Goal: Information Seeking & Learning: Learn about a topic

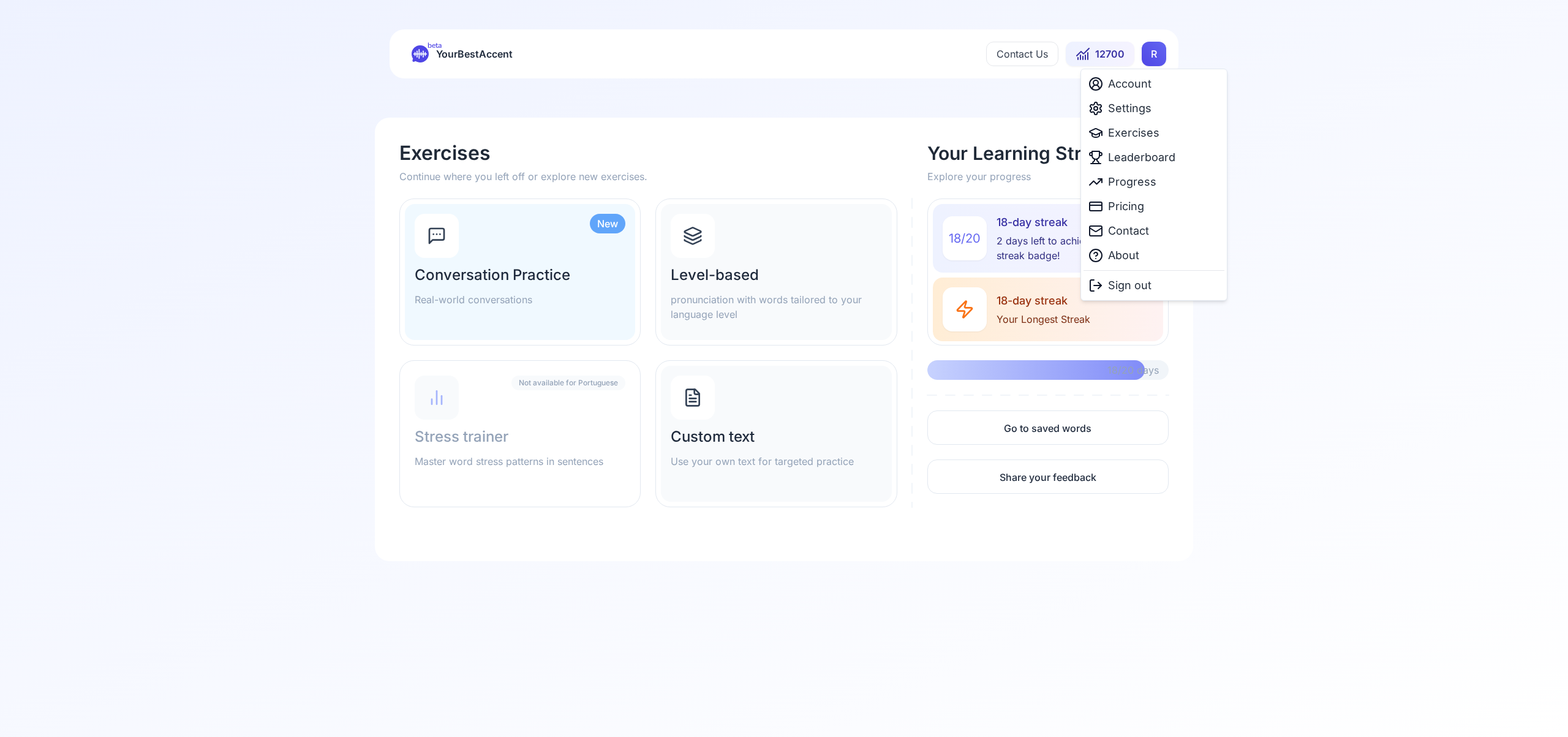
click at [1154, 53] on html "beta YourBestAccent Contact Us 12700 R Exercises Continue where you left off or…" at bounding box center [784, 368] width 1568 height 737
click at [1144, 114] on span "Settings" at bounding box center [1130, 108] width 43 height 17
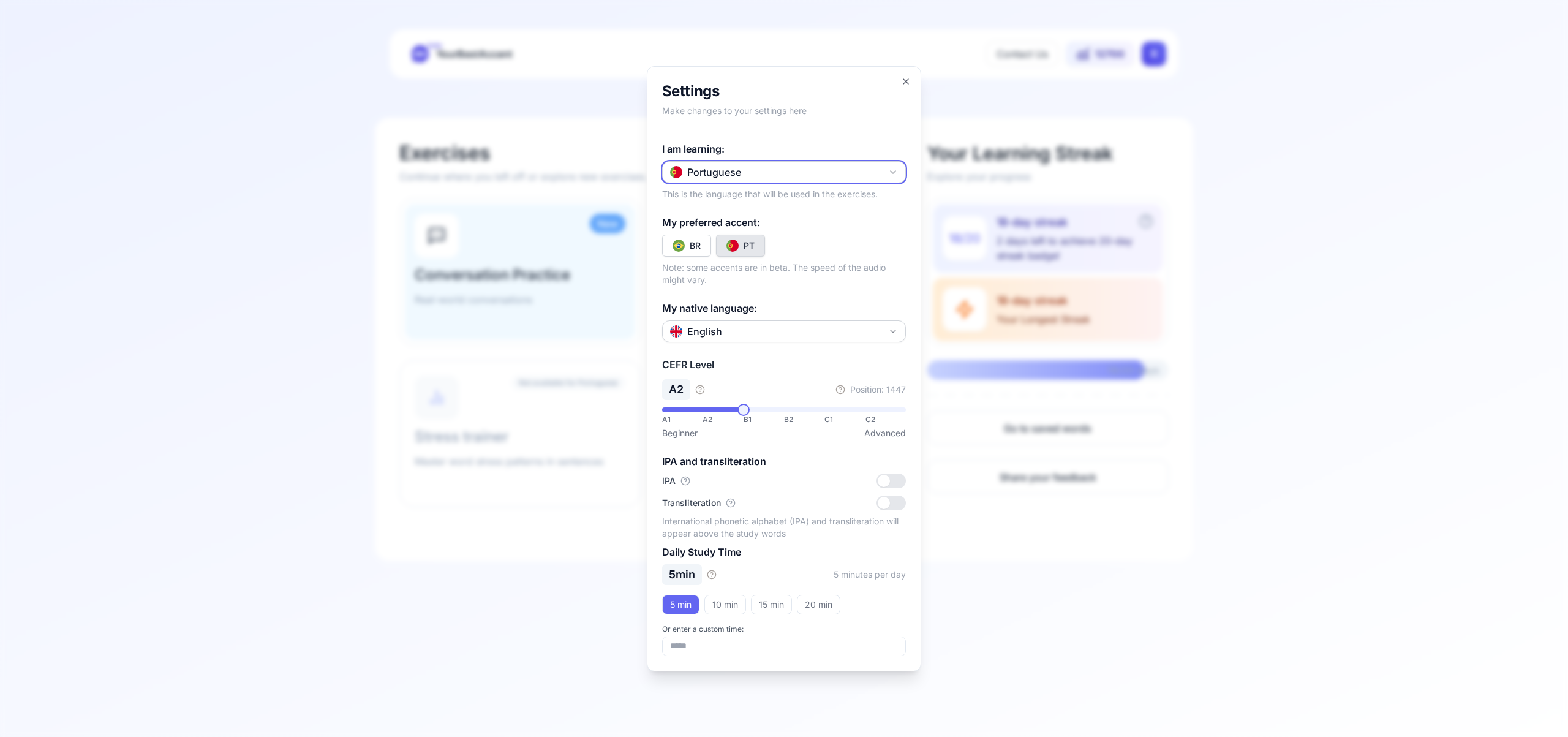
click at [895, 168] on icon "button" at bounding box center [893, 172] width 10 height 10
click at [796, 243] on div "Spanish" at bounding box center [784, 244] width 237 height 22
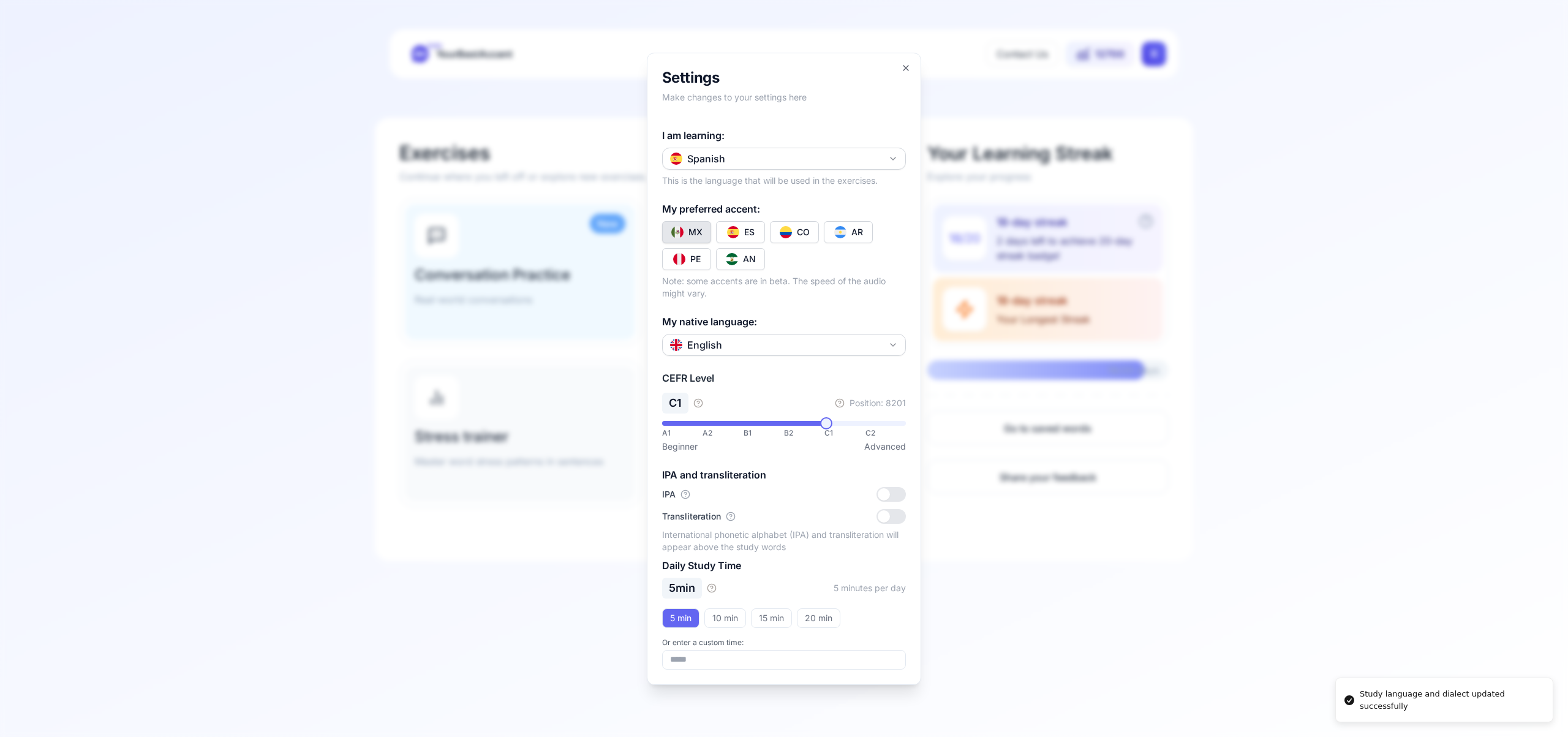
click at [794, 236] on button "CO" at bounding box center [794, 232] width 49 height 22
click at [905, 65] on icon "button" at bounding box center [906, 68] width 5 height 5
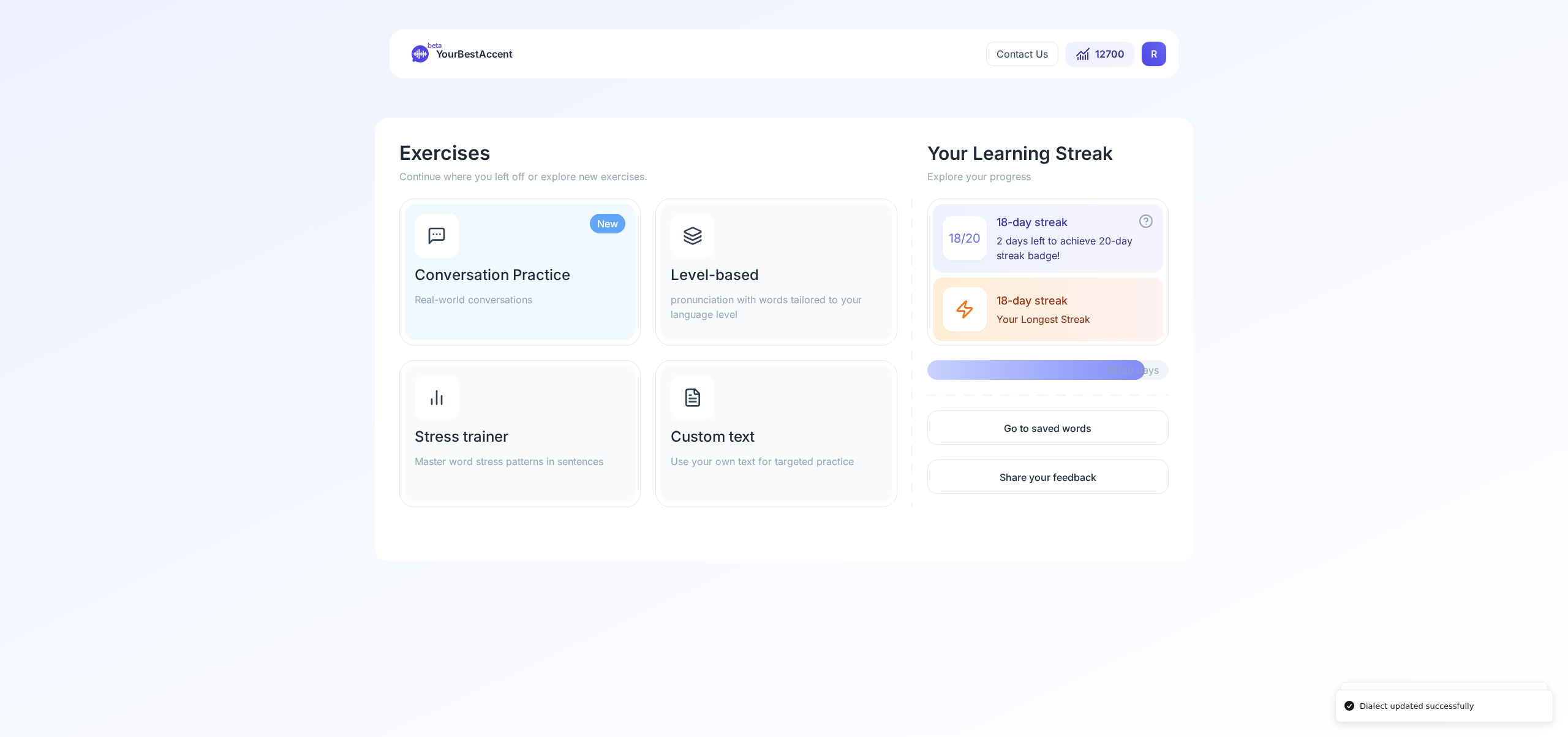
click at [694, 233] on icon at bounding box center [693, 236] width 19 height 19
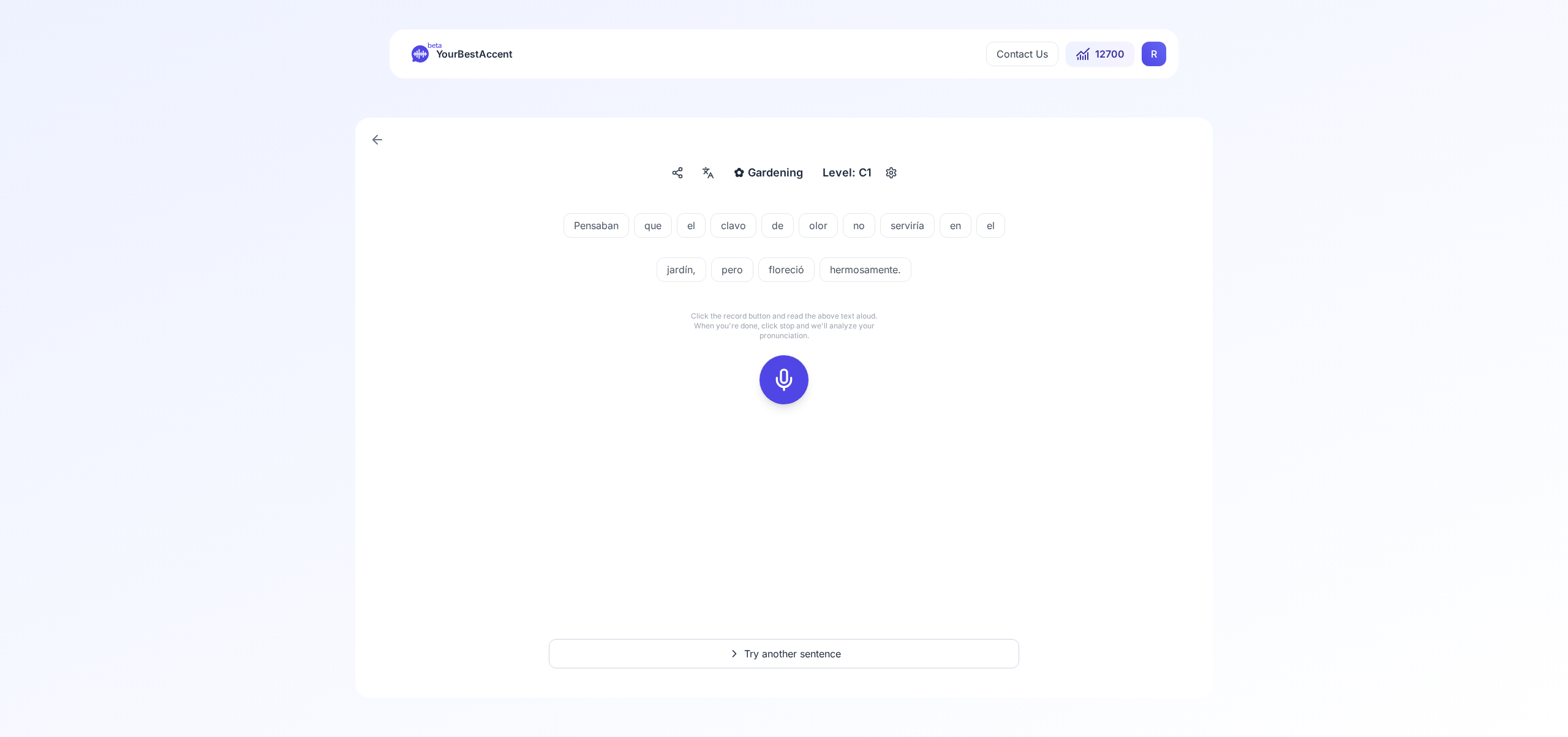
click at [789, 381] on icon at bounding box center [784, 380] width 24 height 24
click at [782, 381] on icon at bounding box center [784, 380] width 24 height 24
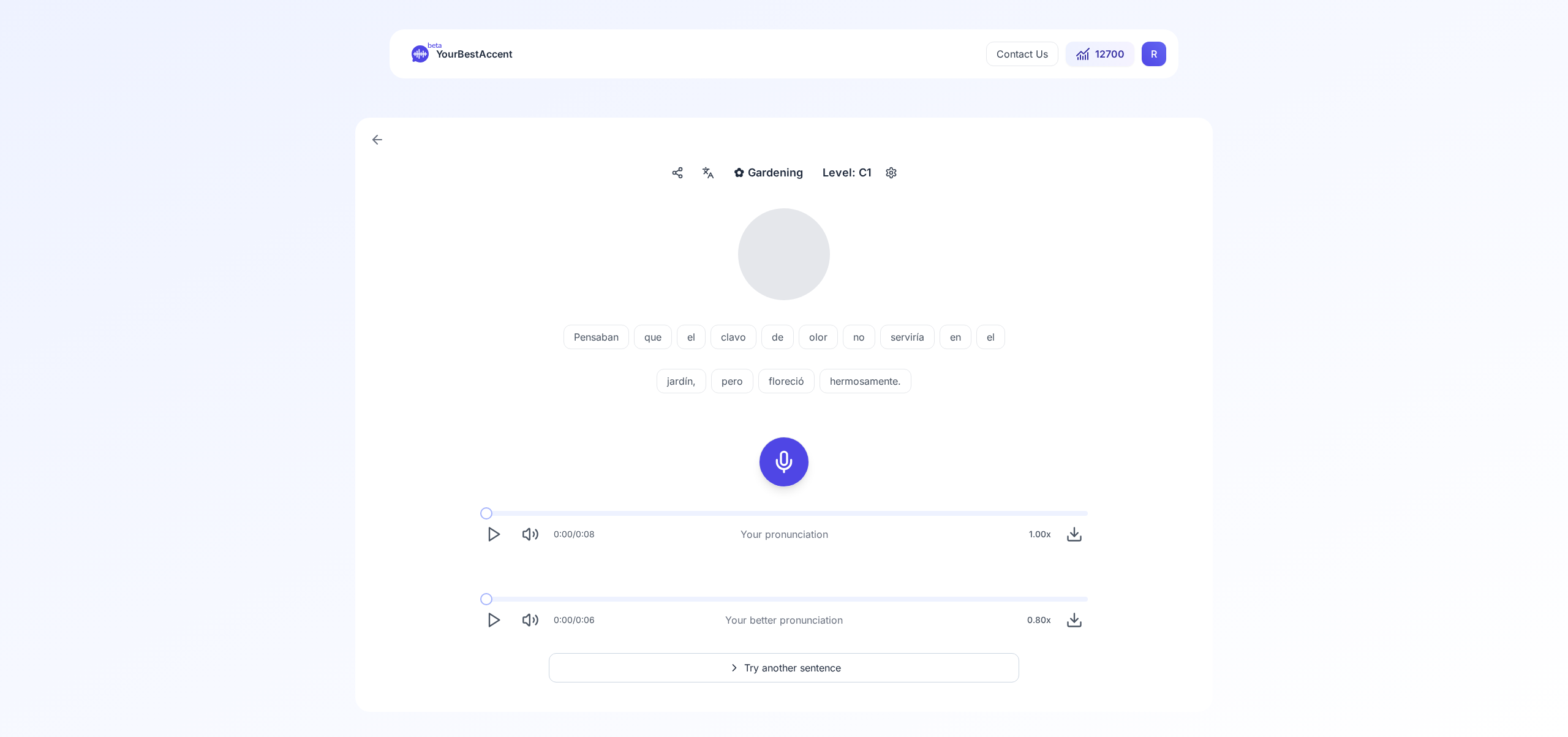
click at [706, 179] on icon at bounding box center [708, 172] width 14 height 12
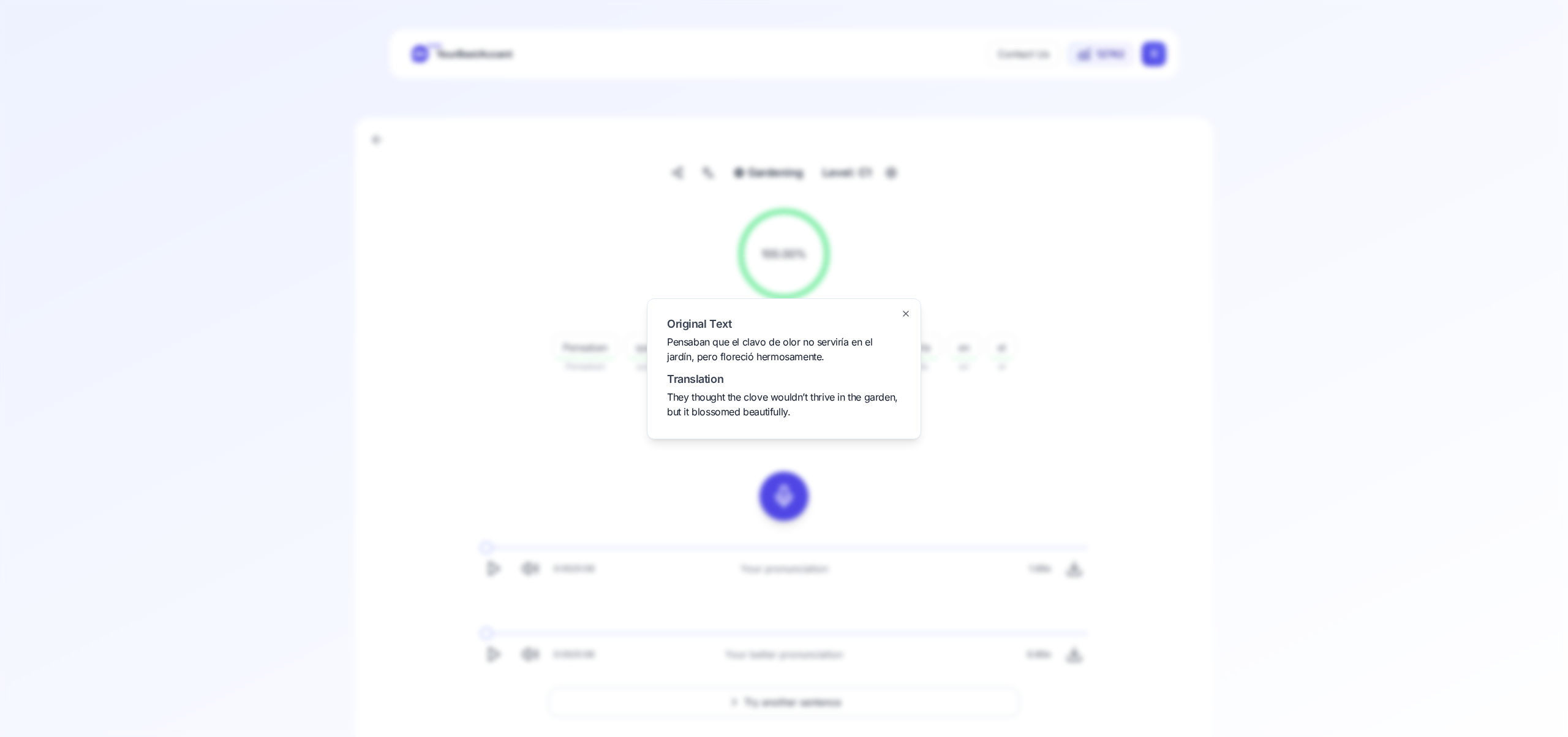
click at [904, 312] on icon "button" at bounding box center [906, 314] width 10 height 10
click at [812, 694] on span "Try another sentence" at bounding box center [792, 702] width 97 height 14
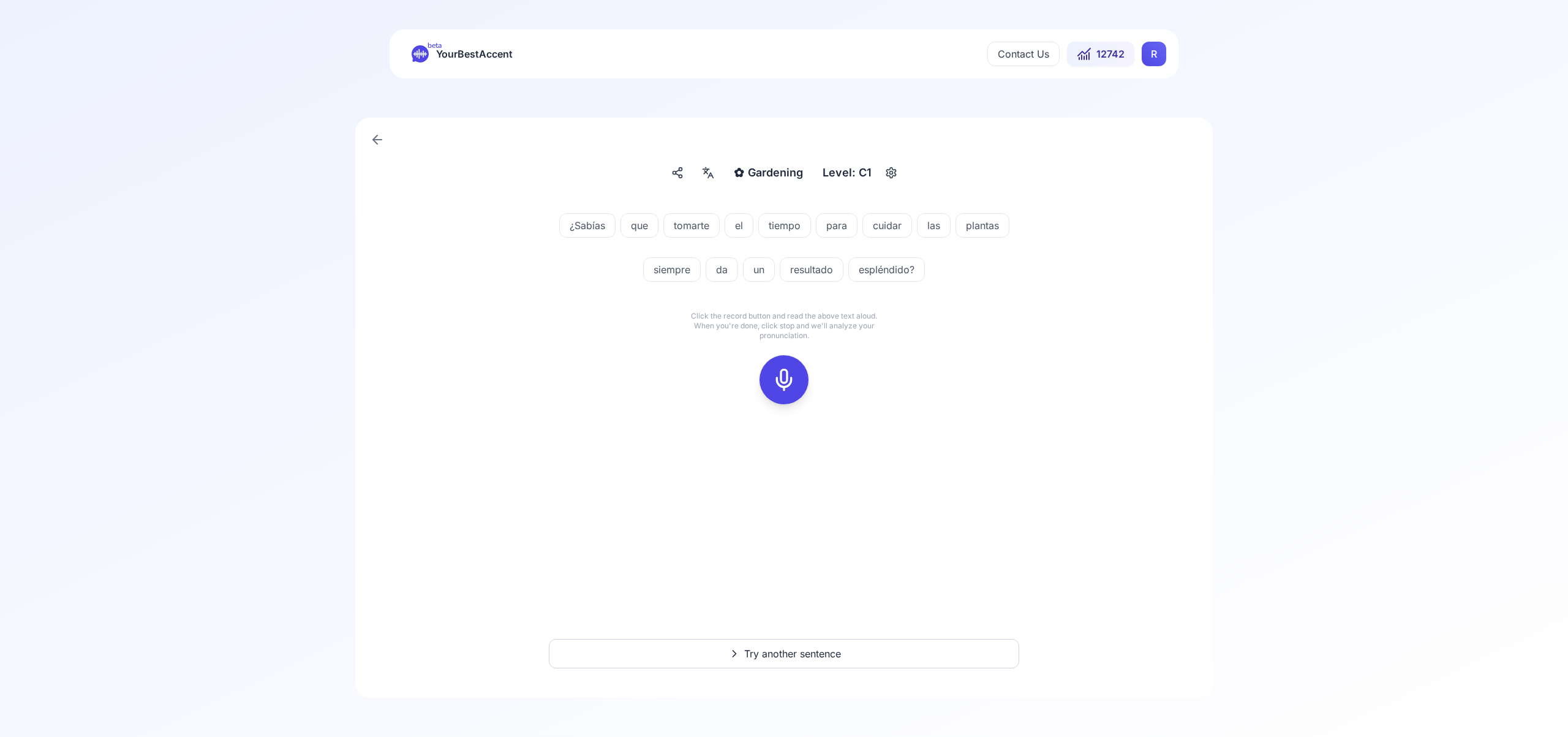
click at [784, 380] on icon at bounding box center [784, 380] width 24 height 24
click at [792, 390] on icon at bounding box center [784, 380] width 24 height 24
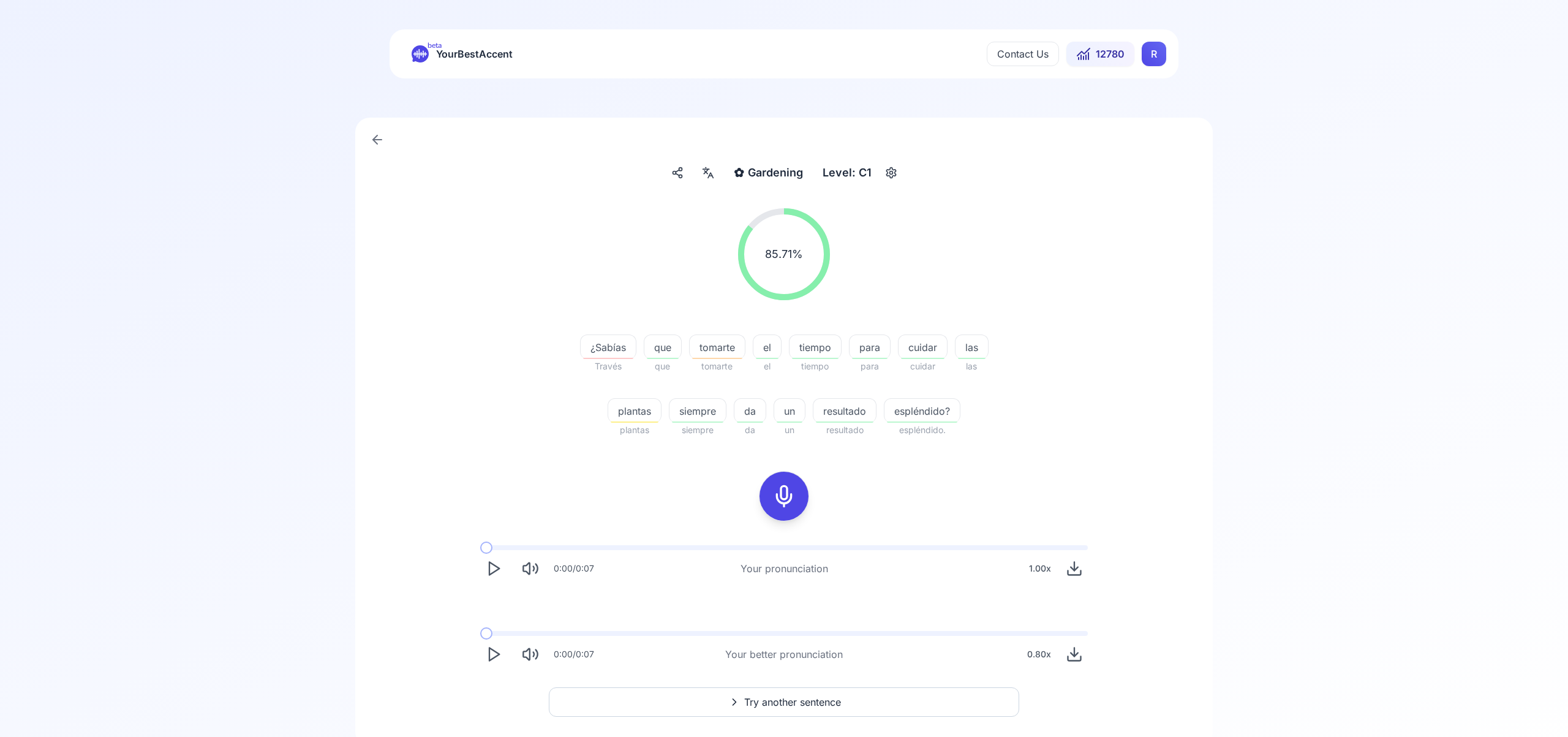
click at [789, 695] on span "Try another sentence" at bounding box center [792, 702] width 97 height 14
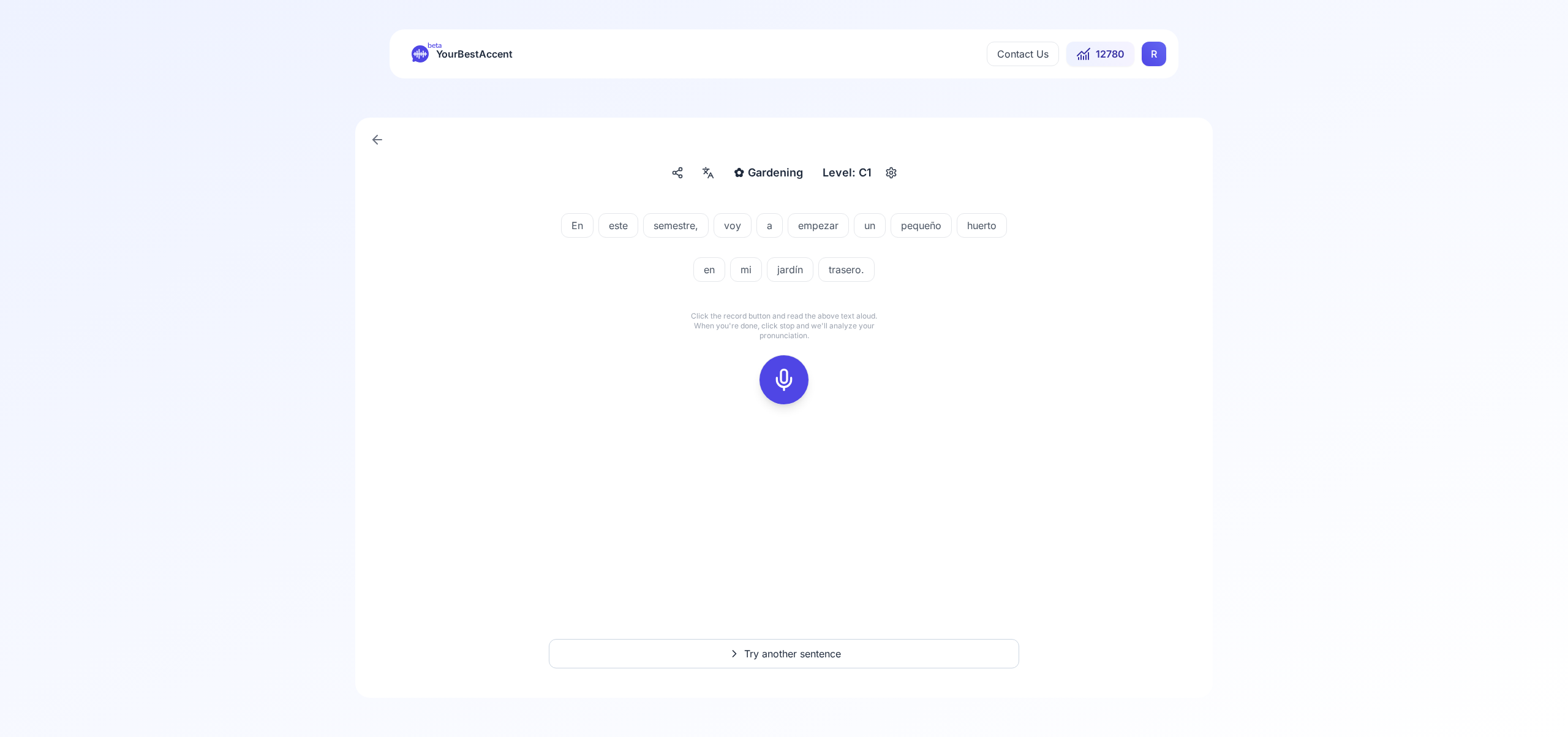
click at [792, 371] on rect at bounding box center [784, 380] width 19 height 19
click at [805, 379] on button at bounding box center [784, 380] width 49 height 49
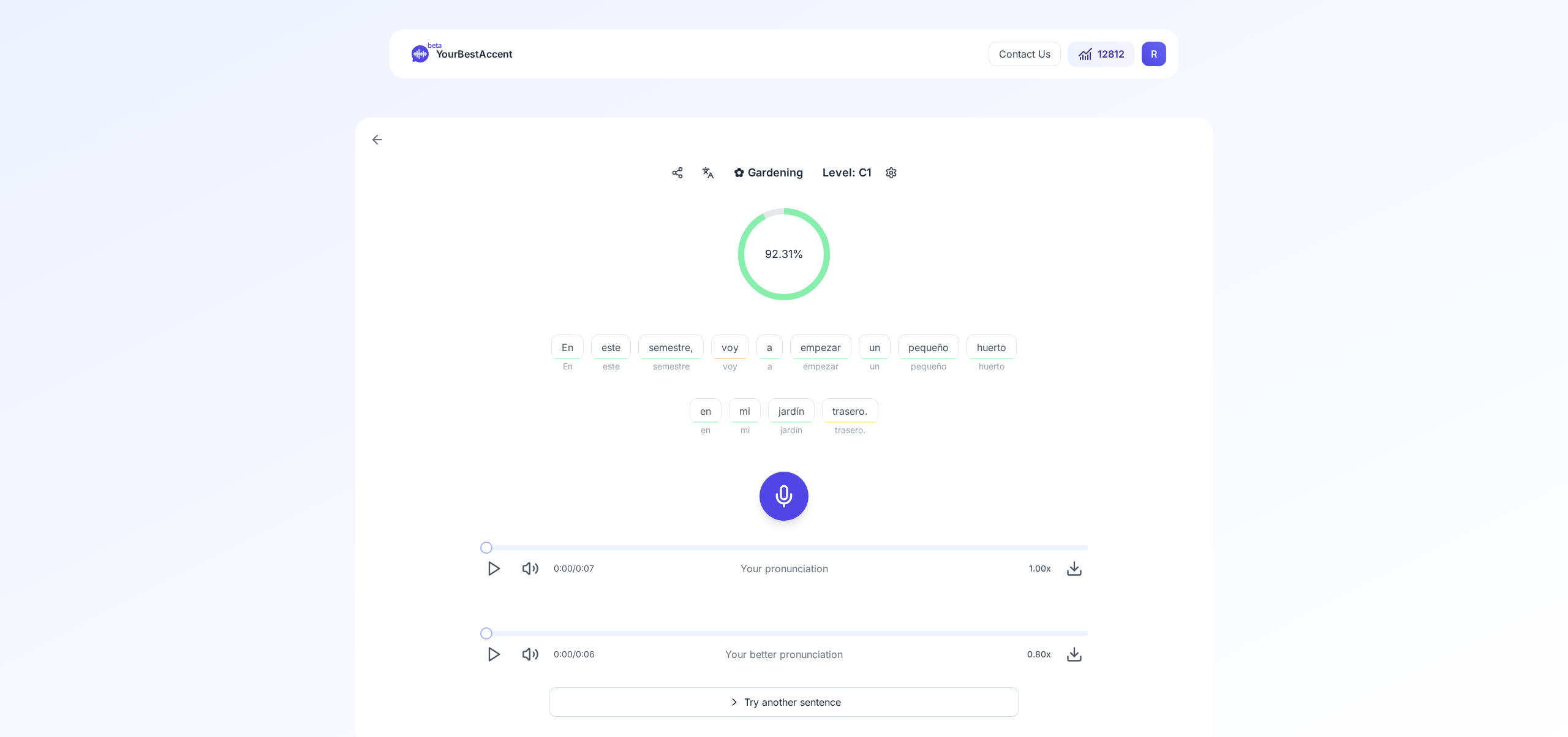
click at [838, 705] on span "Try another sentence" at bounding box center [792, 702] width 97 height 14
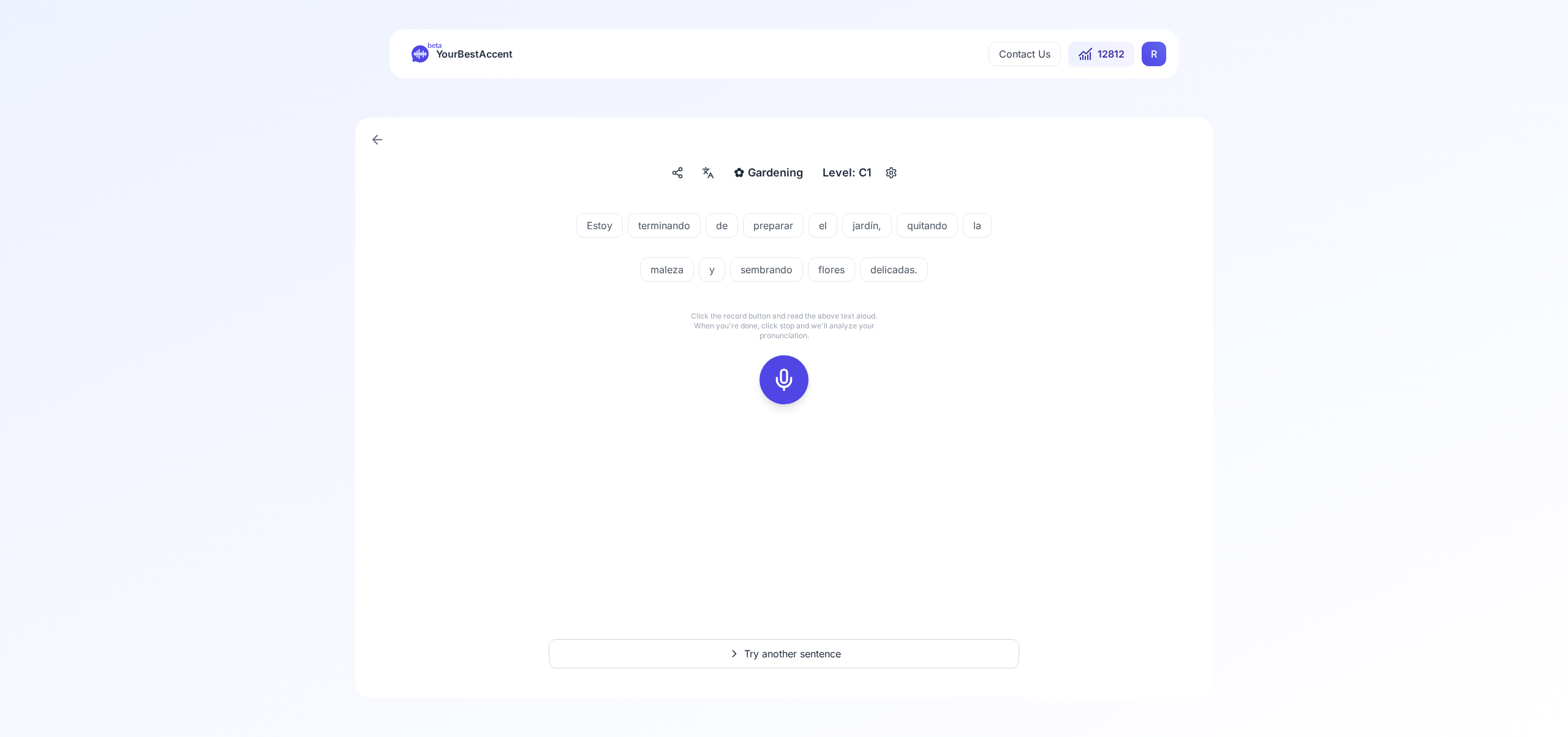
click at [784, 381] on icon at bounding box center [784, 380] width 24 height 24
click at [784, 386] on icon at bounding box center [784, 380] width 24 height 24
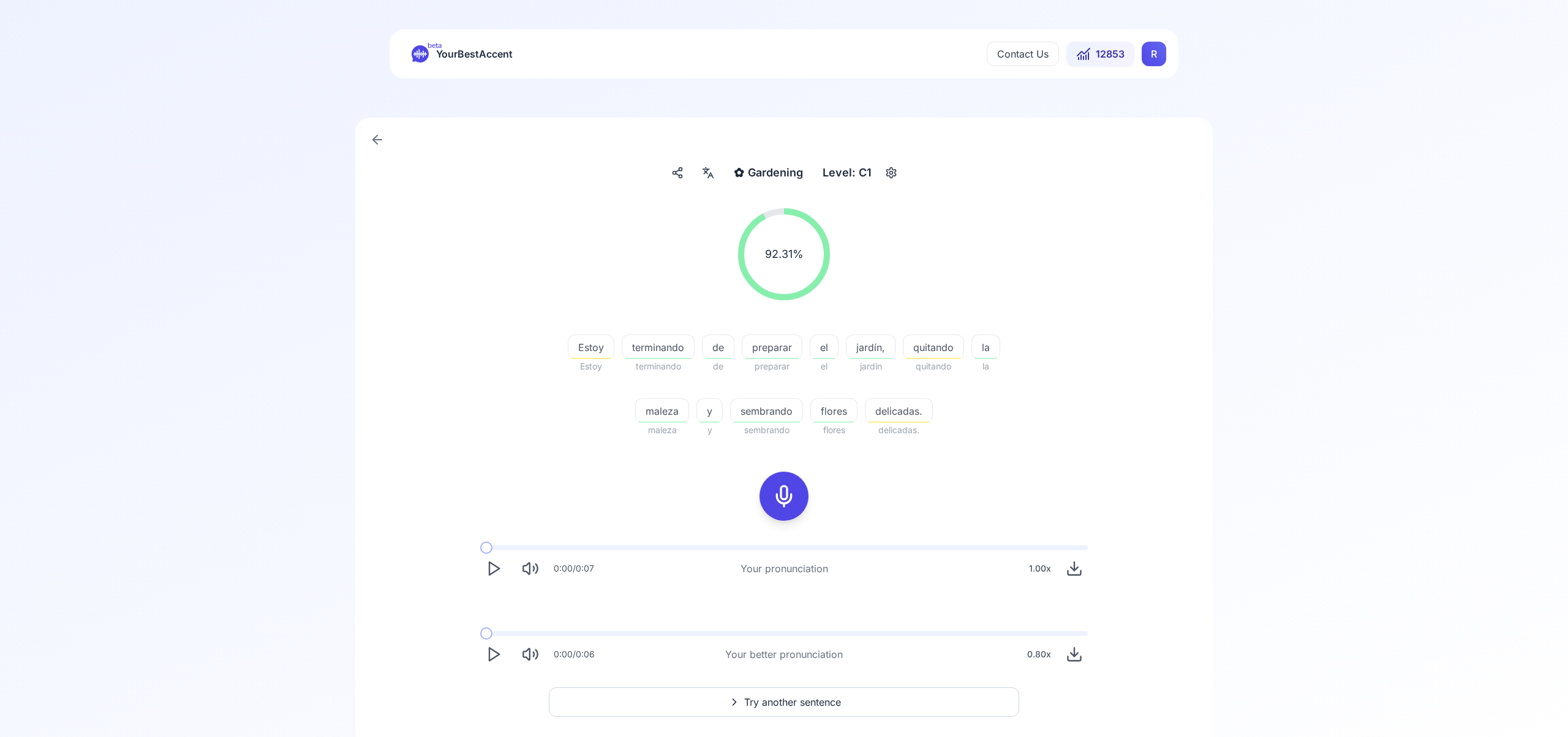
click at [801, 697] on span "Try another sentence" at bounding box center [792, 702] width 97 height 14
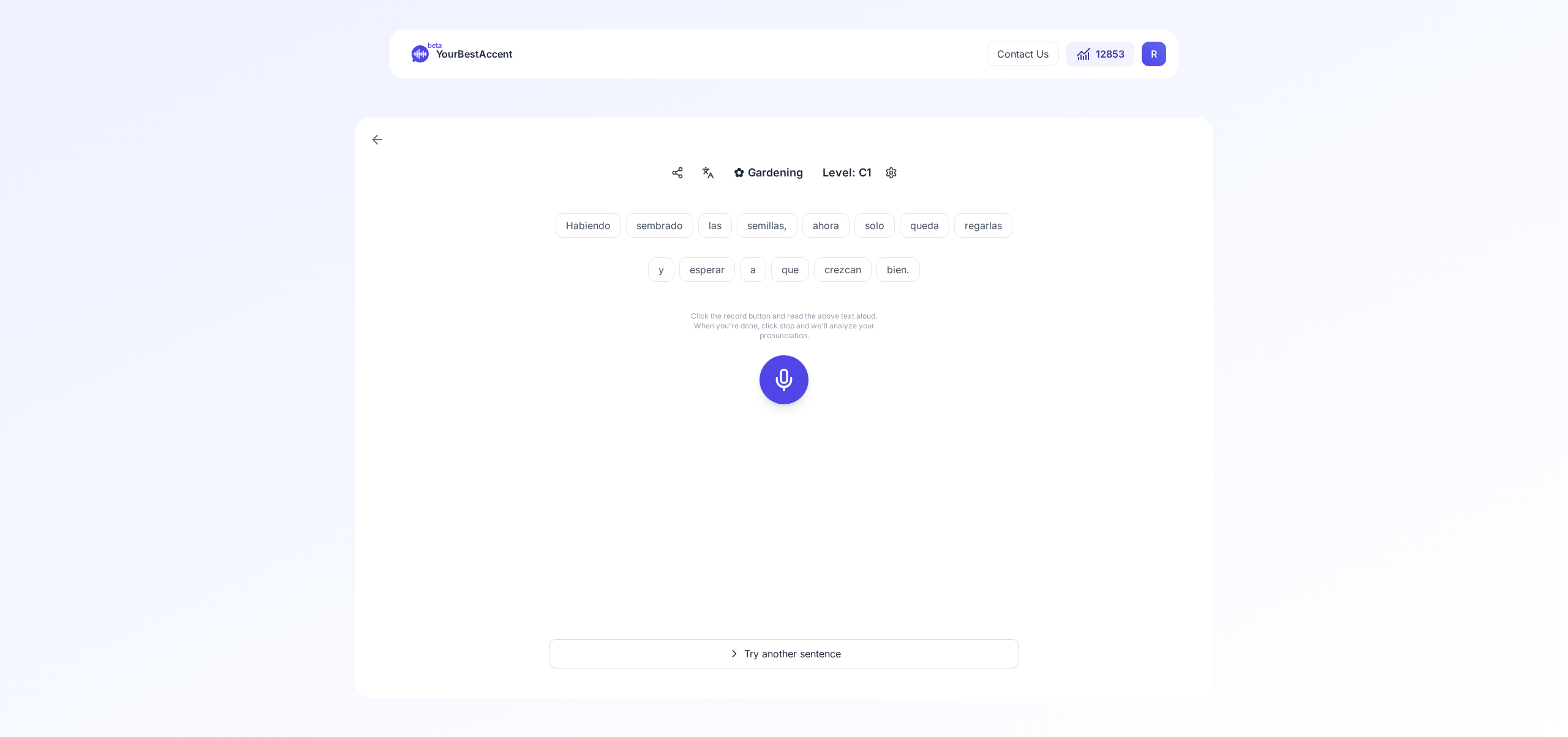
click at [788, 386] on icon at bounding box center [784, 380] width 24 height 24
click at [781, 384] on icon at bounding box center [784, 380] width 24 height 24
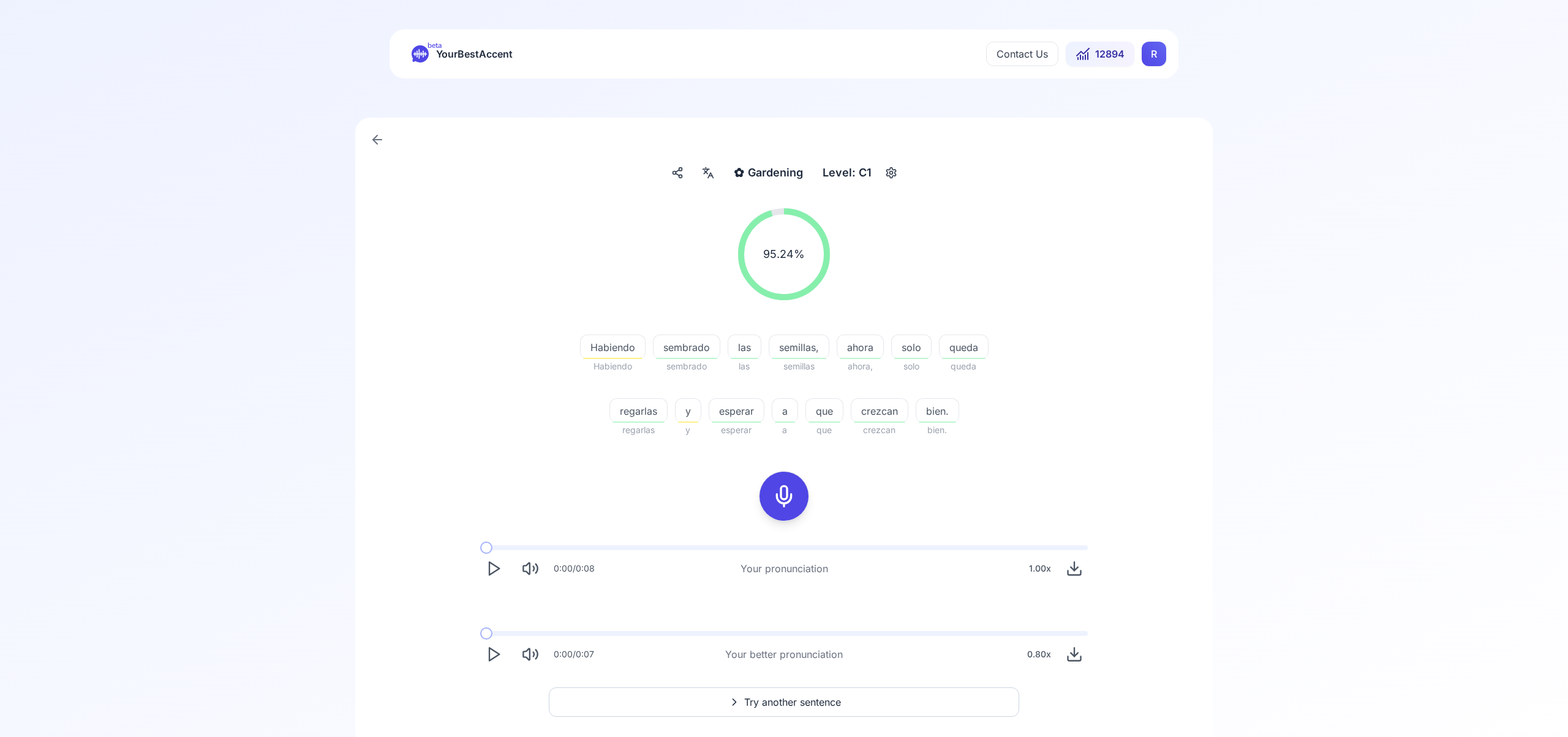
click at [780, 702] on span "Try another sentence" at bounding box center [792, 702] width 97 height 14
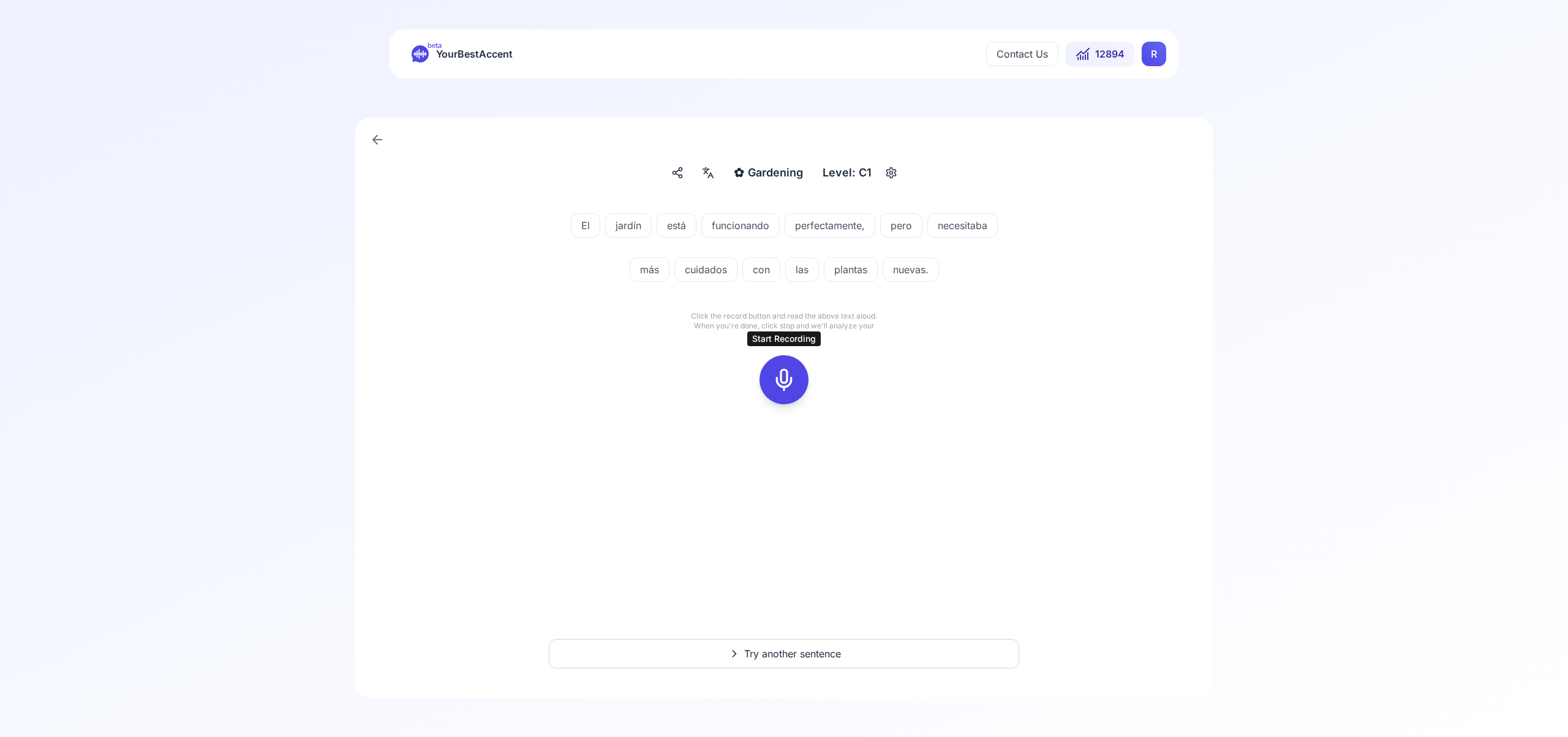
click at [789, 382] on icon at bounding box center [784, 380] width 24 height 24
click at [781, 381] on icon at bounding box center [784, 380] width 24 height 24
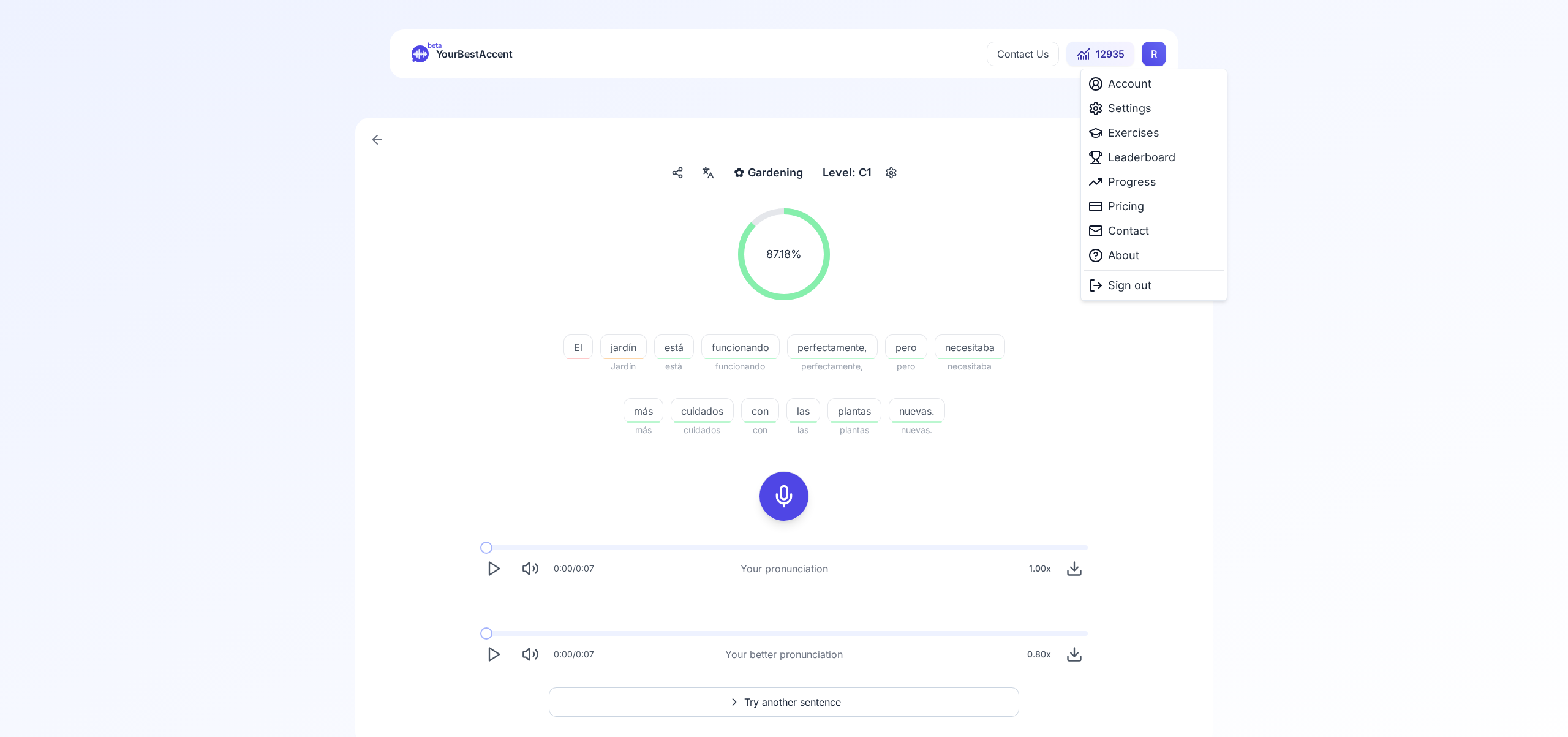
click at [1156, 56] on html "beta YourBestAccent Contact Us 12935 R ✿ Gardening Gardening Level: C1 87.18 % …" at bounding box center [784, 368] width 1568 height 737
click at [1150, 108] on span "Settings" at bounding box center [1130, 108] width 43 height 17
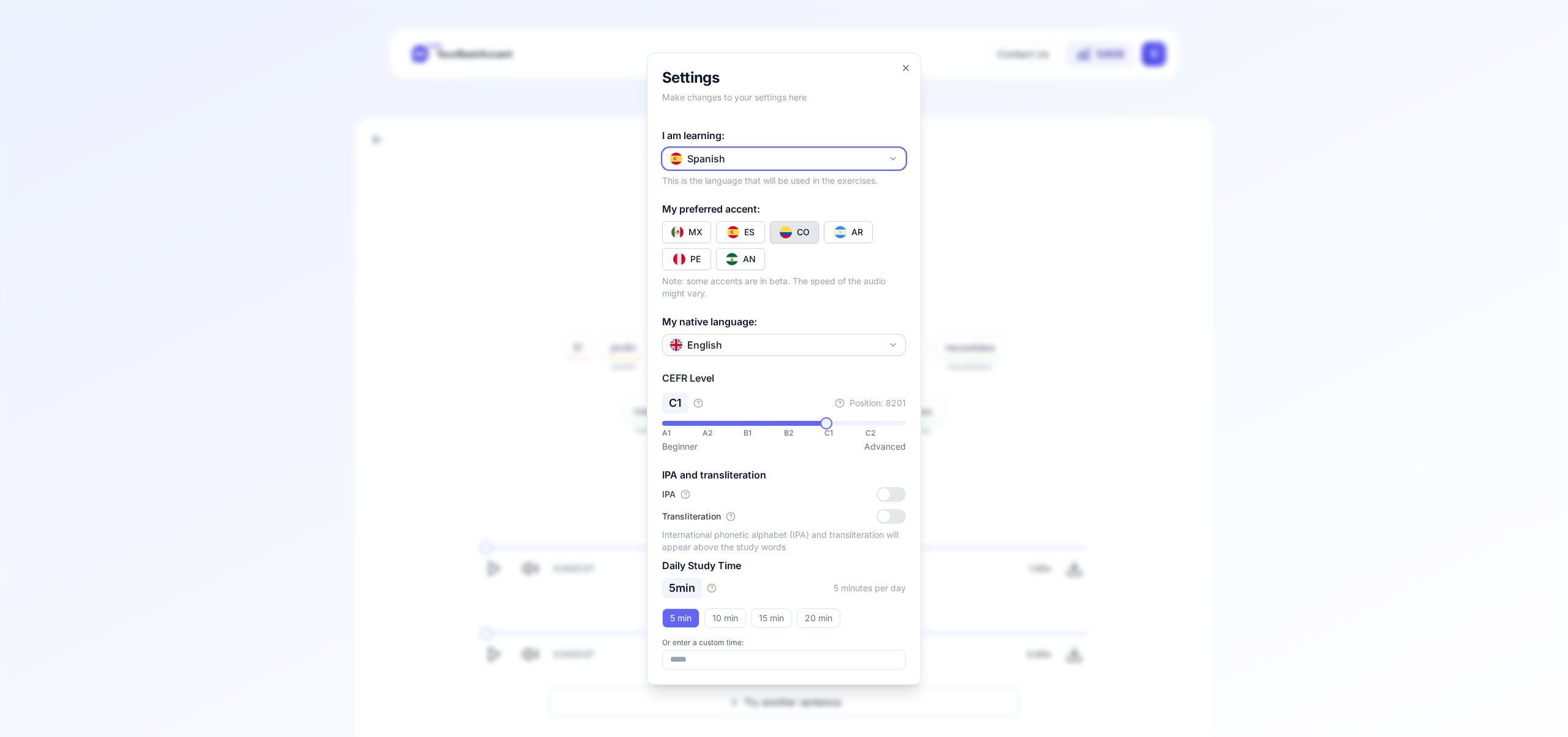
click at [896, 154] on icon "button" at bounding box center [893, 159] width 10 height 10
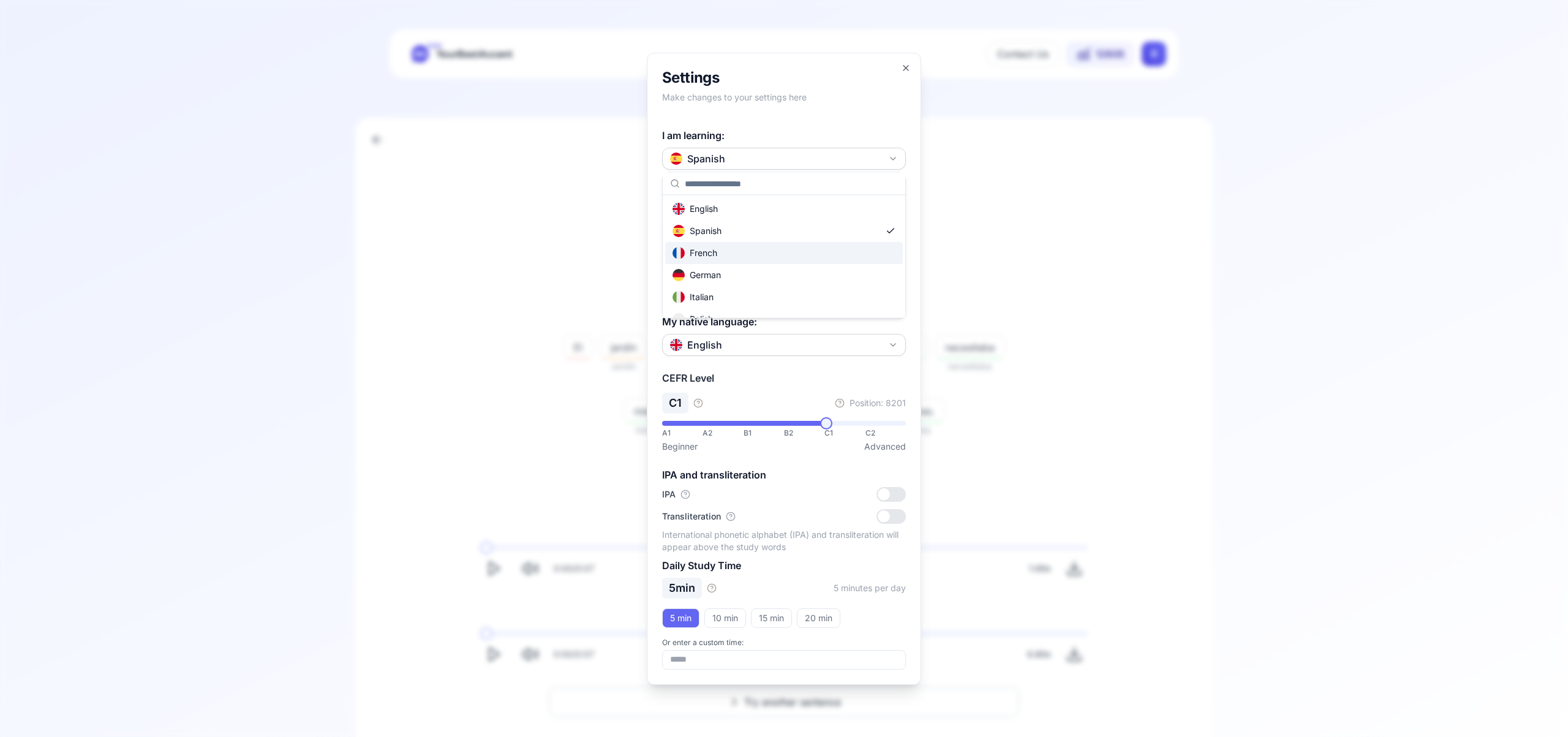
click at [777, 250] on div "French" at bounding box center [784, 253] width 237 height 22
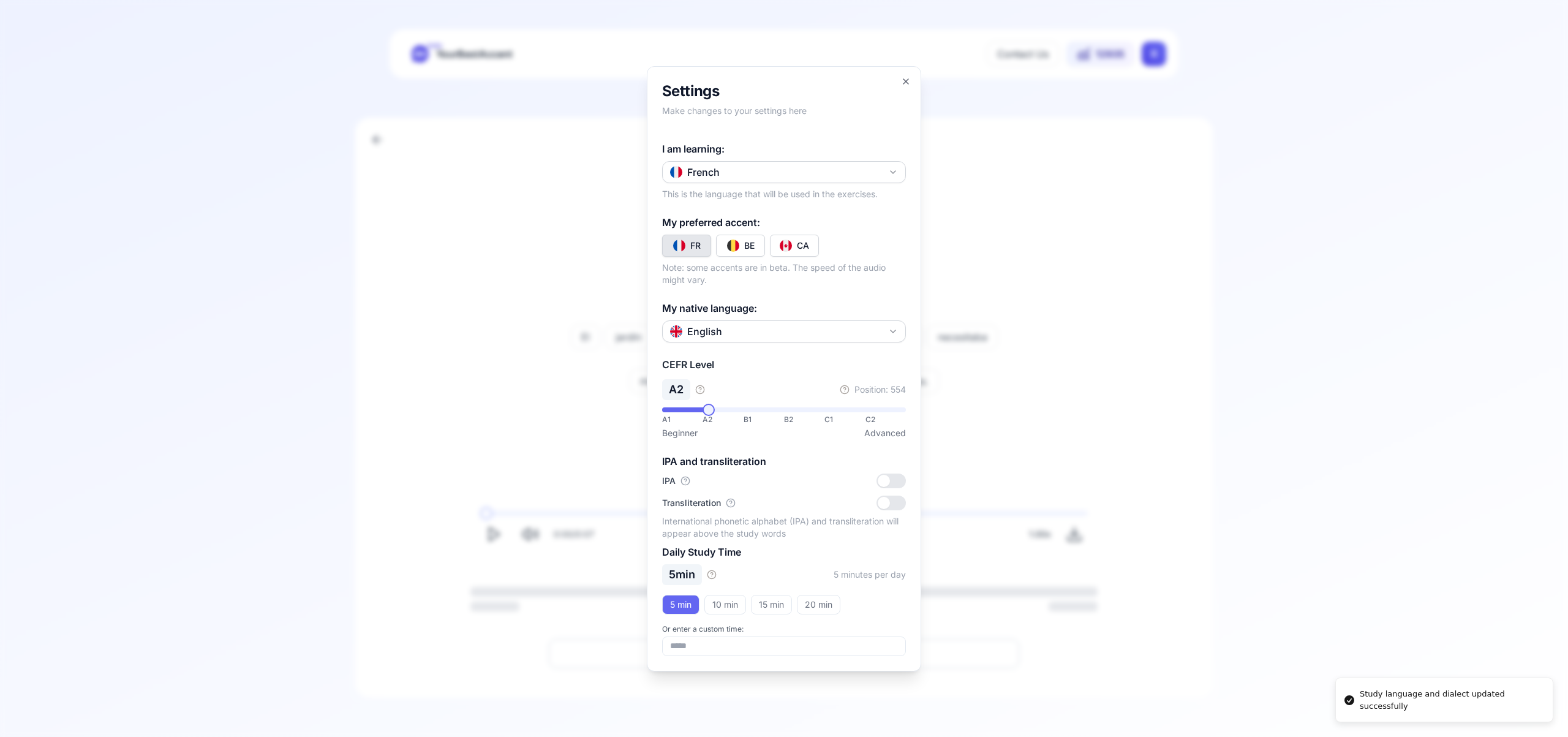
click at [789, 240] on img "Toggle fr-CA" at bounding box center [785, 245] width 12 height 12
click at [905, 82] on icon "button" at bounding box center [906, 81] width 10 height 10
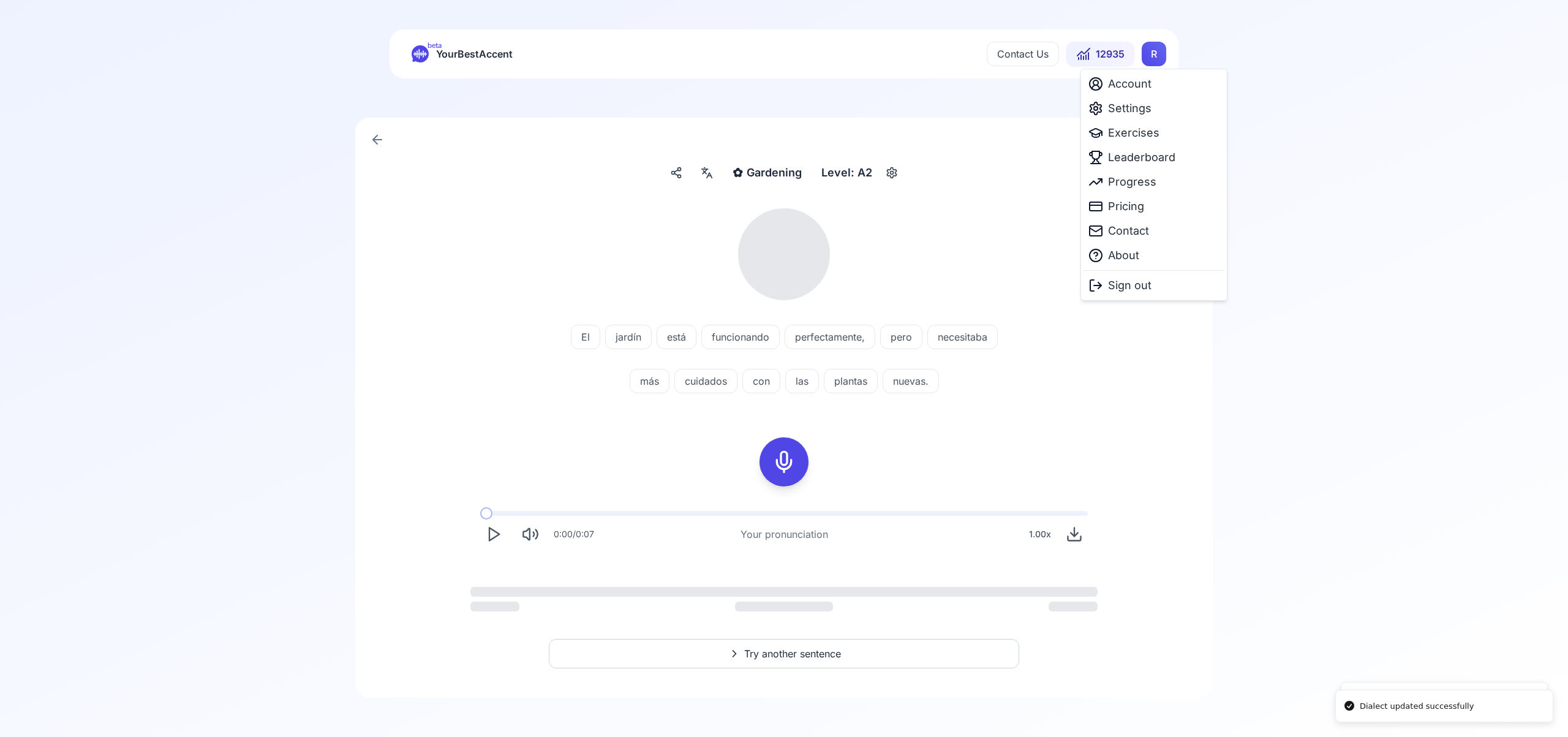
click at [1149, 56] on html "Dialect updated successfully Study language and dialect updated successfully be…" at bounding box center [784, 368] width 1568 height 737
click at [1132, 138] on span "Exercises" at bounding box center [1134, 133] width 51 height 17
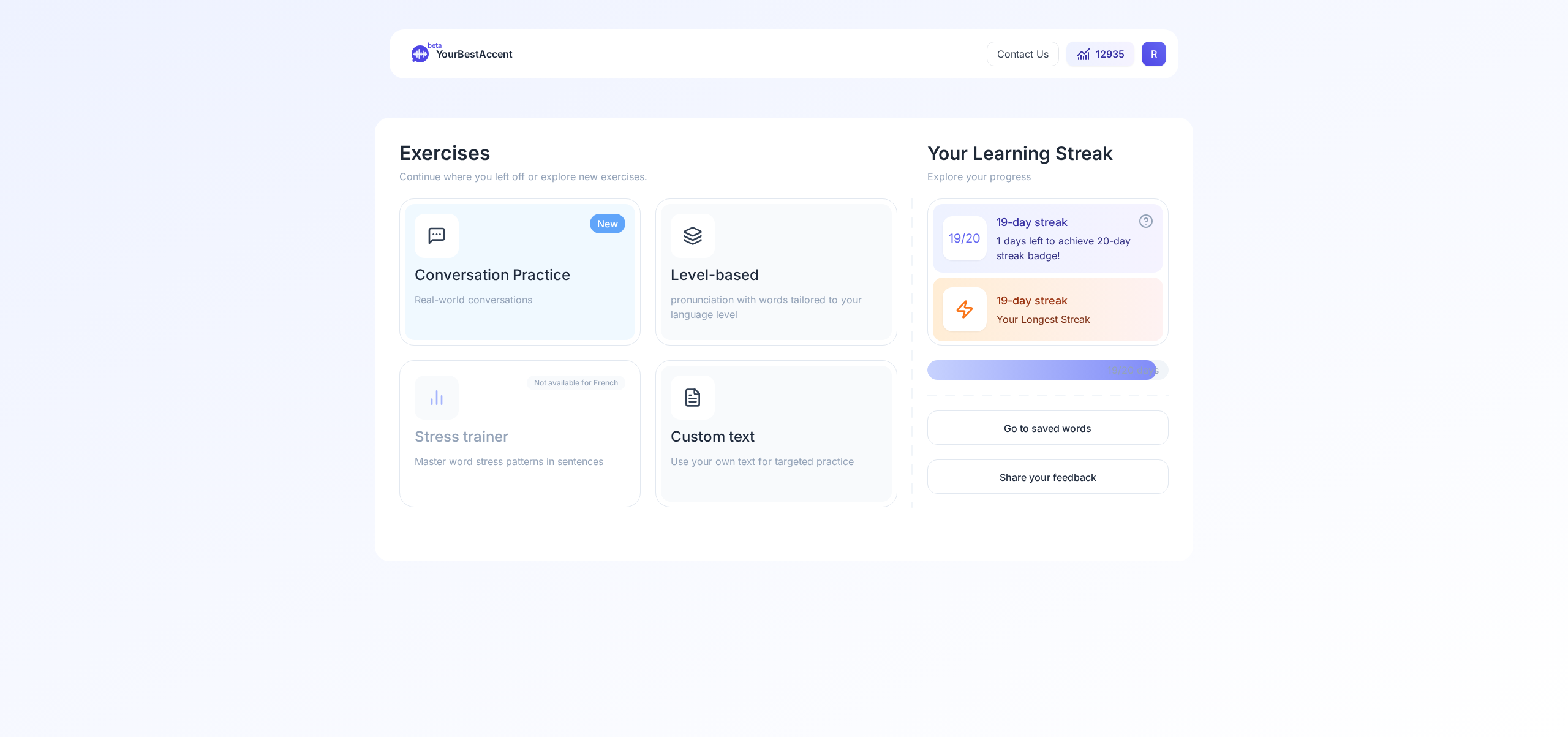
click at [689, 243] on icon at bounding box center [693, 241] width 17 height 4
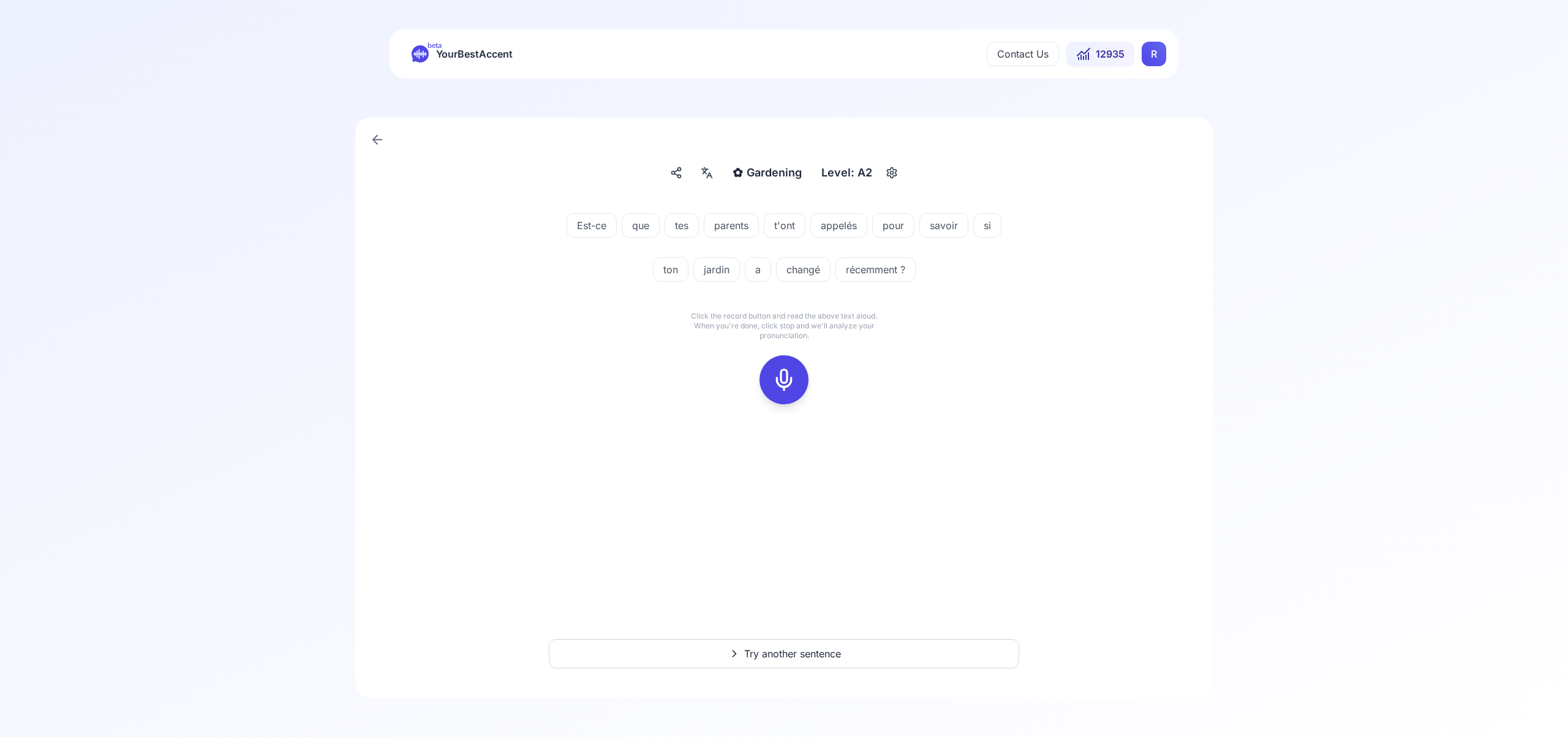
click at [792, 373] on icon at bounding box center [784, 380] width 24 height 24
click at [795, 373] on icon at bounding box center [784, 380] width 24 height 24
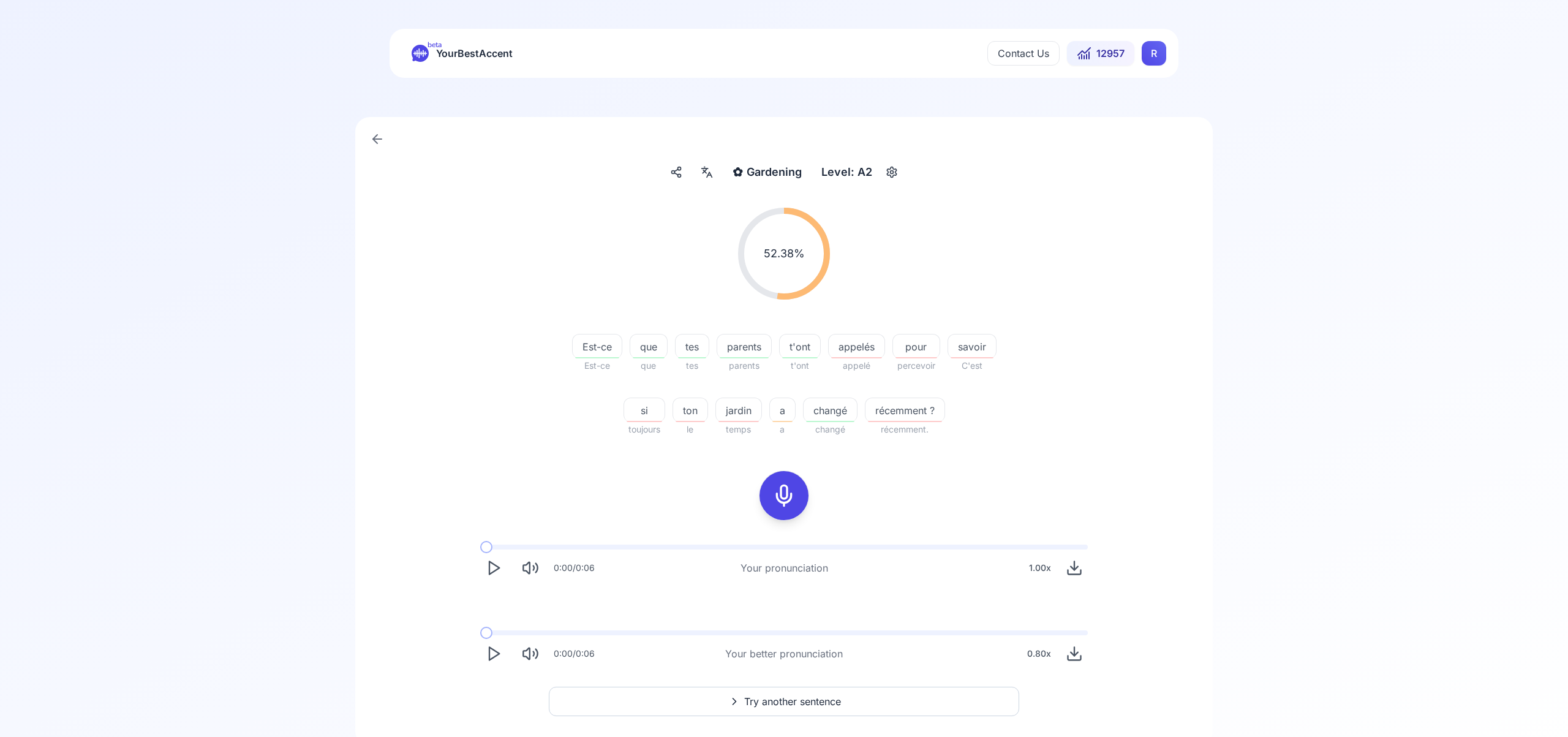
click at [789, 696] on span "Try another sentence" at bounding box center [792, 702] width 97 height 14
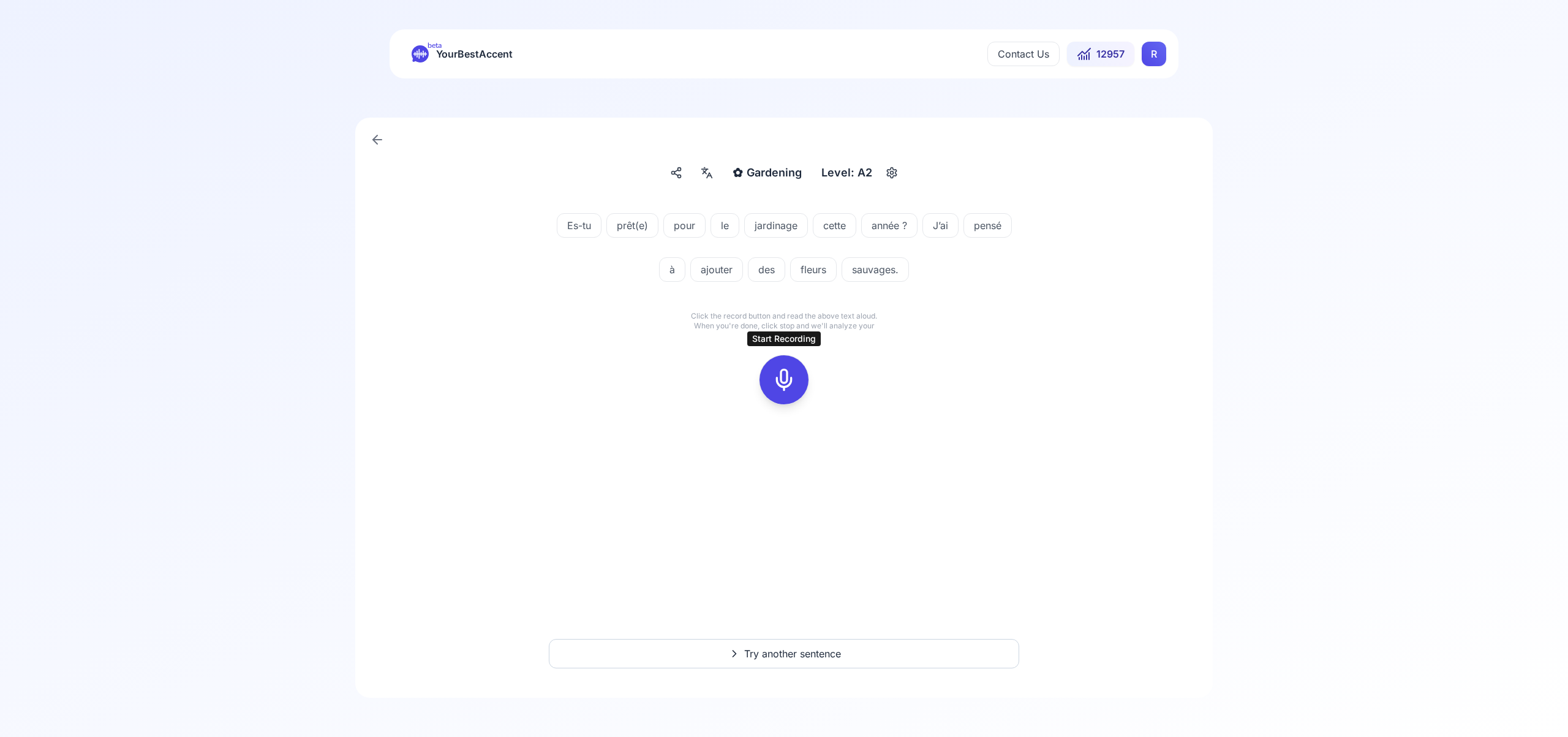
click at [785, 377] on icon at bounding box center [784, 380] width 24 height 24
click at [781, 388] on rect at bounding box center [784, 380] width 19 height 19
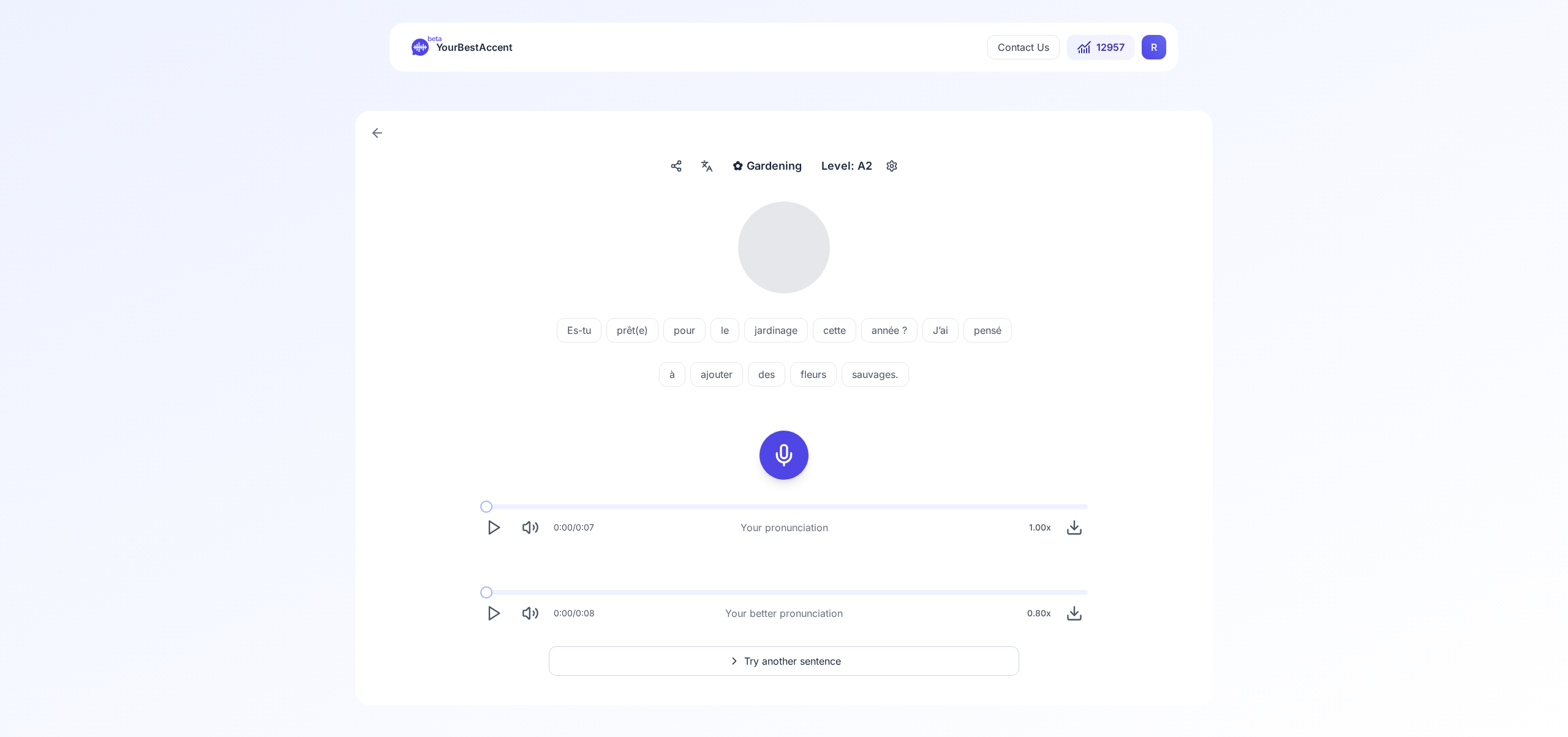
scroll to position [9, 0]
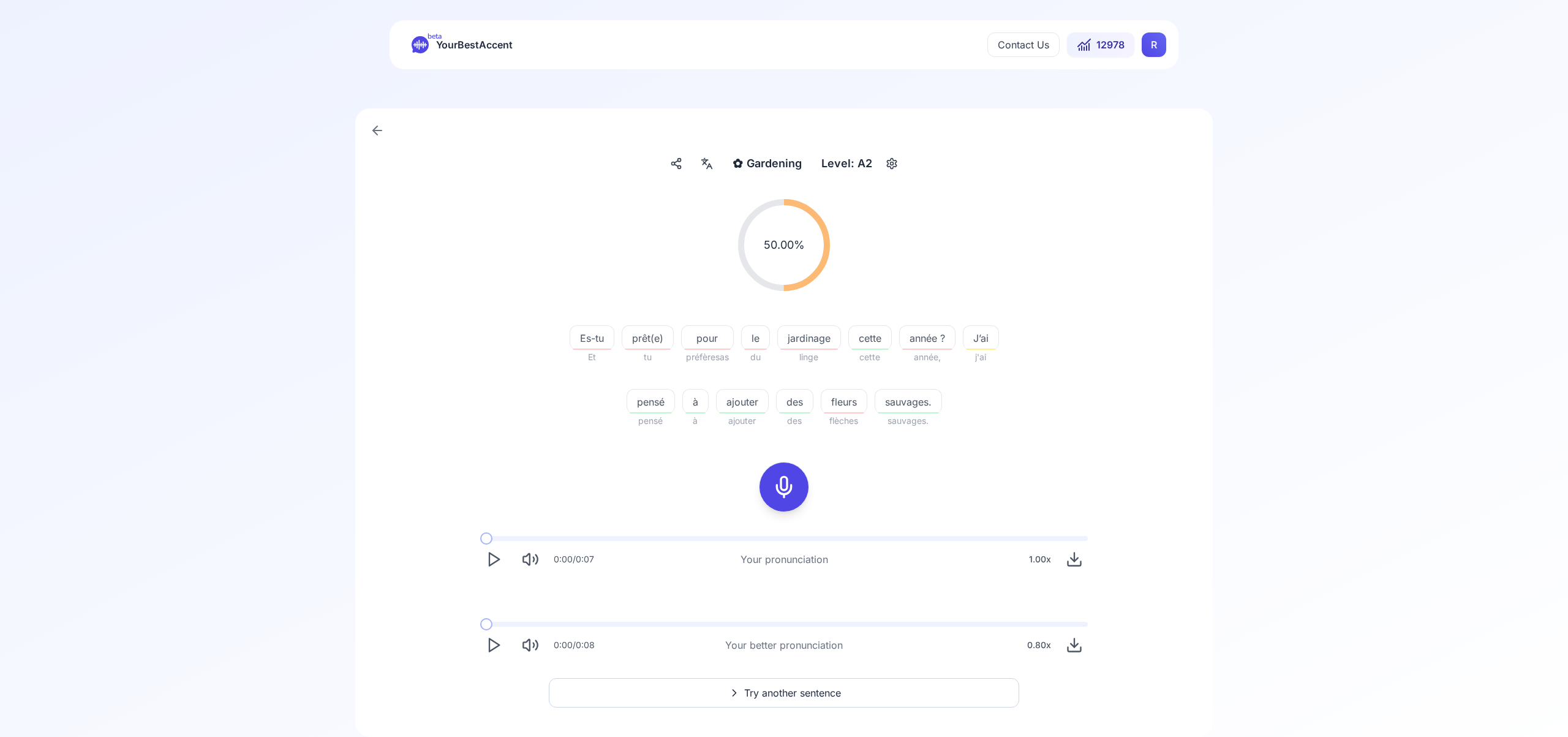
click at [790, 698] on span "Try another sentence" at bounding box center [792, 693] width 97 height 14
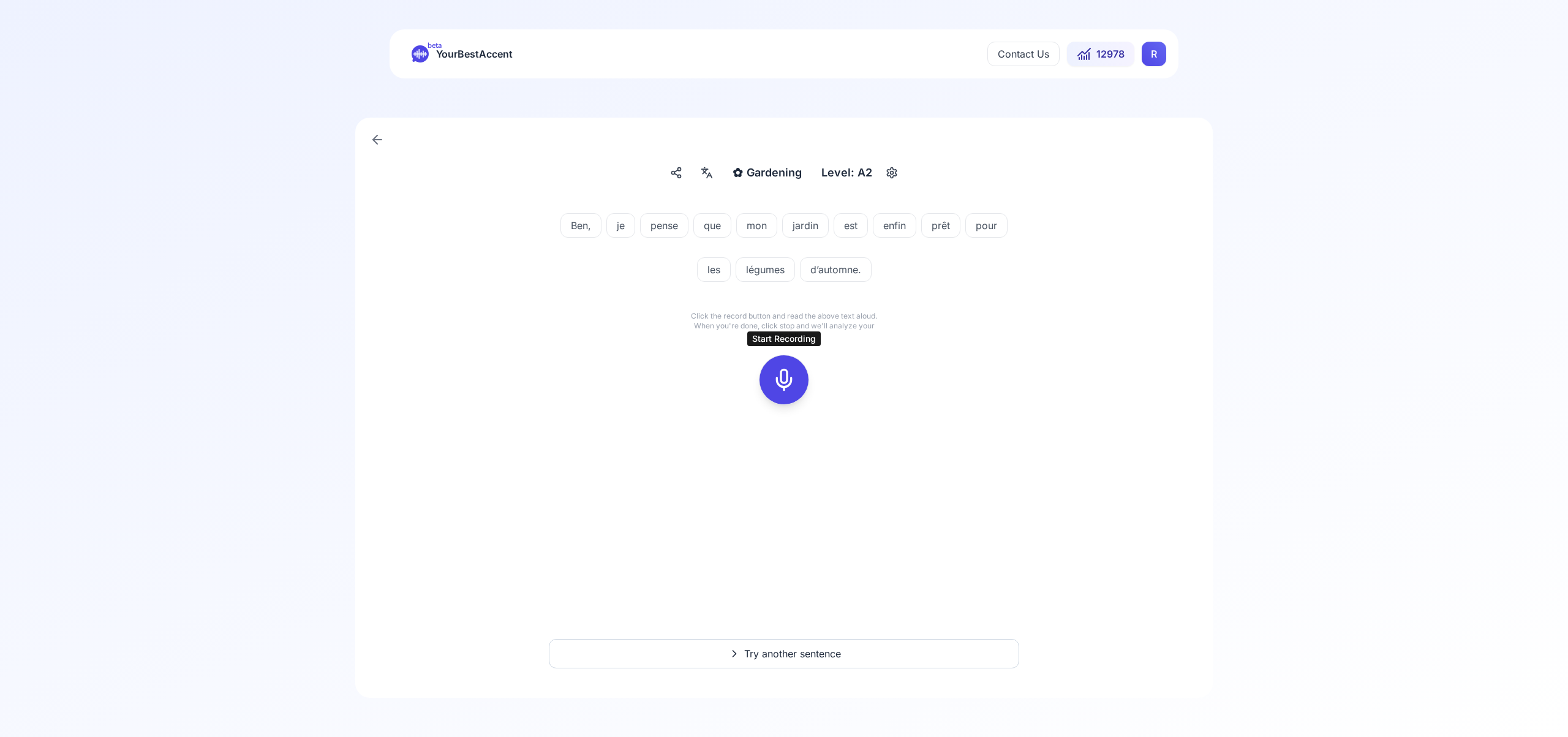
click at [786, 385] on icon at bounding box center [784, 380] width 24 height 24
click at [779, 380] on icon at bounding box center [784, 380] width 24 height 24
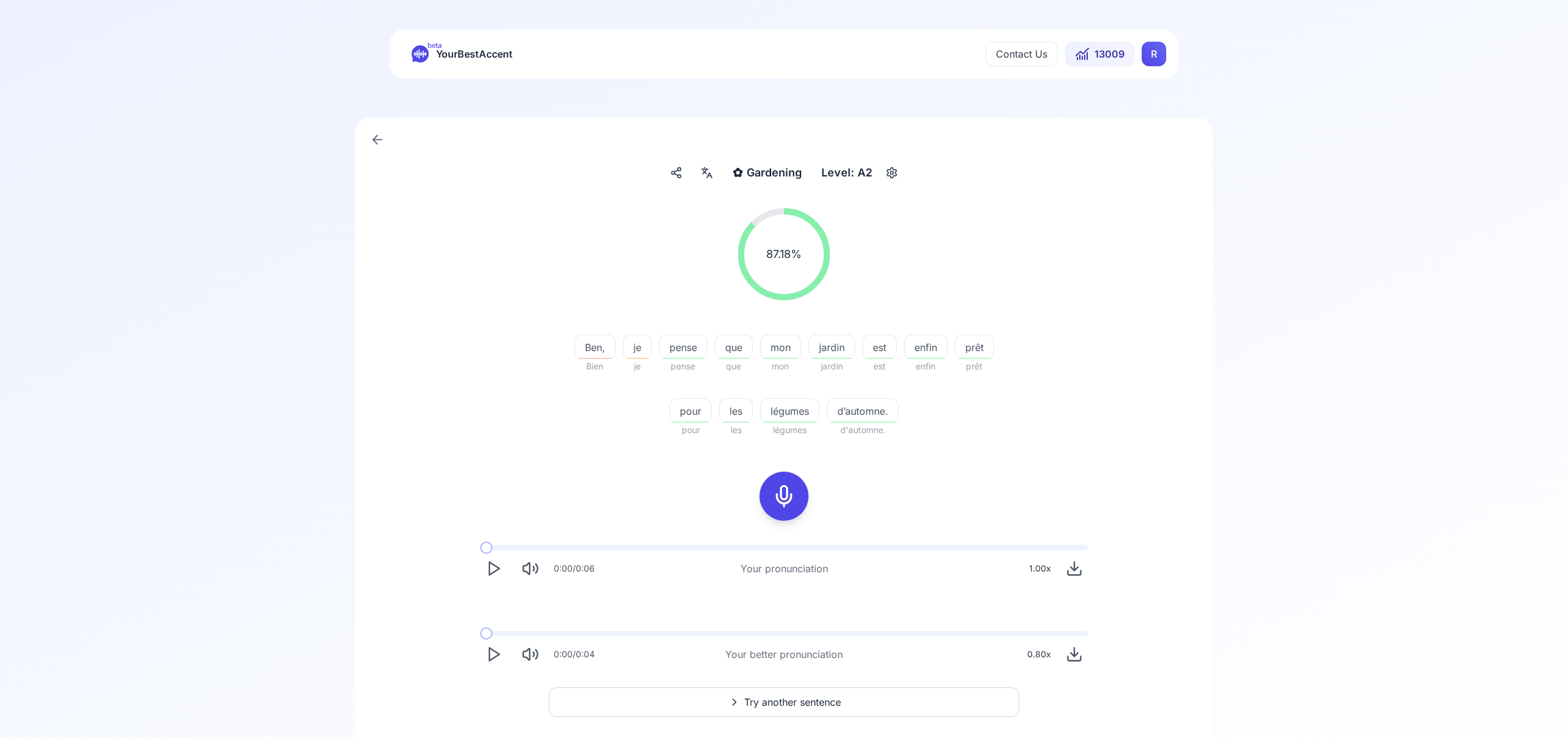
click at [813, 702] on span "Try another sentence" at bounding box center [792, 702] width 97 height 14
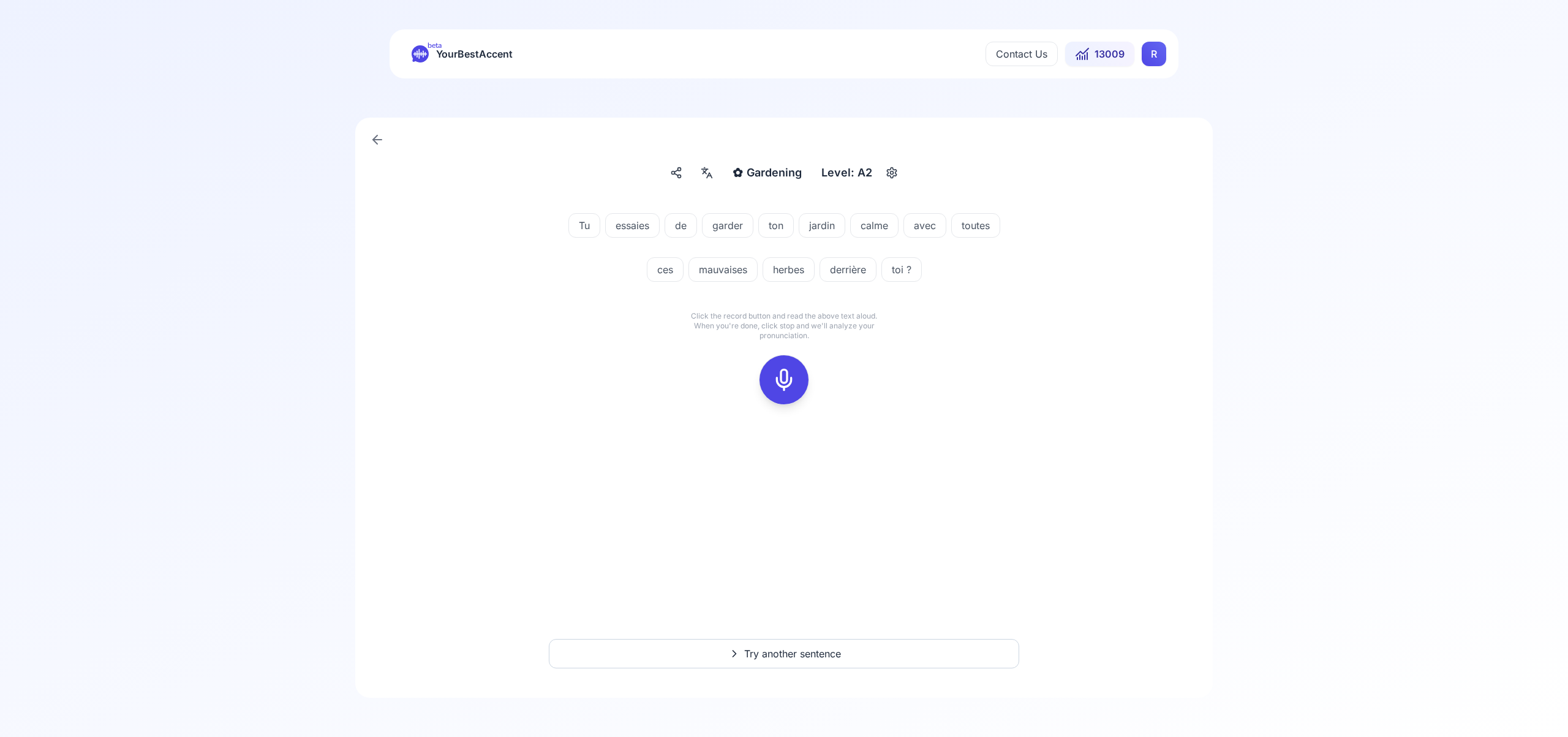
click at [787, 386] on icon at bounding box center [784, 380] width 24 height 24
click at [778, 374] on icon at bounding box center [784, 380] width 24 height 24
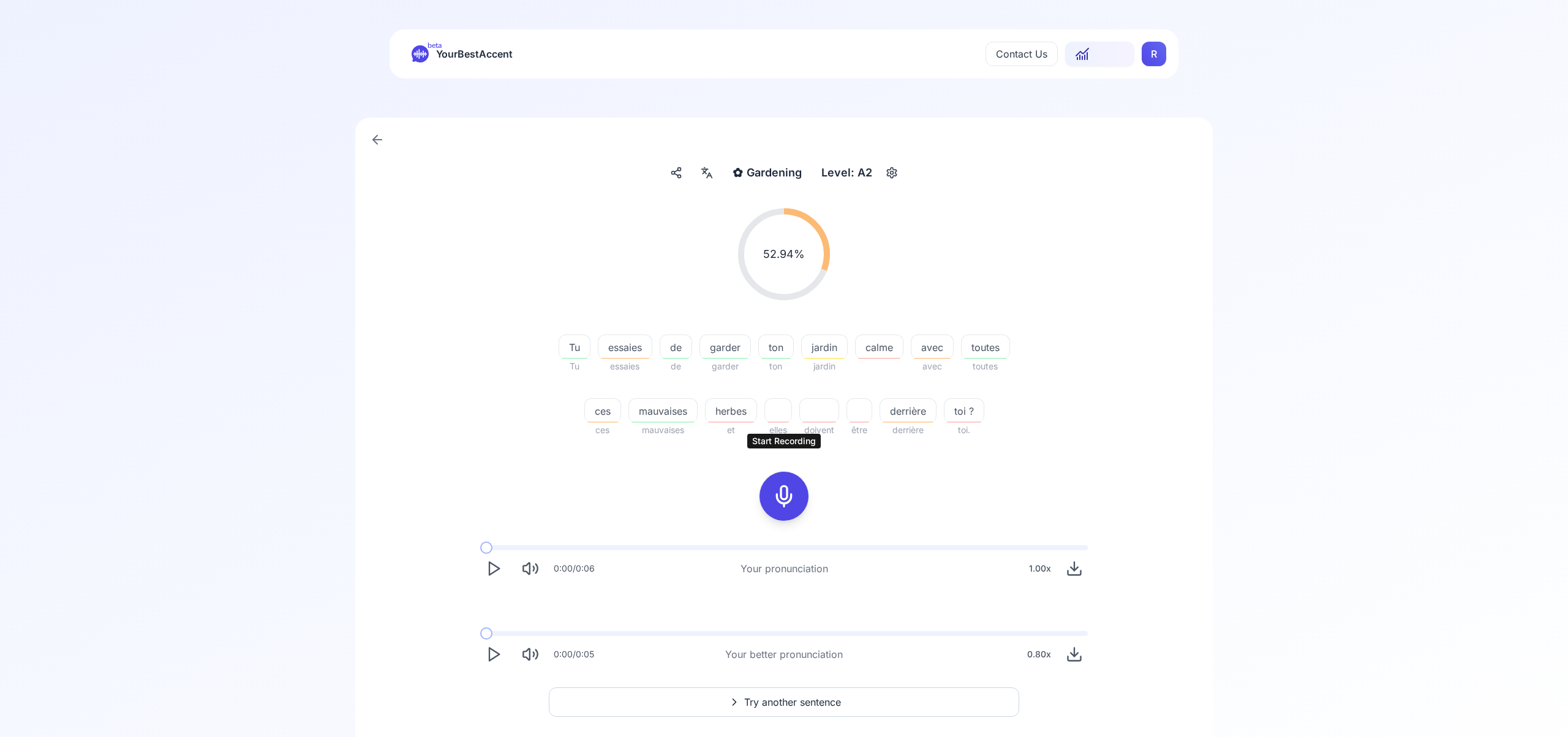
scroll to position [48, 0]
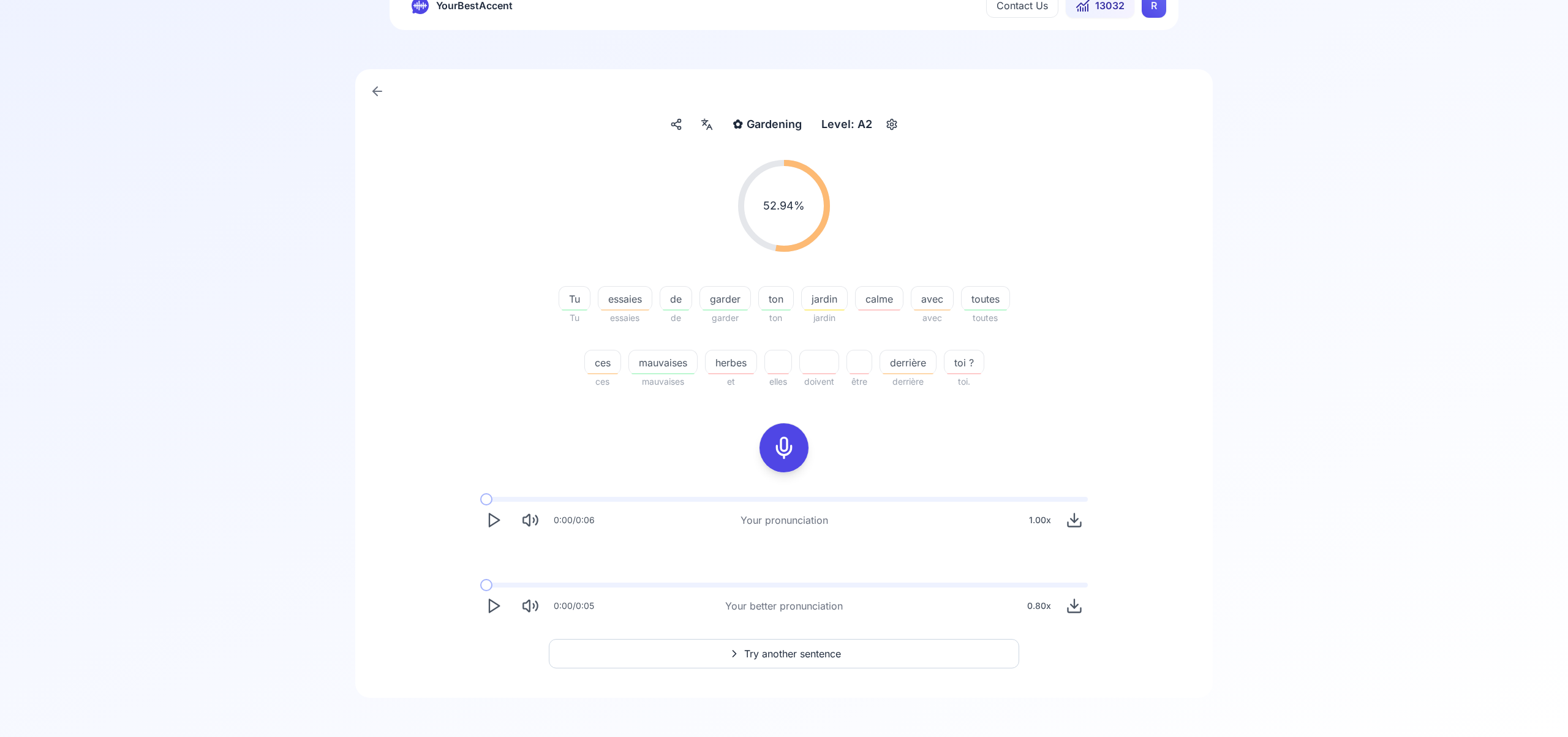
click at [495, 605] on icon "Play" at bounding box center [493, 605] width 17 height 17
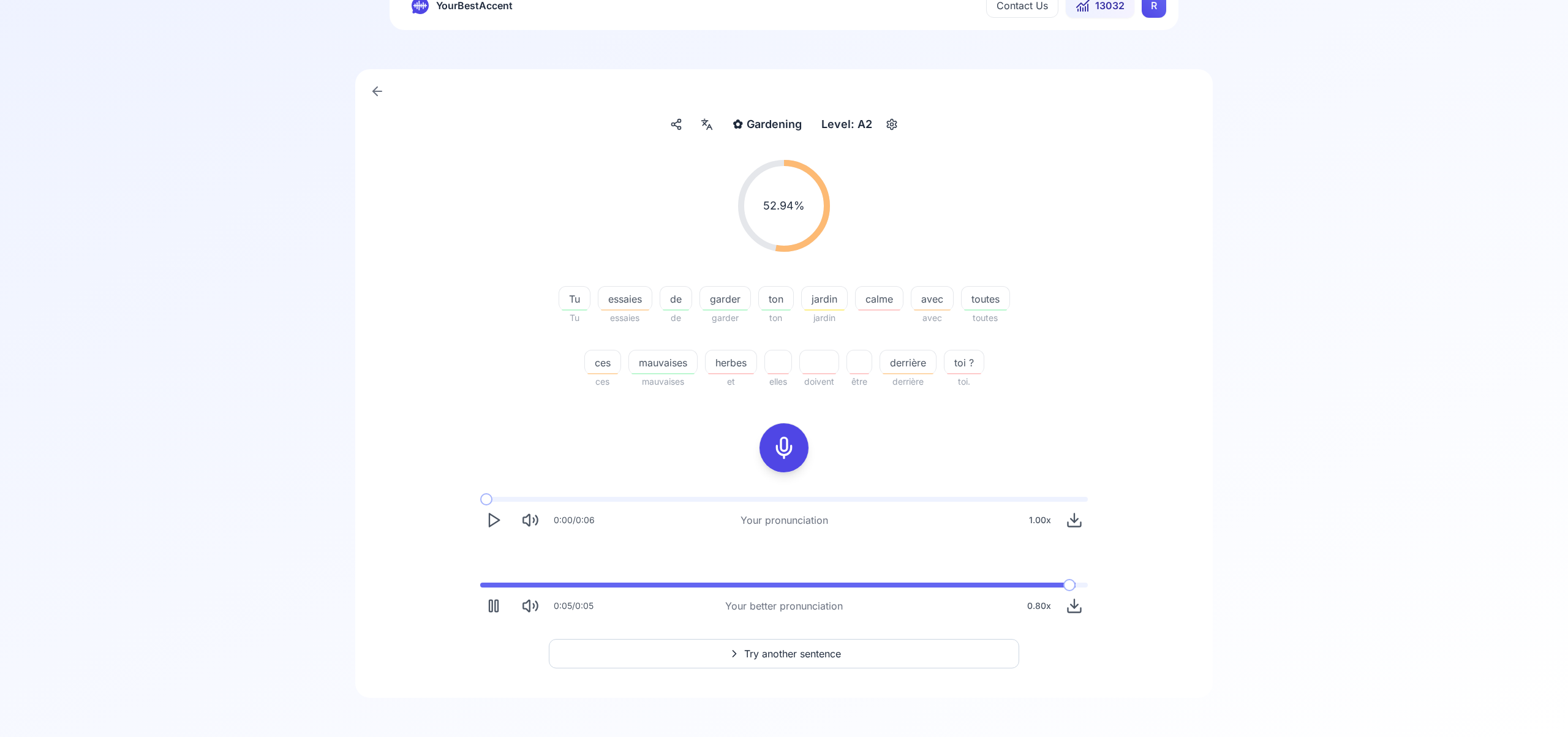
click at [786, 654] on span "Try another sentence" at bounding box center [792, 653] width 97 height 14
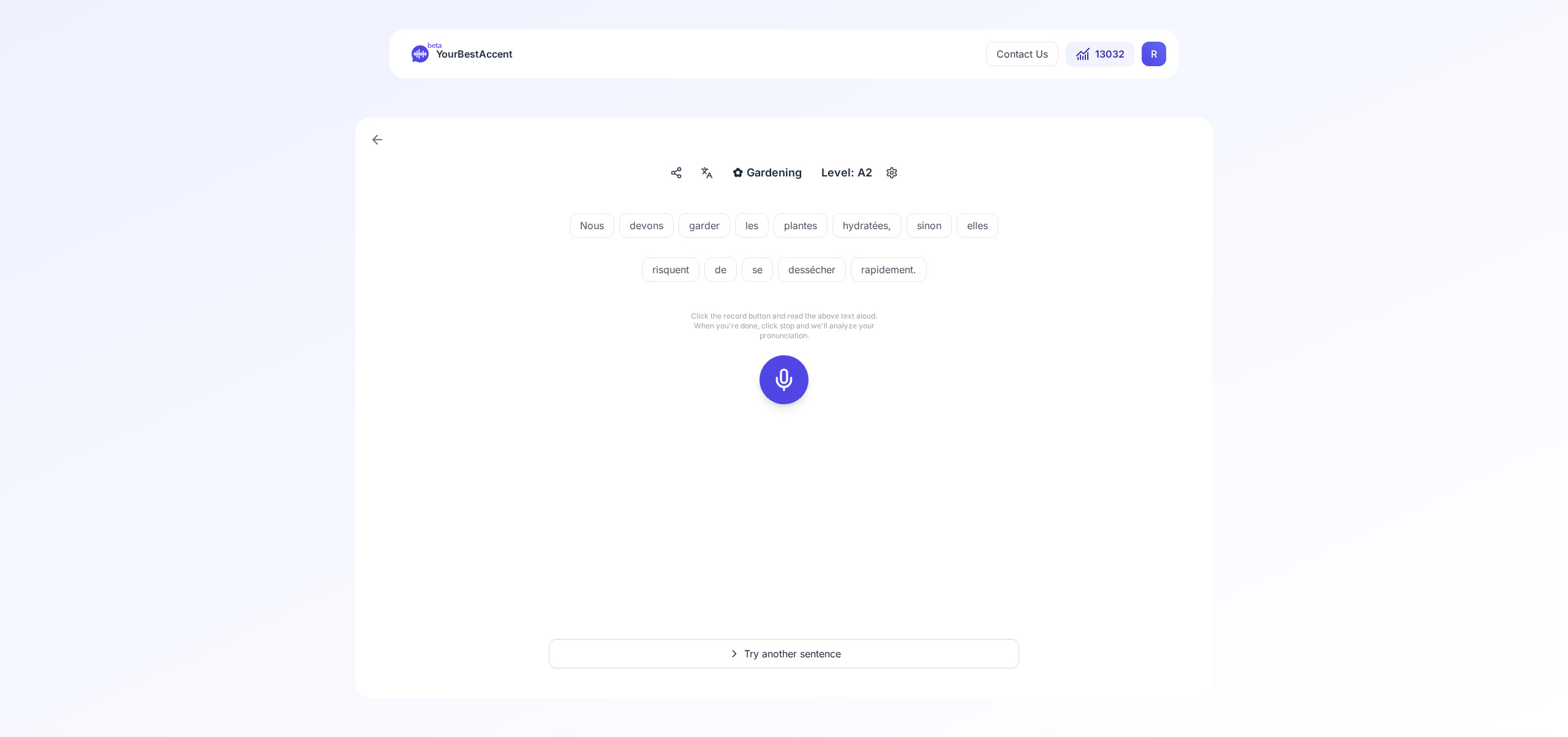
click at [790, 377] on icon at bounding box center [784, 380] width 24 height 24
click at [784, 388] on rect at bounding box center [784, 380] width 19 height 19
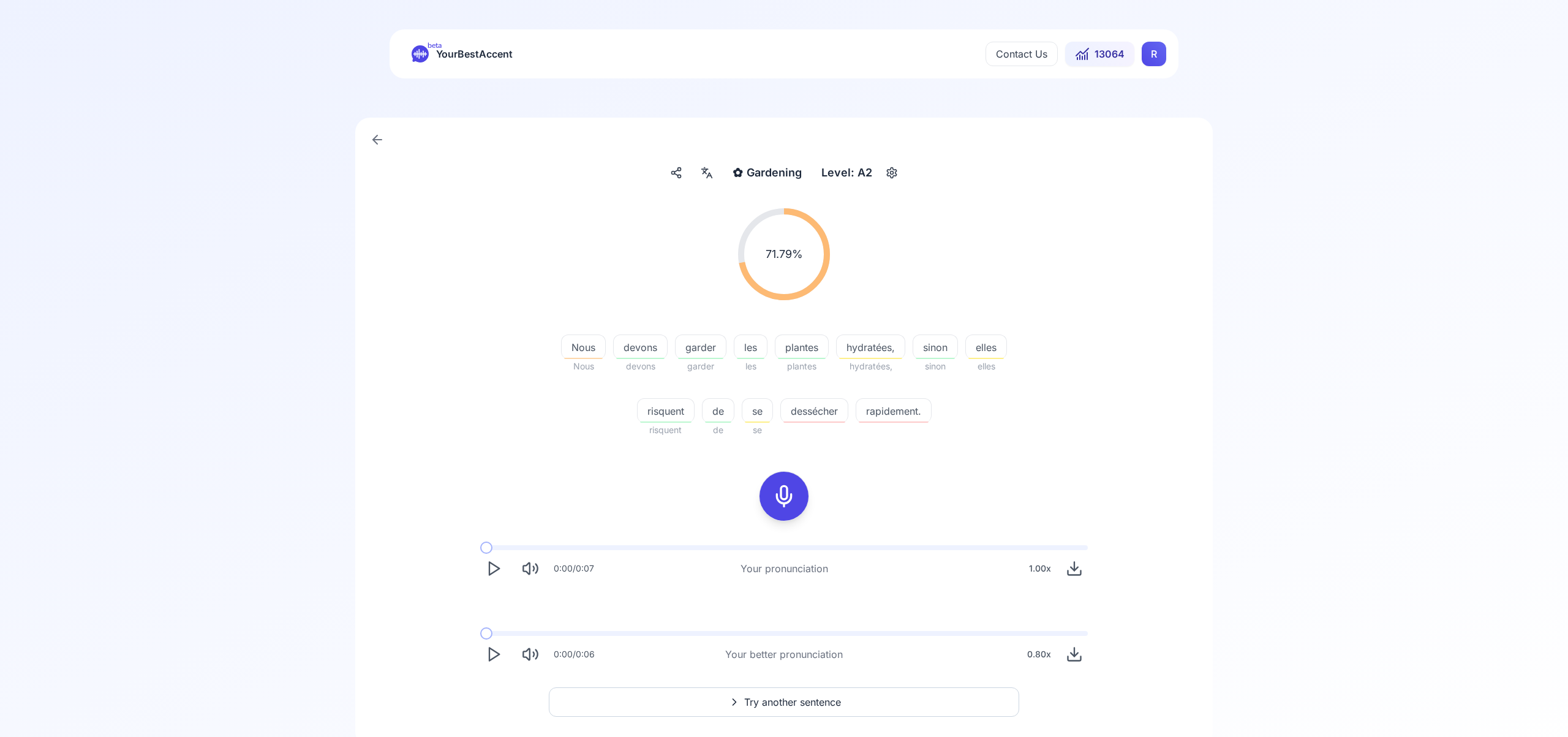
click at [1144, 57] on html "beta YourBestAccent Contact Us 13064 R ✿ Gardening Gardening Level: A2 71.79 % …" at bounding box center [784, 368] width 1568 height 737
click at [1130, 106] on span "Settings" at bounding box center [1130, 108] width 43 height 17
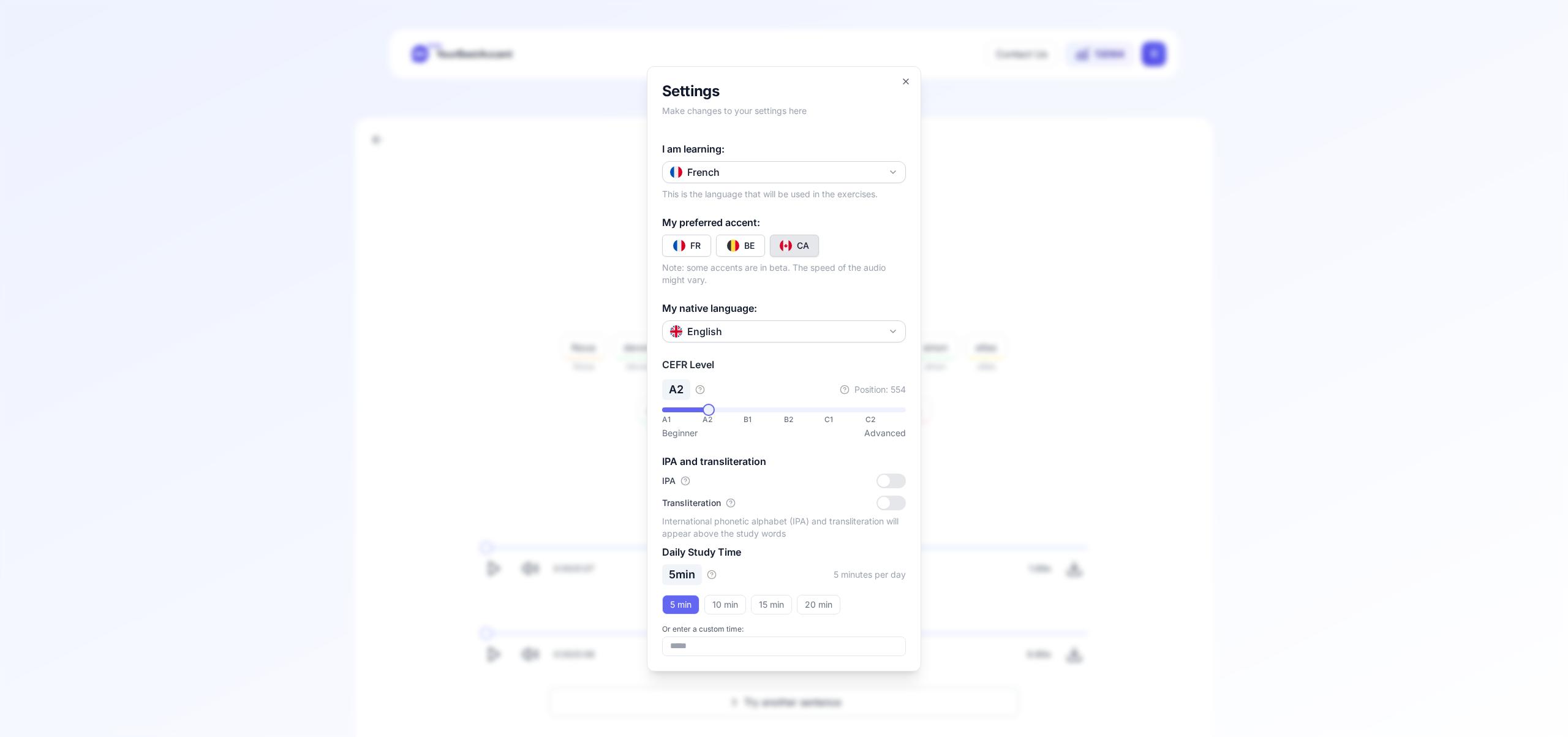
click at [889, 171] on icon "button" at bounding box center [893, 172] width 10 height 10
click at [784, 315] on div "Russian" at bounding box center [784, 314] width 237 height 22
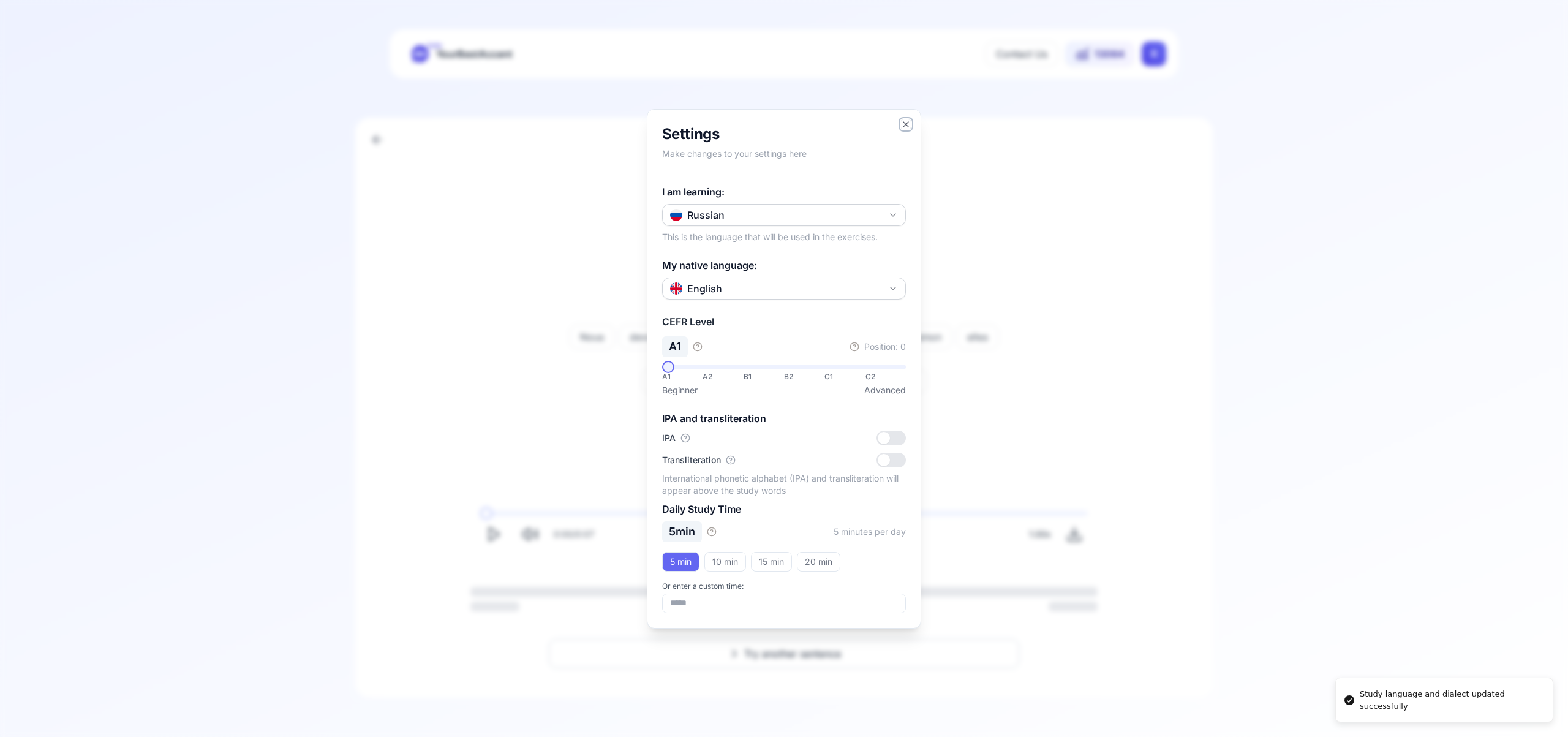
click at [904, 122] on icon "button" at bounding box center [906, 125] width 5 height 5
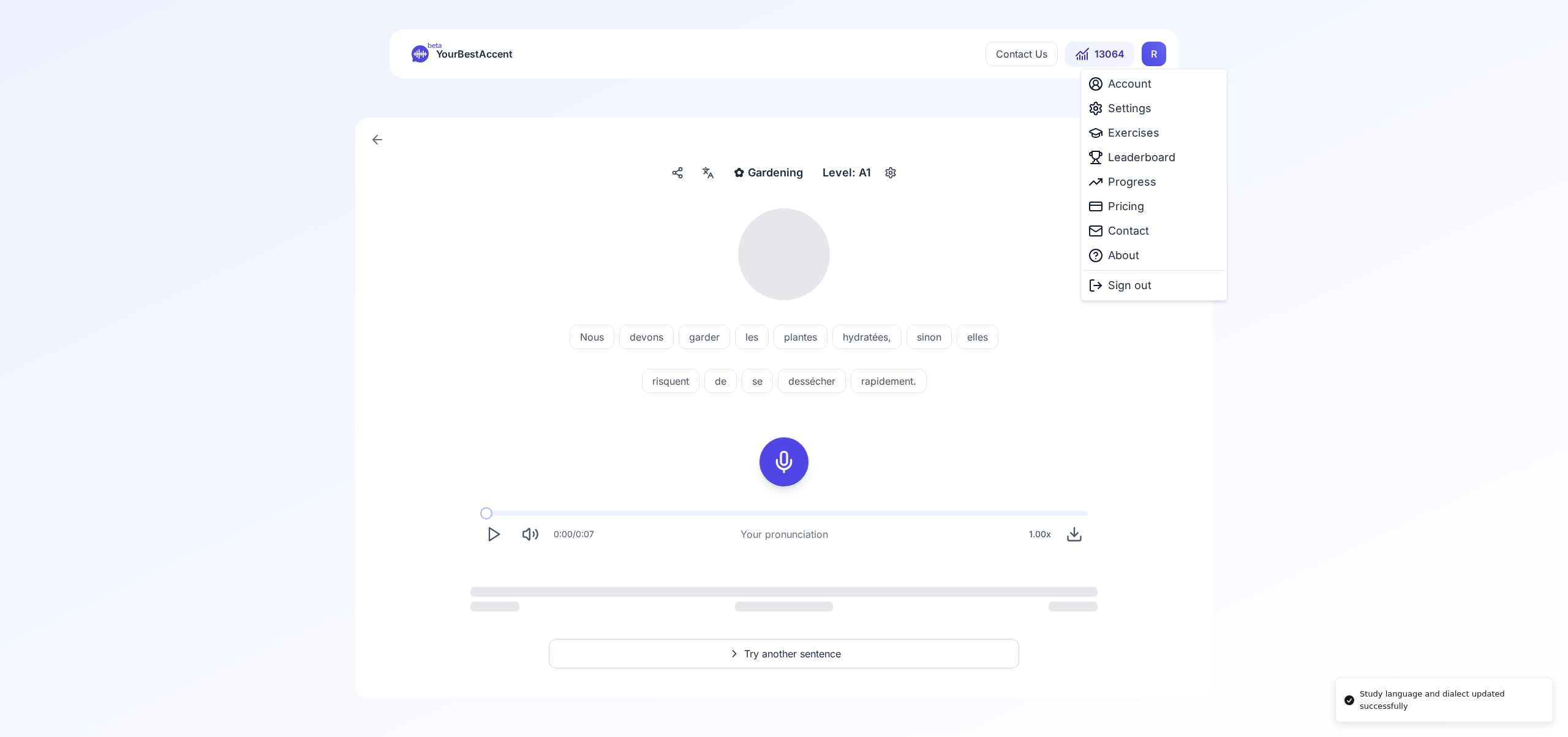
click at [1157, 51] on html "Study language and dialect updated successfully beta YourBestAccent Contact Us …" at bounding box center [784, 368] width 1568 height 737
click at [1144, 136] on span "Exercises" at bounding box center [1134, 133] width 51 height 17
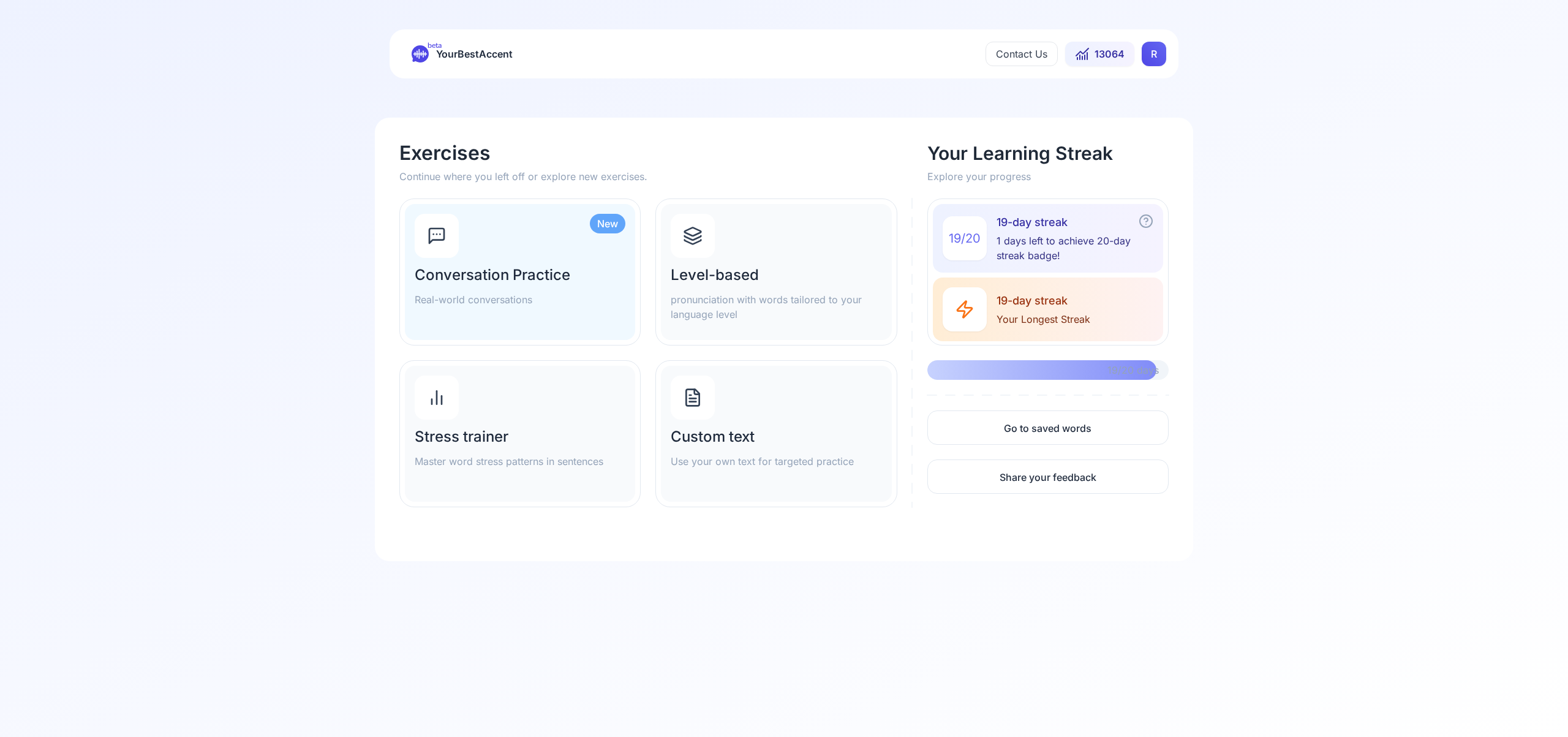
click at [688, 237] on icon at bounding box center [693, 237] width 17 height 4
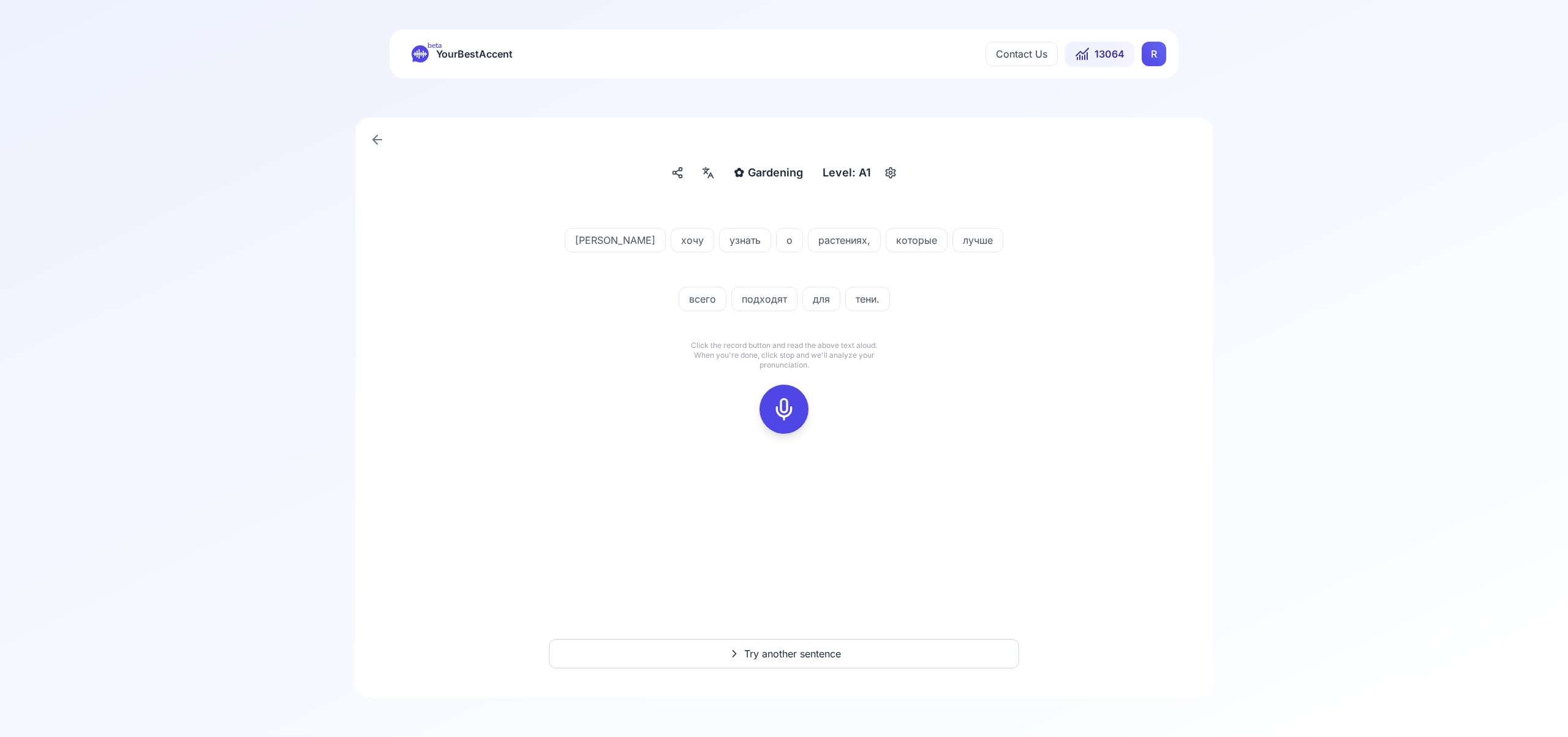
drag, startPoint x: 781, startPoint y: 412, endPoint x: 823, endPoint y: 398, distance: 44.3
click at [782, 411] on icon at bounding box center [784, 409] width 24 height 24
click at [792, 406] on icon at bounding box center [784, 409] width 24 height 24
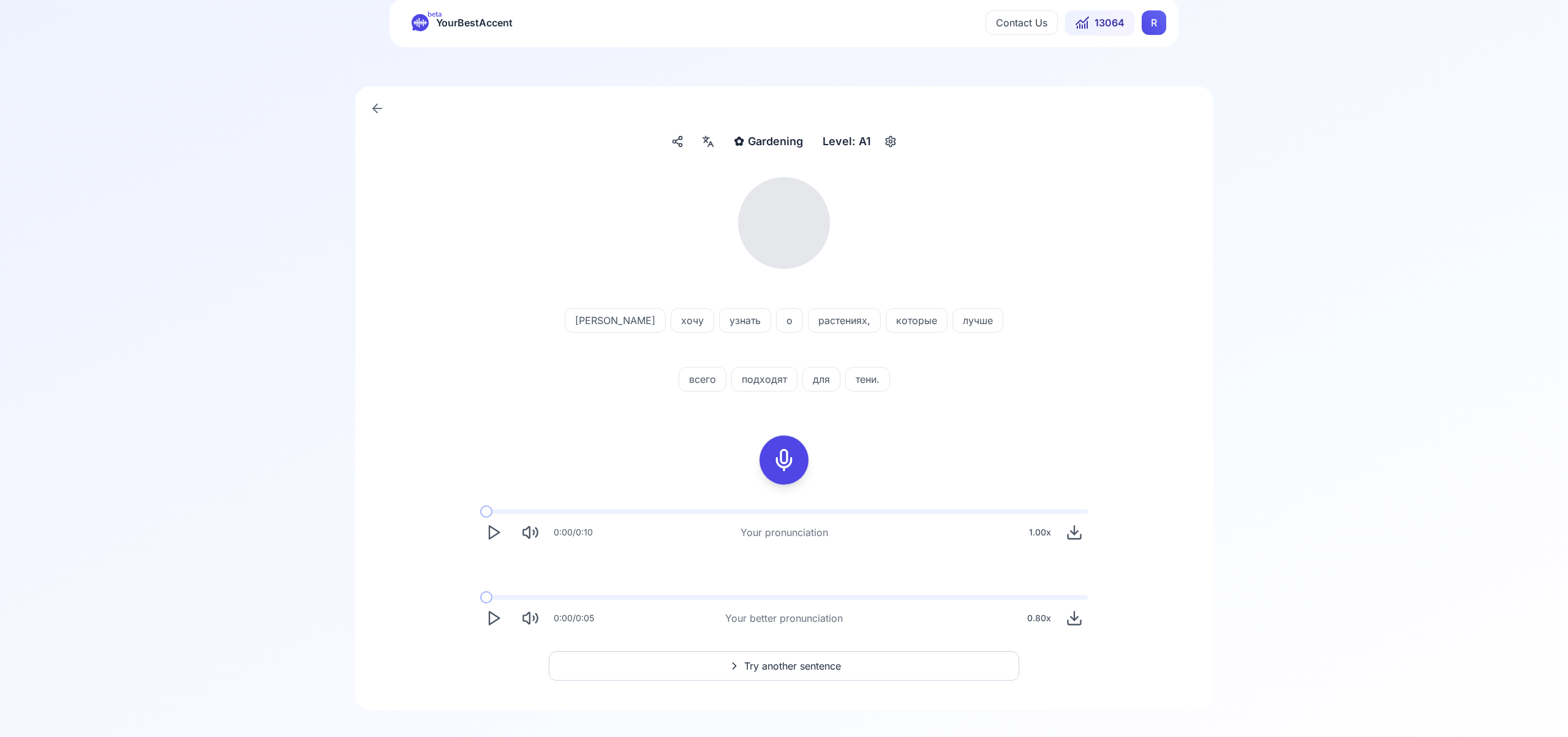
scroll to position [43, 0]
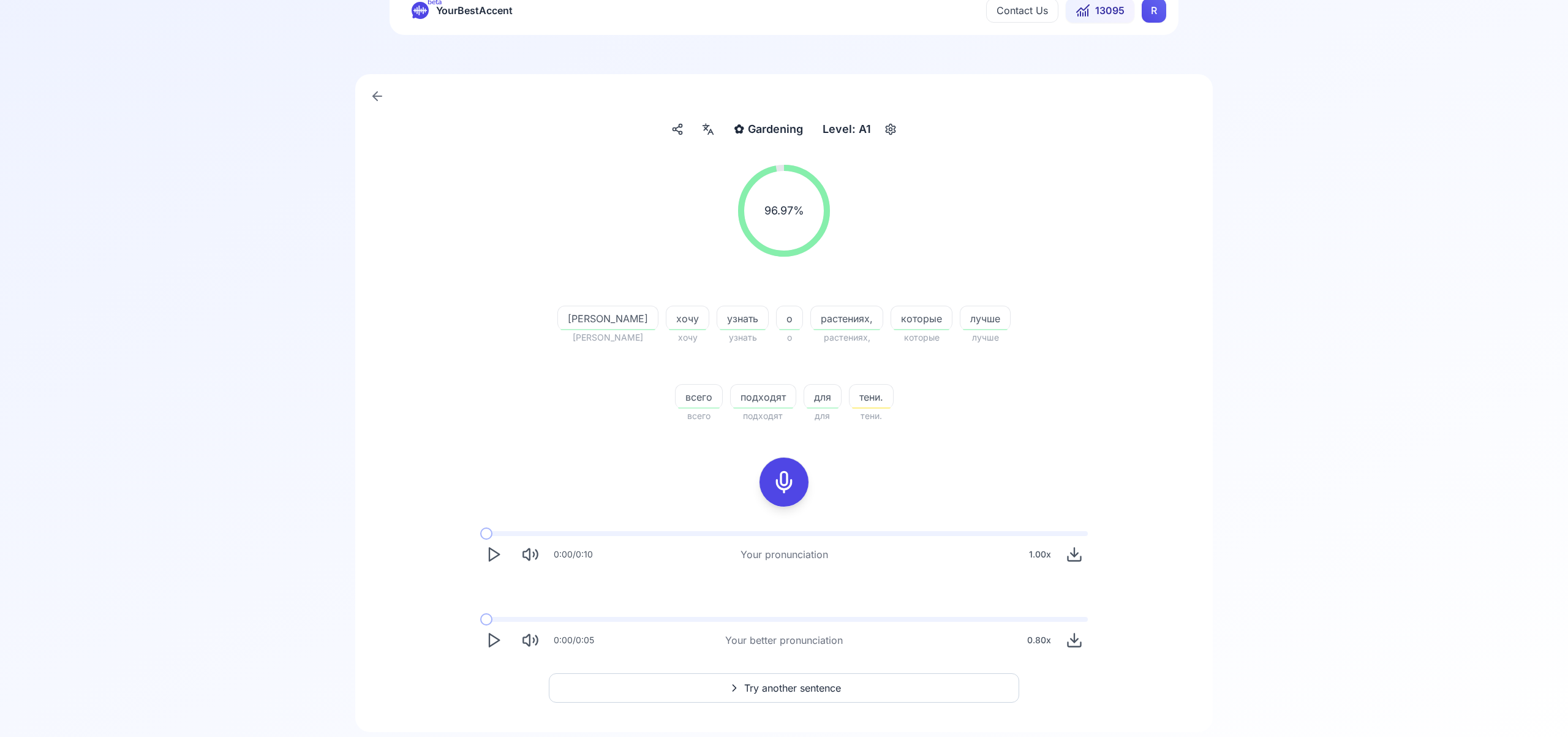
click at [499, 639] on icon "Play" at bounding box center [493, 640] width 17 height 17
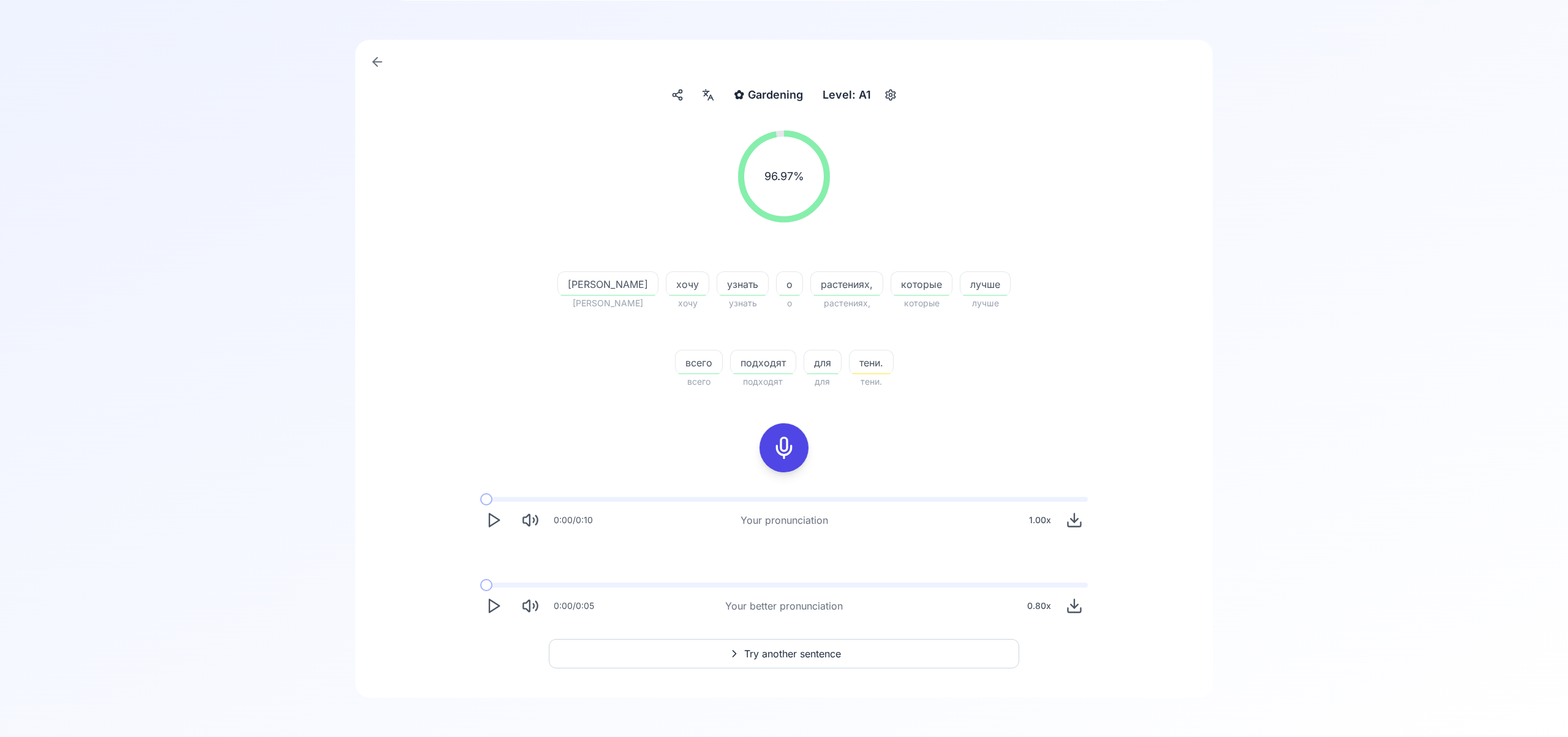
click at [813, 651] on span "Try another sentence" at bounding box center [792, 653] width 97 height 14
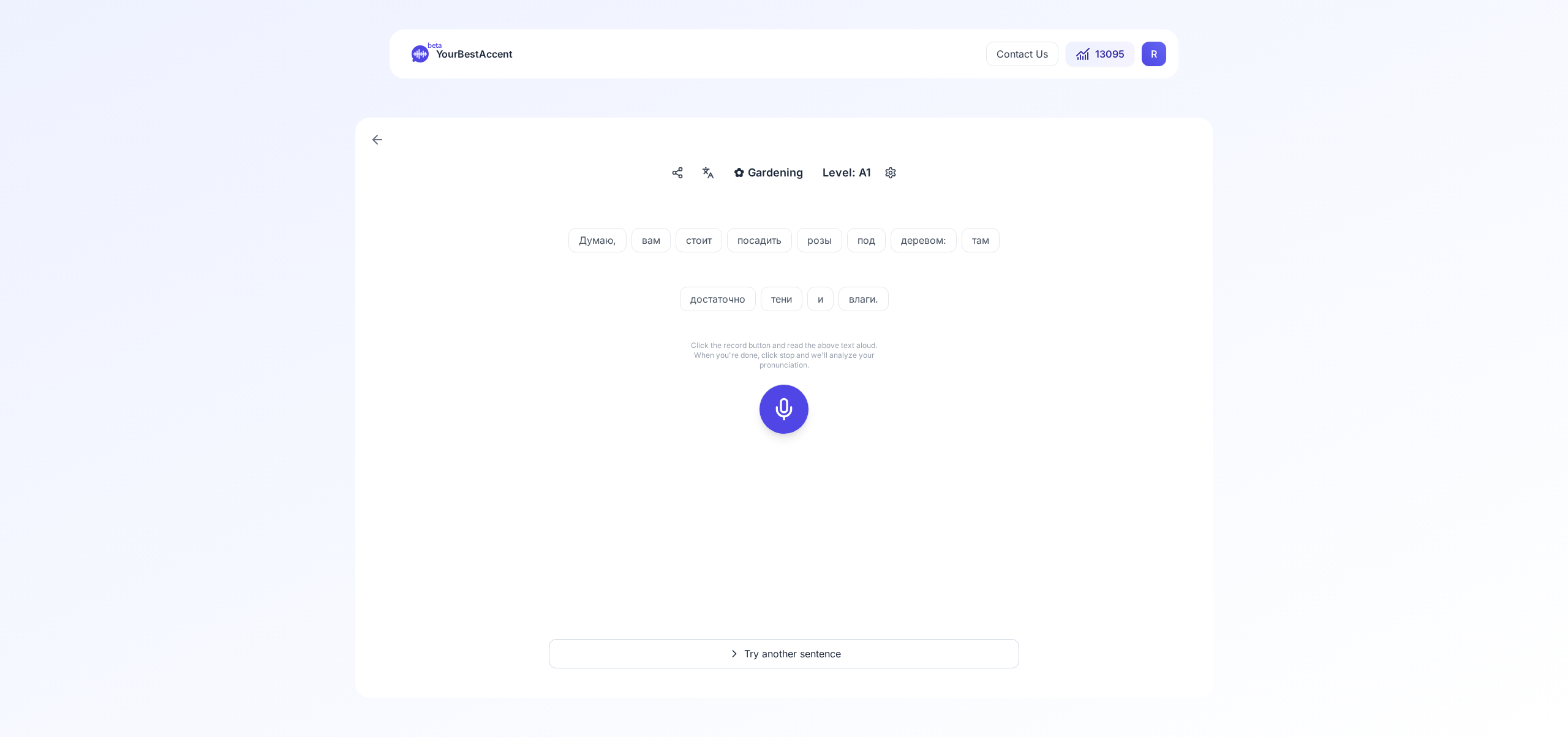
click at [784, 410] on icon at bounding box center [784, 409] width 24 height 24
click at [781, 410] on icon at bounding box center [784, 409] width 24 height 24
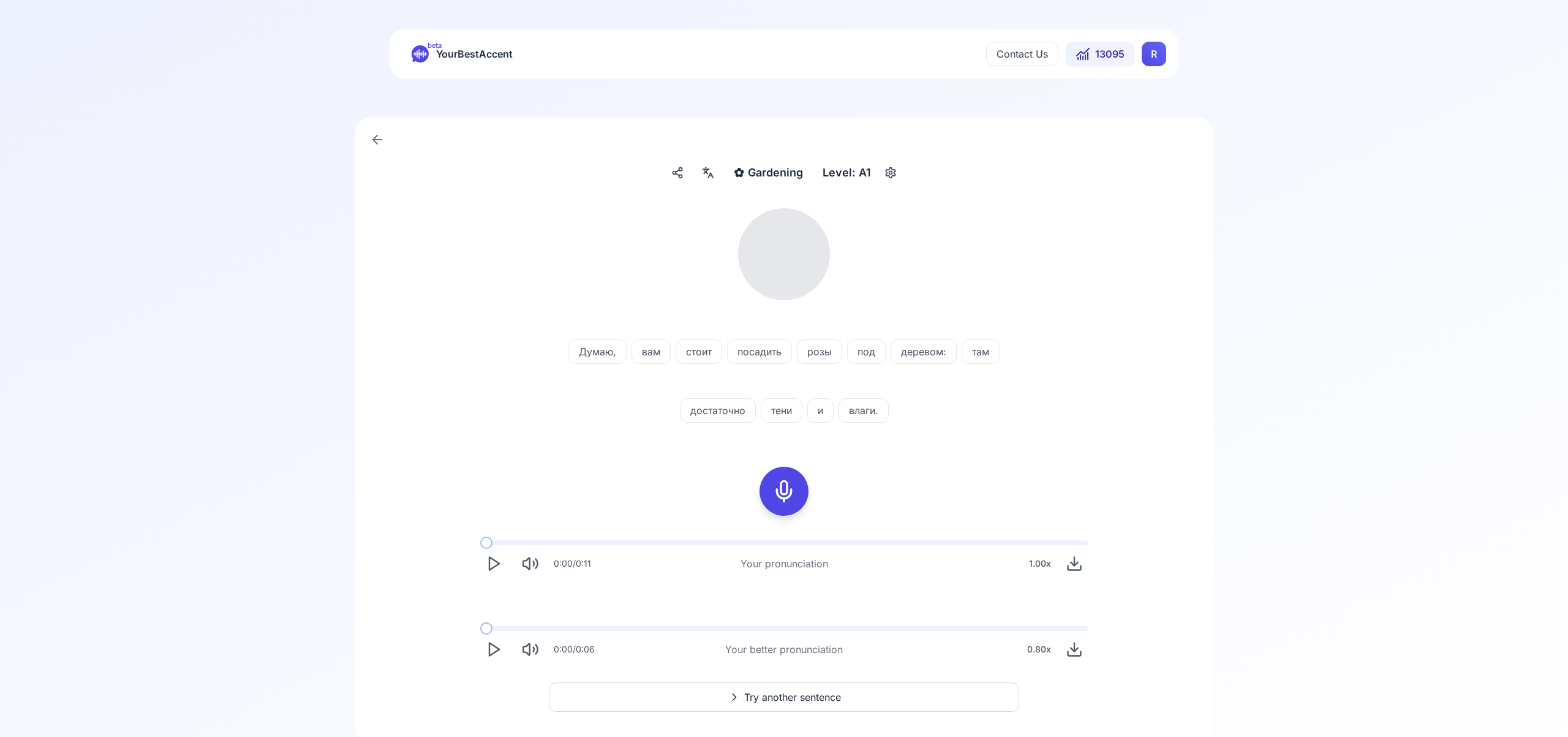
click at [707, 176] on icon at bounding box center [708, 172] width 14 height 12
click at [904, 310] on icon "button" at bounding box center [906, 314] width 10 height 10
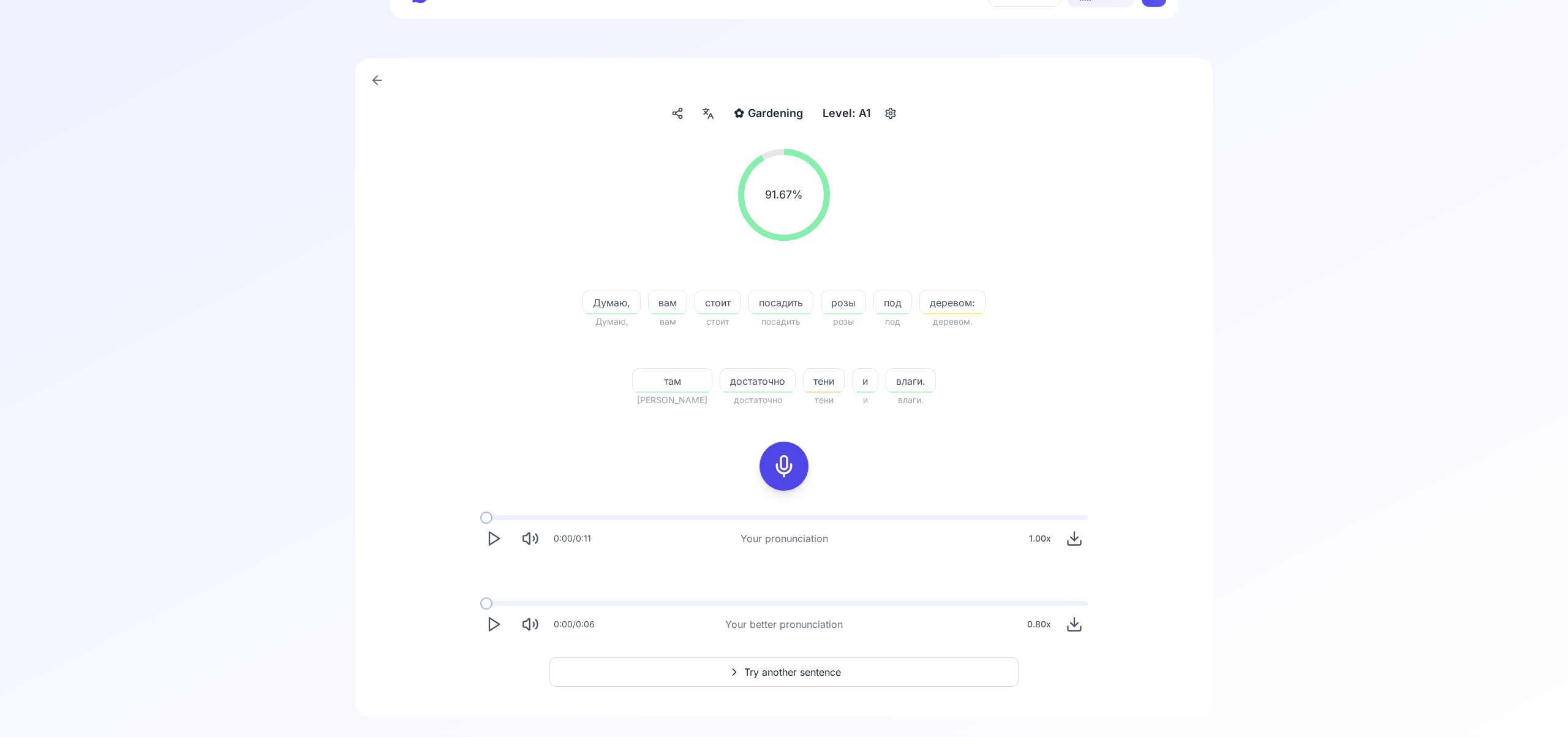
scroll to position [68, 0]
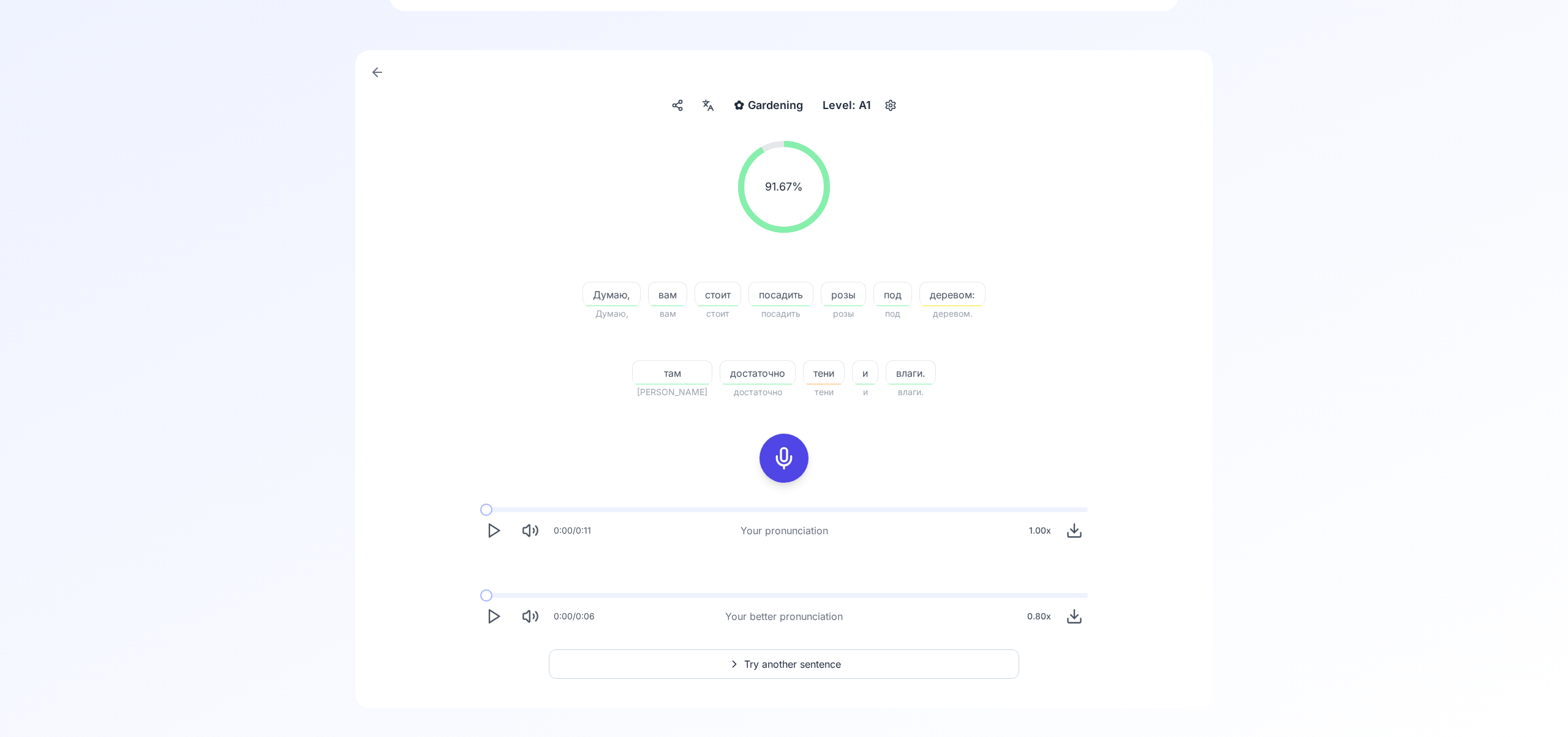
click at [805, 667] on span "Try another sentence" at bounding box center [792, 664] width 97 height 14
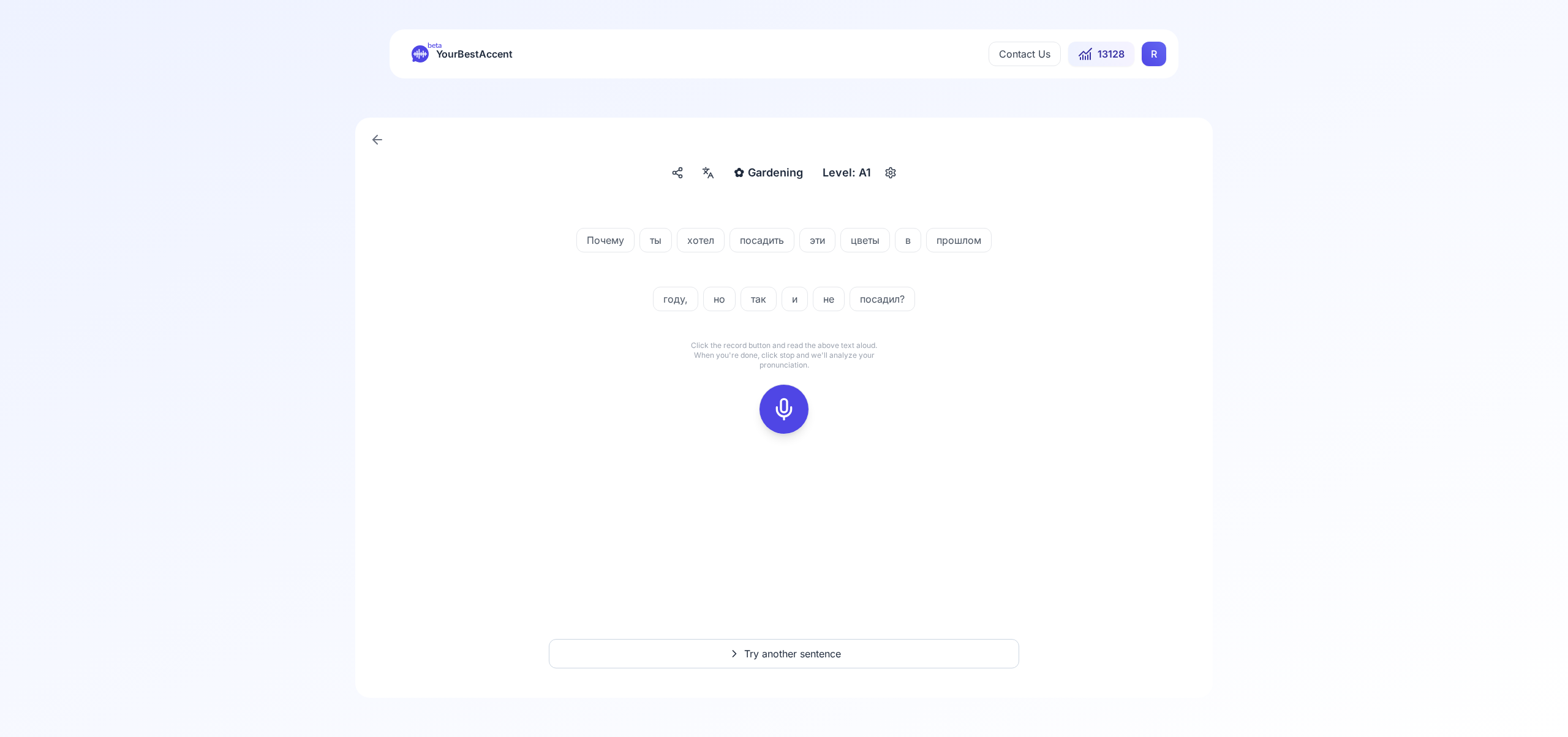
click at [790, 412] on icon at bounding box center [784, 409] width 24 height 24
click at [788, 420] on icon at bounding box center [784, 409] width 24 height 24
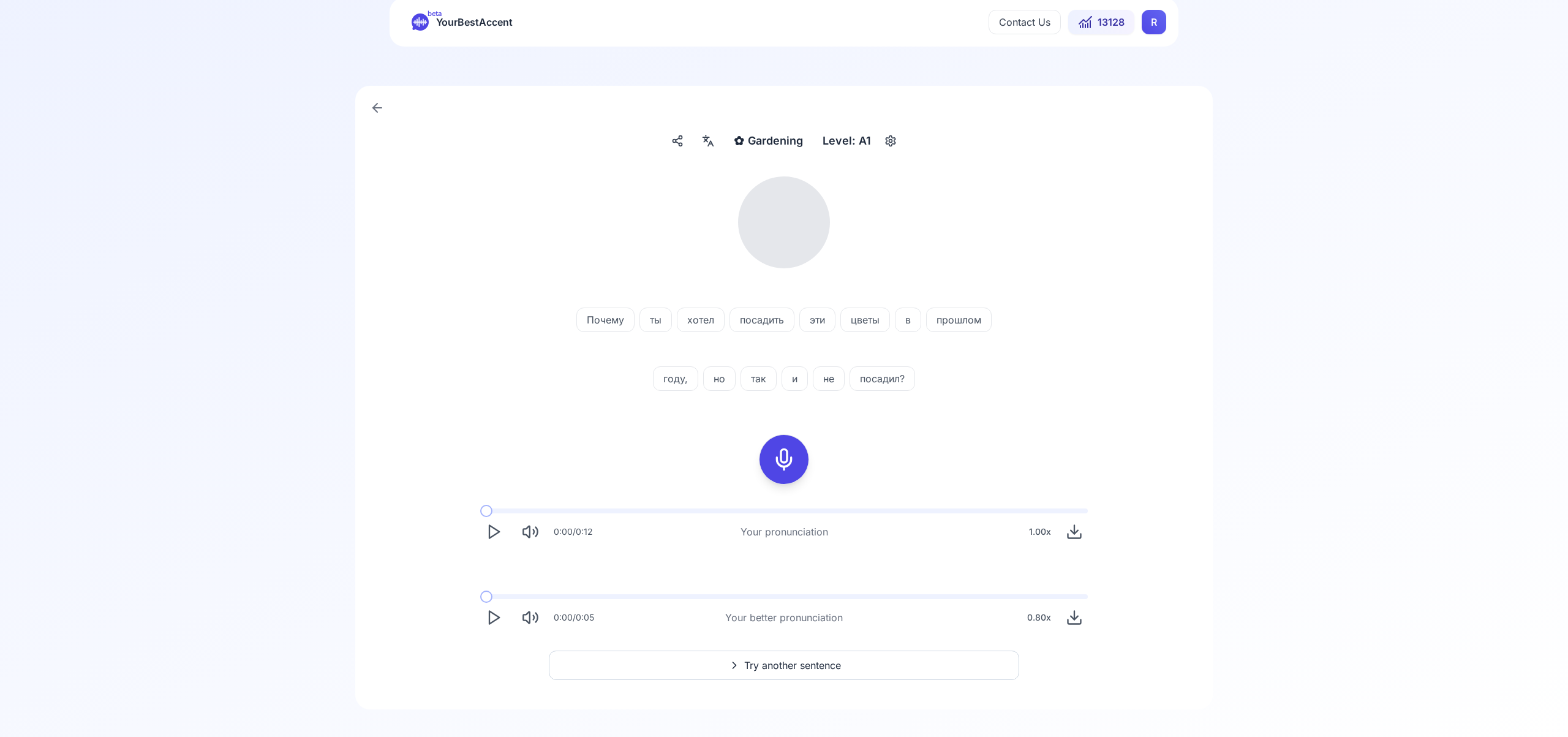
scroll to position [43, 0]
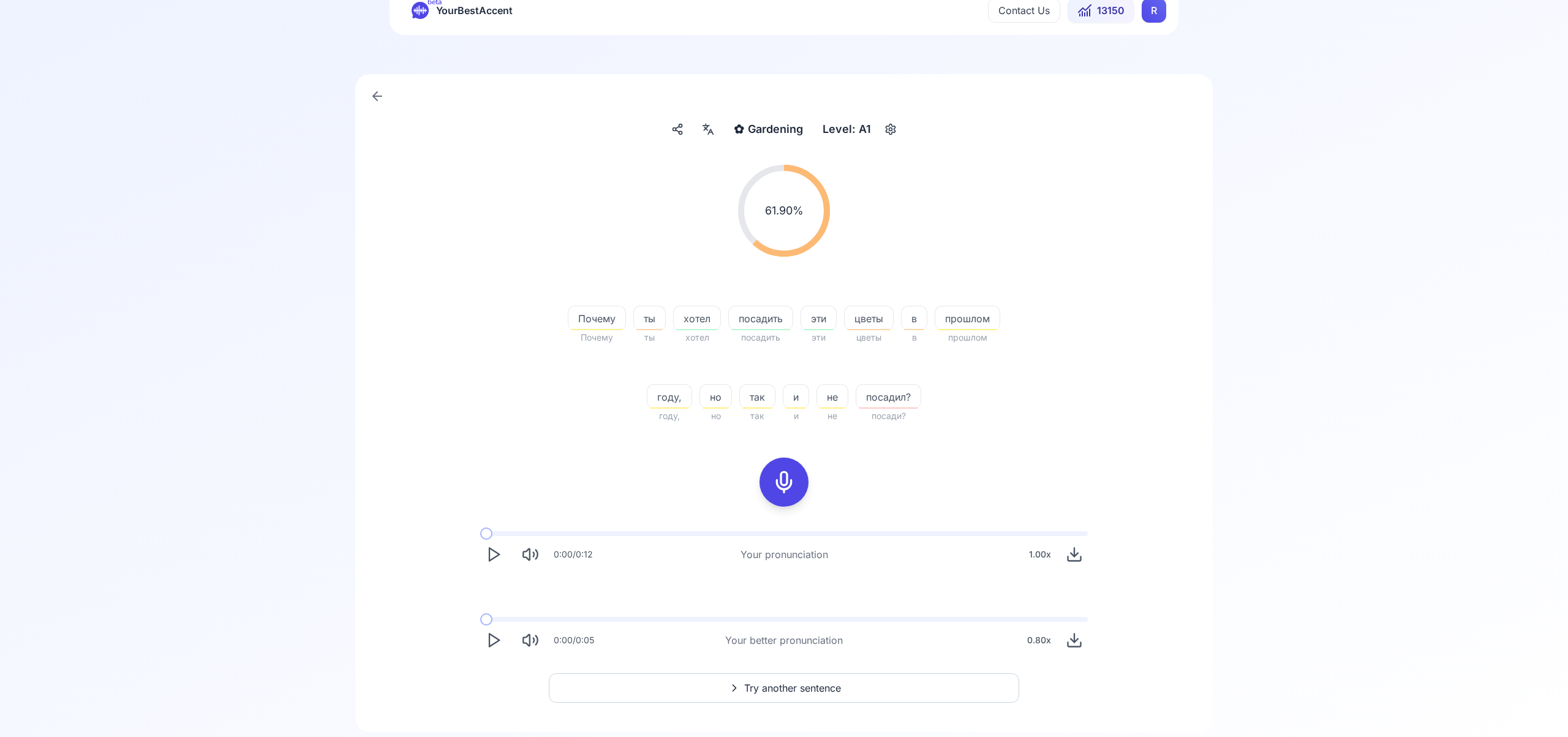
click at [786, 689] on span "Try another sentence" at bounding box center [792, 688] width 97 height 14
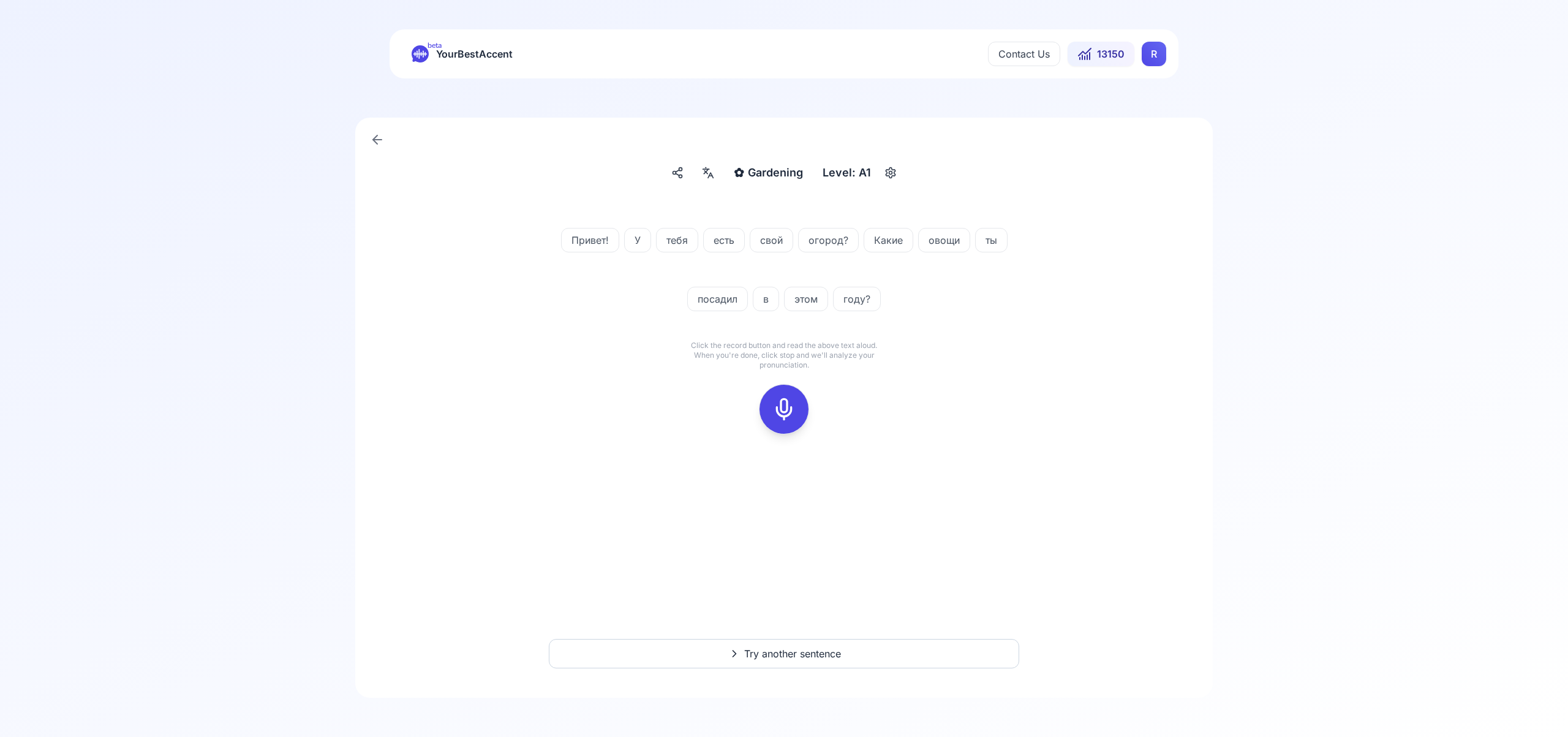
click at [792, 414] on icon at bounding box center [784, 409] width 24 height 24
click at [787, 402] on icon at bounding box center [784, 409] width 24 height 24
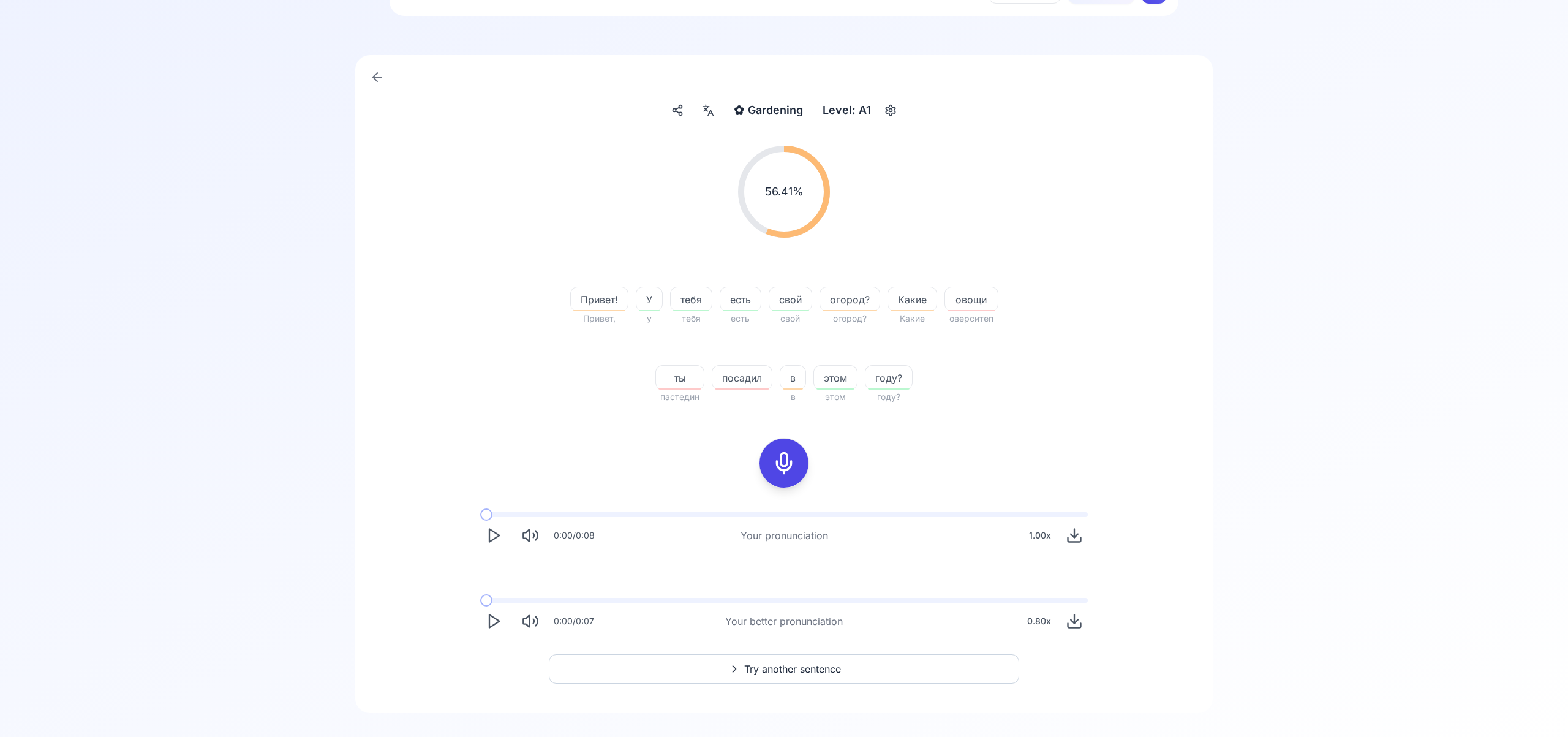
scroll to position [78, 0]
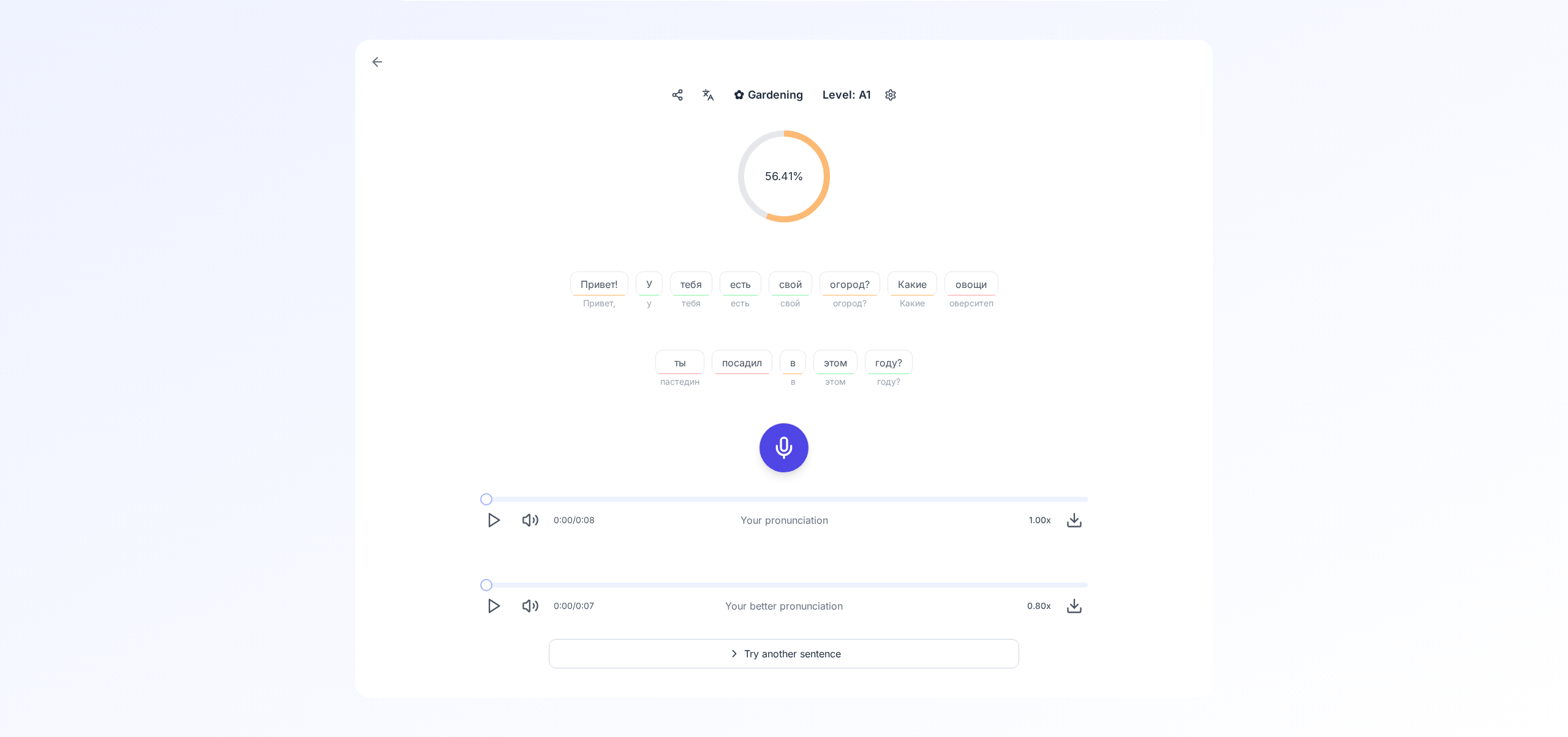
click at [809, 656] on span "Try another sentence" at bounding box center [792, 653] width 97 height 14
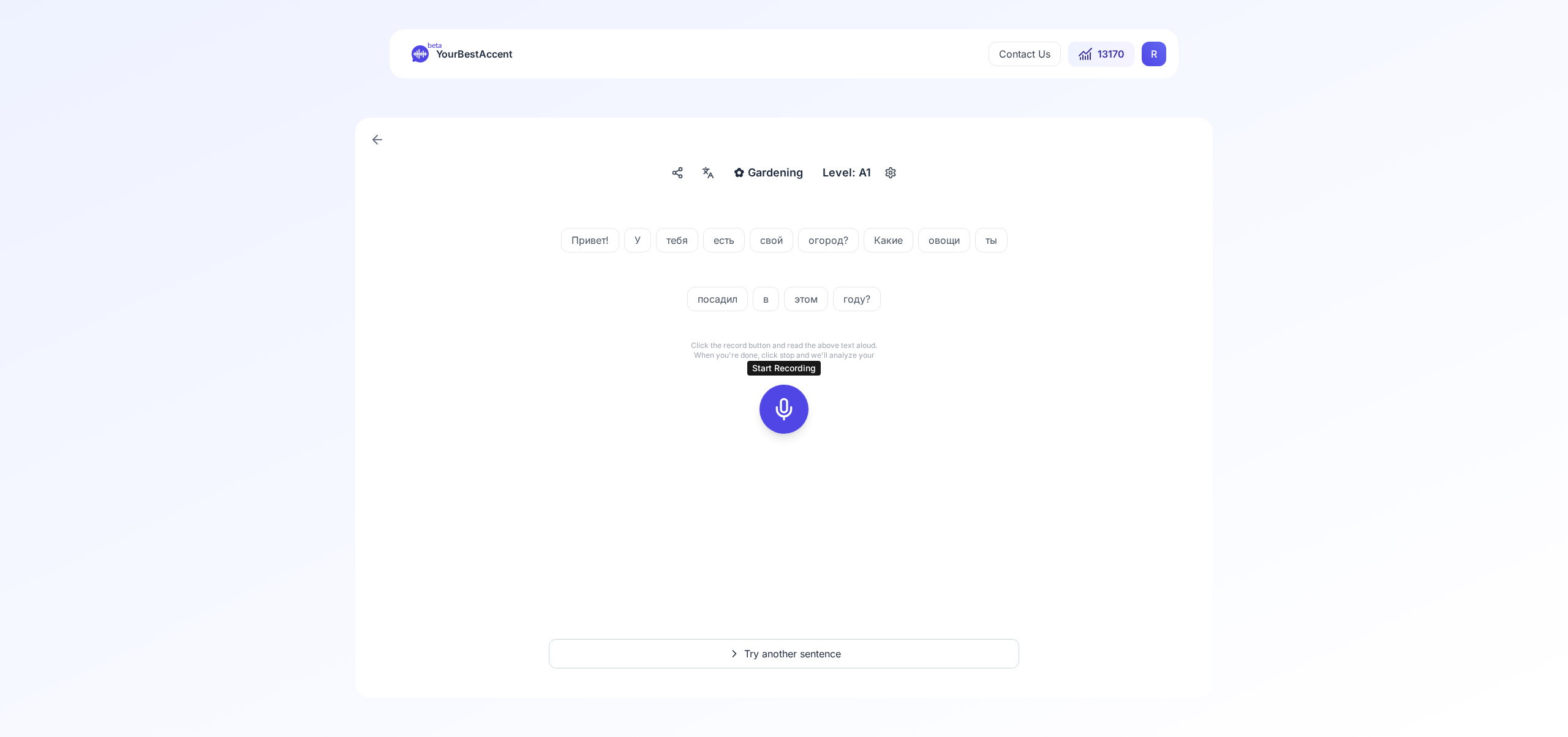
click at [782, 414] on icon at bounding box center [784, 409] width 24 height 24
click at [782, 418] on rect at bounding box center [784, 409] width 19 height 19
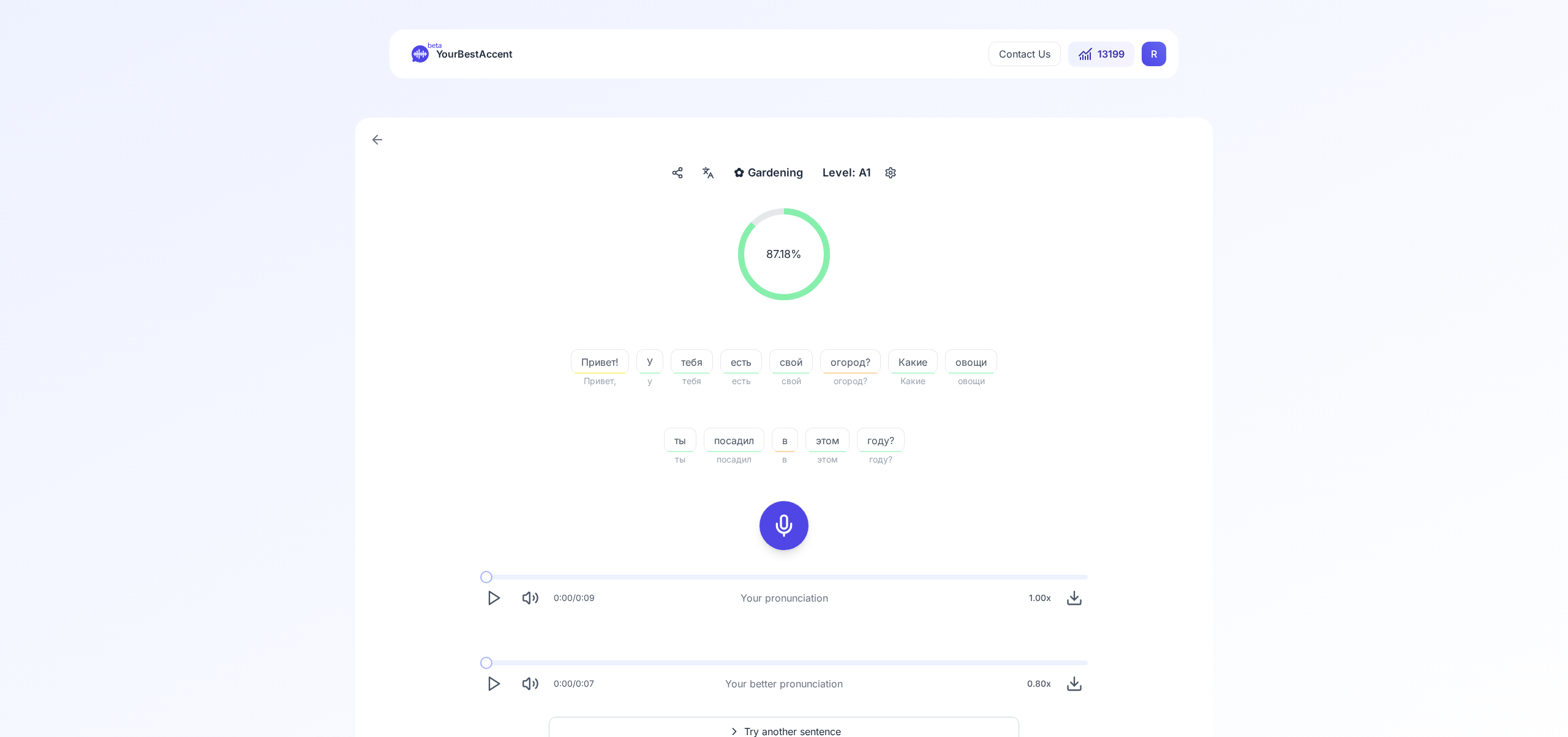
click at [494, 648] on div "0:00 / 0:09 Your pronunciation 1.00 x 0:00 / 0:07 Your better pronunciation 0.8…" at bounding box center [784, 636] width 784 height 142
click at [494, 677] on icon "Play" at bounding box center [493, 683] width 17 height 17
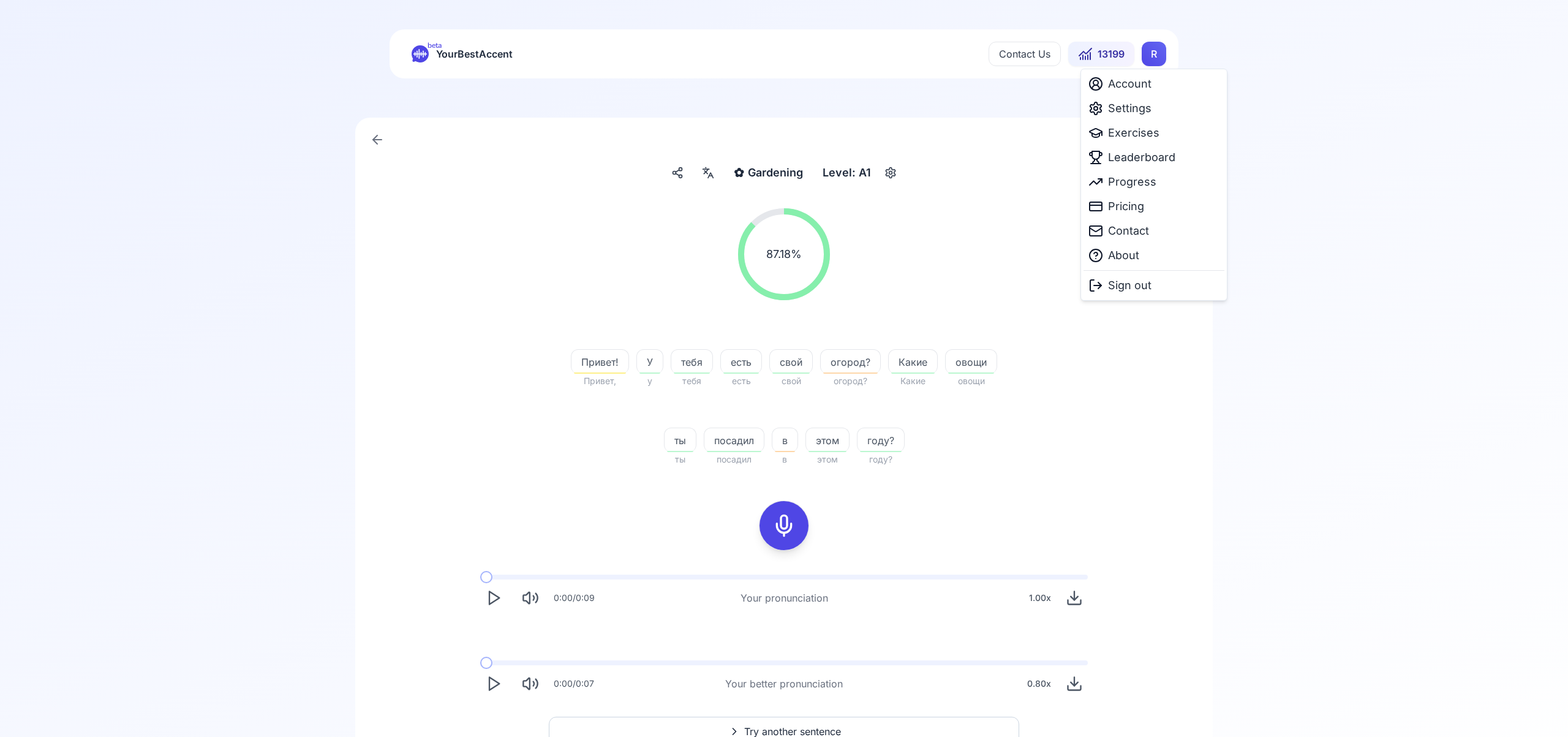
click at [1158, 56] on html "beta YourBestAccent Contact Us 13199 R ✿ Gardening Gardening Level: A1 87.18 % …" at bounding box center [784, 368] width 1568 height 737
click at [1146, 109] on span "Settings" at bounding box center [1130, 108] width 43 height 17
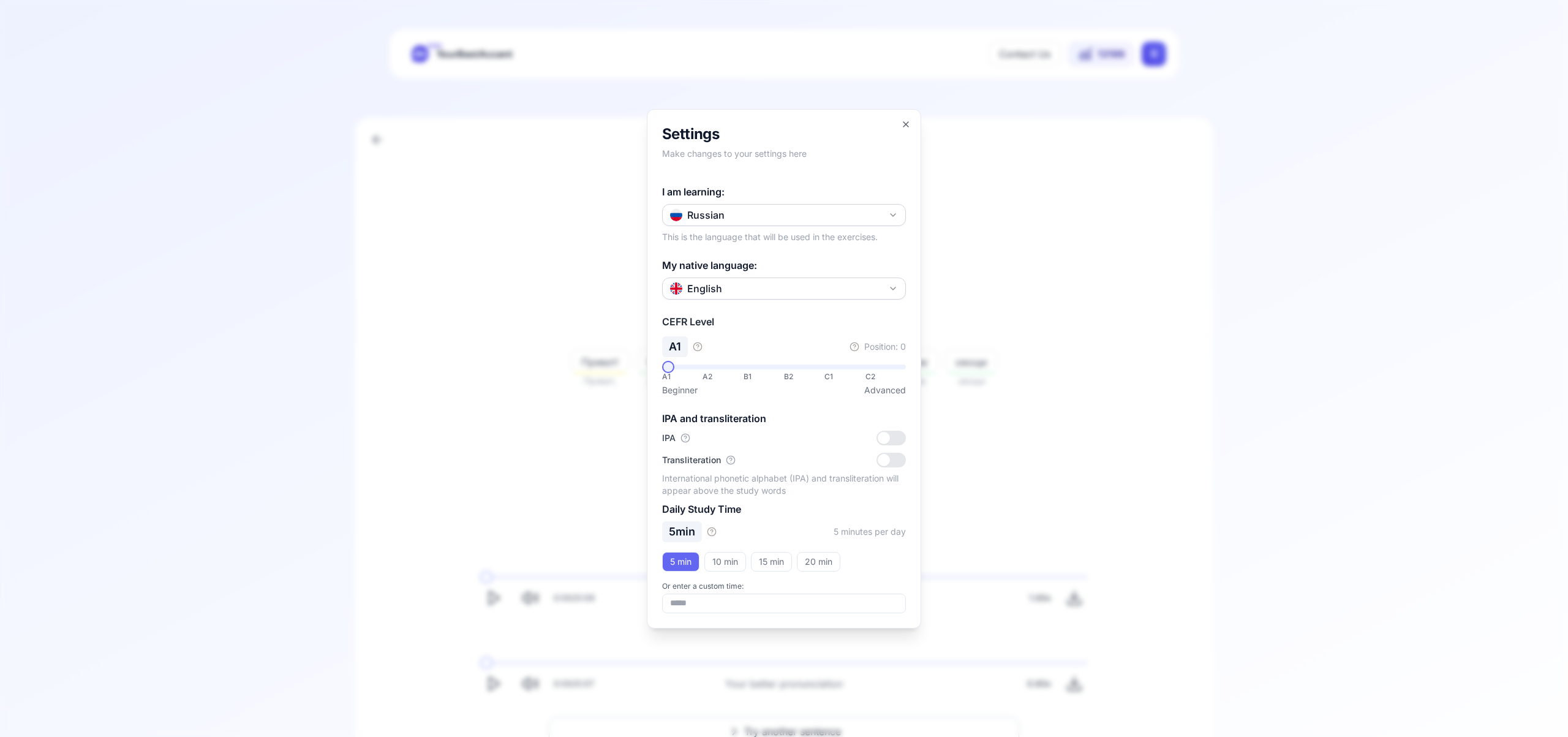
click at [901, 214] on button "Russian" at bounding box center [784, 215] width 244 height 22
click at [795, 317] on div "Italian" at bounding box center [784, 319] width 237 height 22
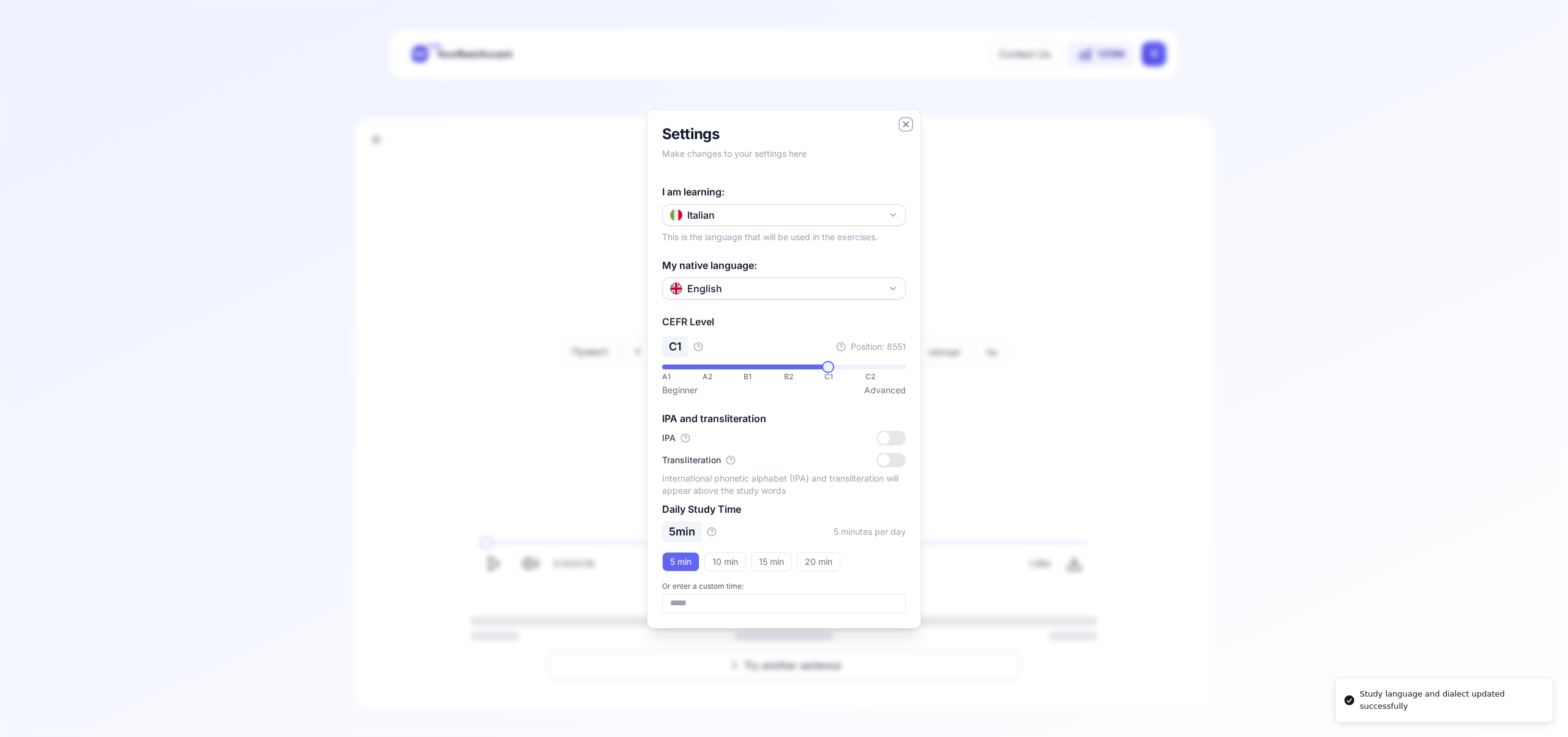
click at [906, 127] on icon "button" at bounding box center [906, 124] width 10 height 10
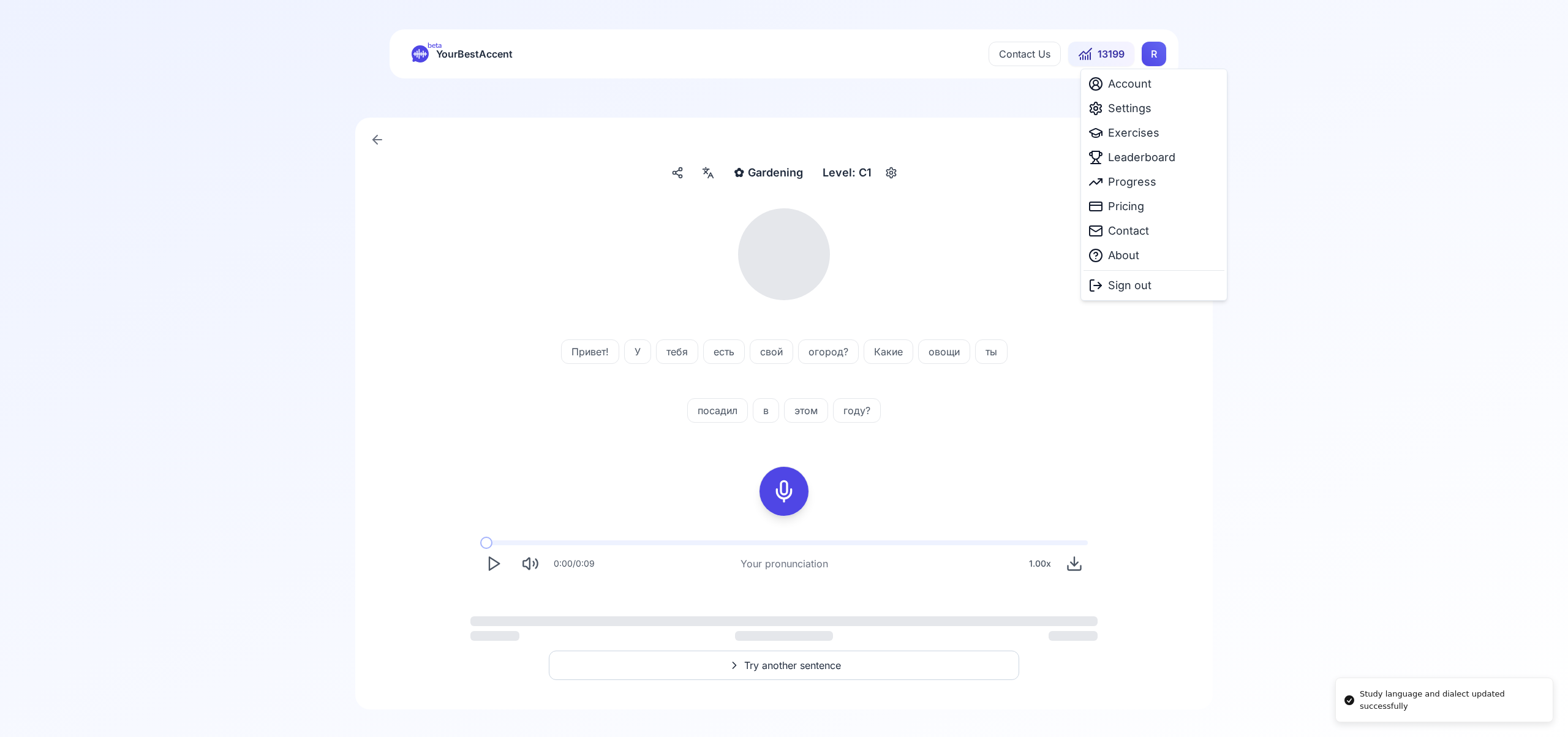
click at [1148, 53] on html "Study language and dialect updated successfully beta YourBestAccent Contact Us …" at bounding box center [784, 368] width 1568 height 737
click at [1137, 132] on span "Exercises" at bounding box center [1134, 133] width 51 height 17
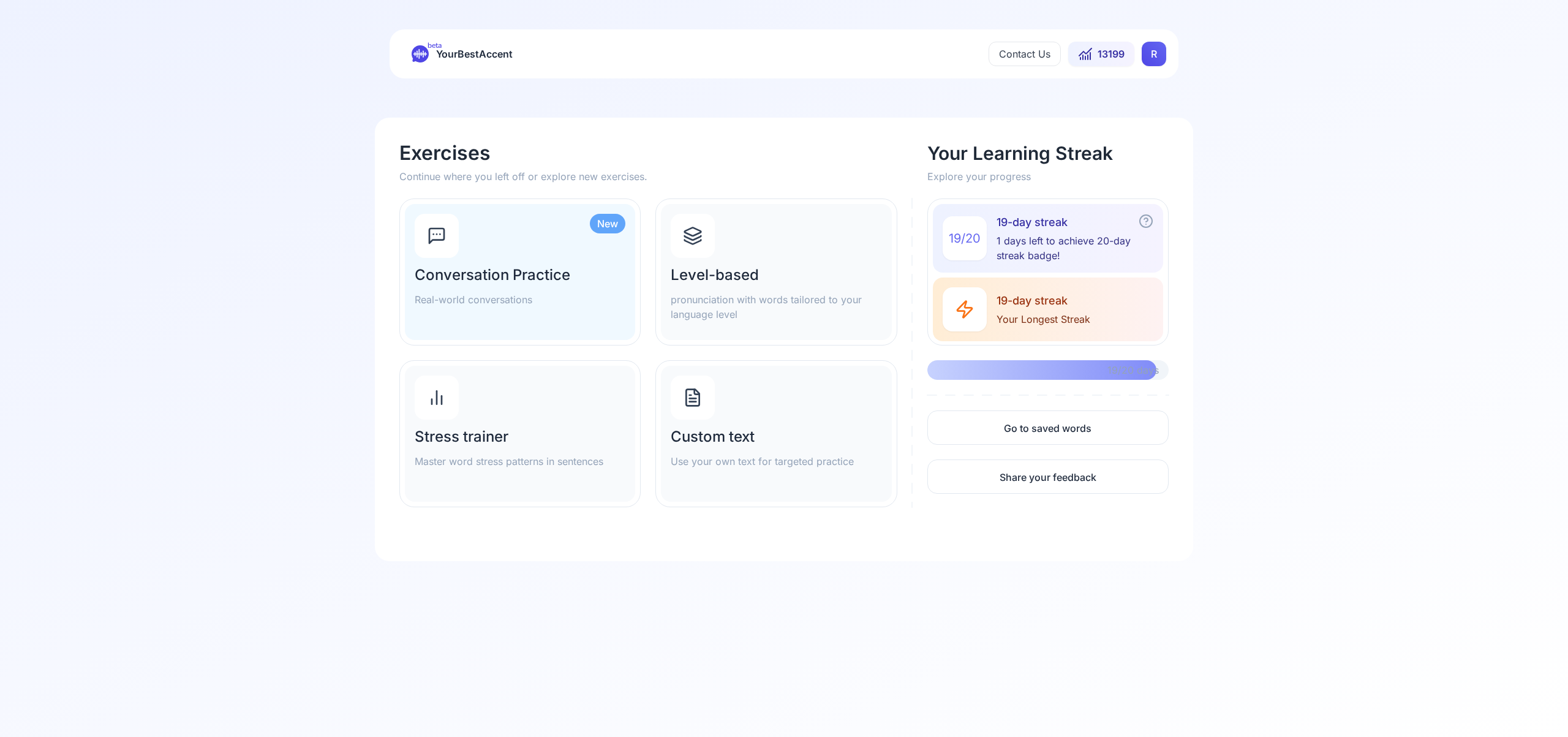
click at [694, 237] on icon at bounding box center [693, 236] width 19 height 19
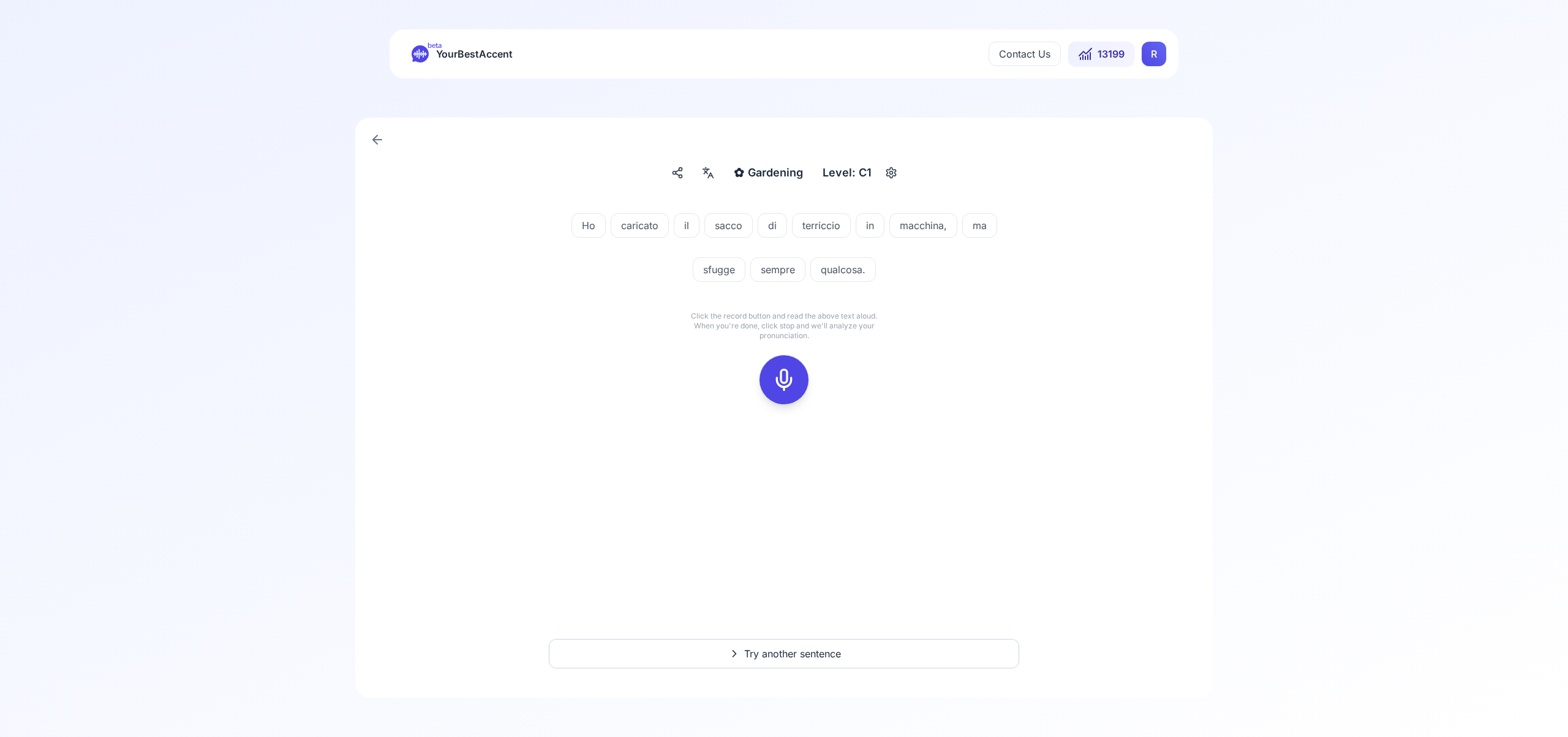
drag, startPoint x: 784, startPoint y: 373, endPoint x: 800, endPoint y: 367, distance: 17.1
click at [787, 371] on icon at bounding box center [784, 380] width 24 height 24
click at [780, 381] on icon at bounding box center [784, 380] width 24 height 24
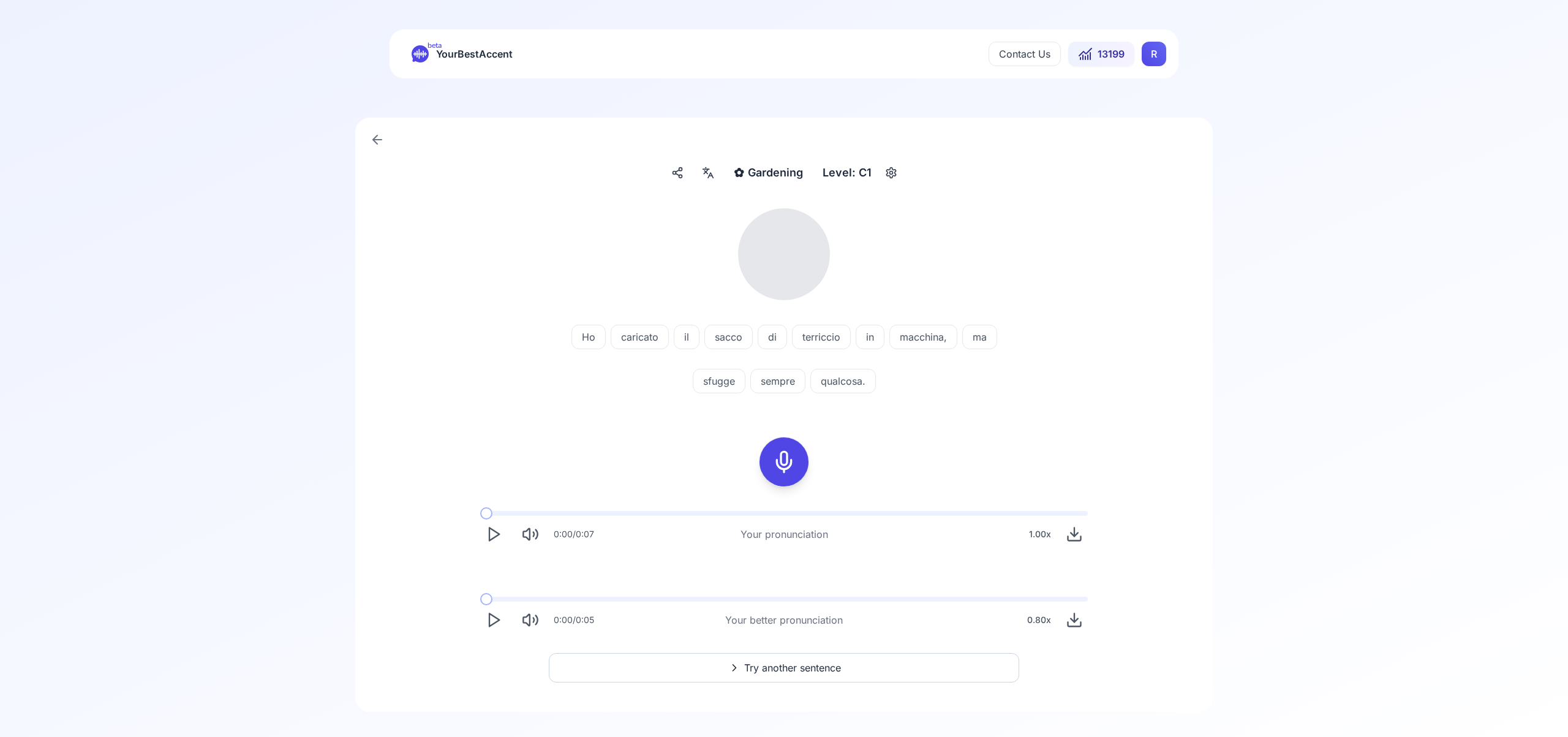
click at [716, 175] on div at bounding box center [708, 173] width 22 height 19
click at [907, 309] on icon "button" at bounding box center [906, 314] width 10 height 10
click at [780, 464] on icon at bounding box center [784, 462] width 24 height 24
click at [788, 463] on icon at bounding box center [784, 462] width 24 height 24
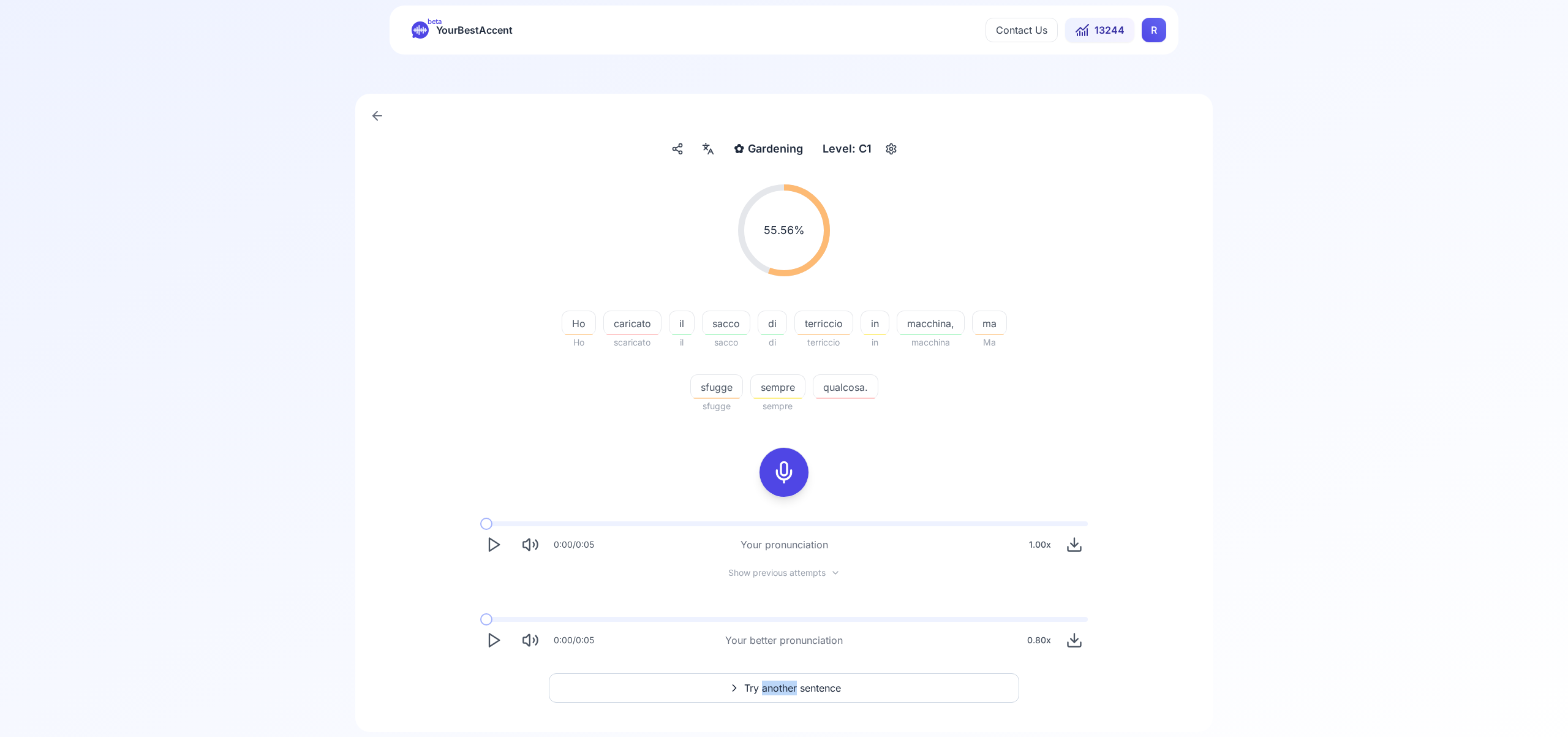
click at [775, 687] on span "Try another sentence" at bounding box center [792, 688] width 97 height 14
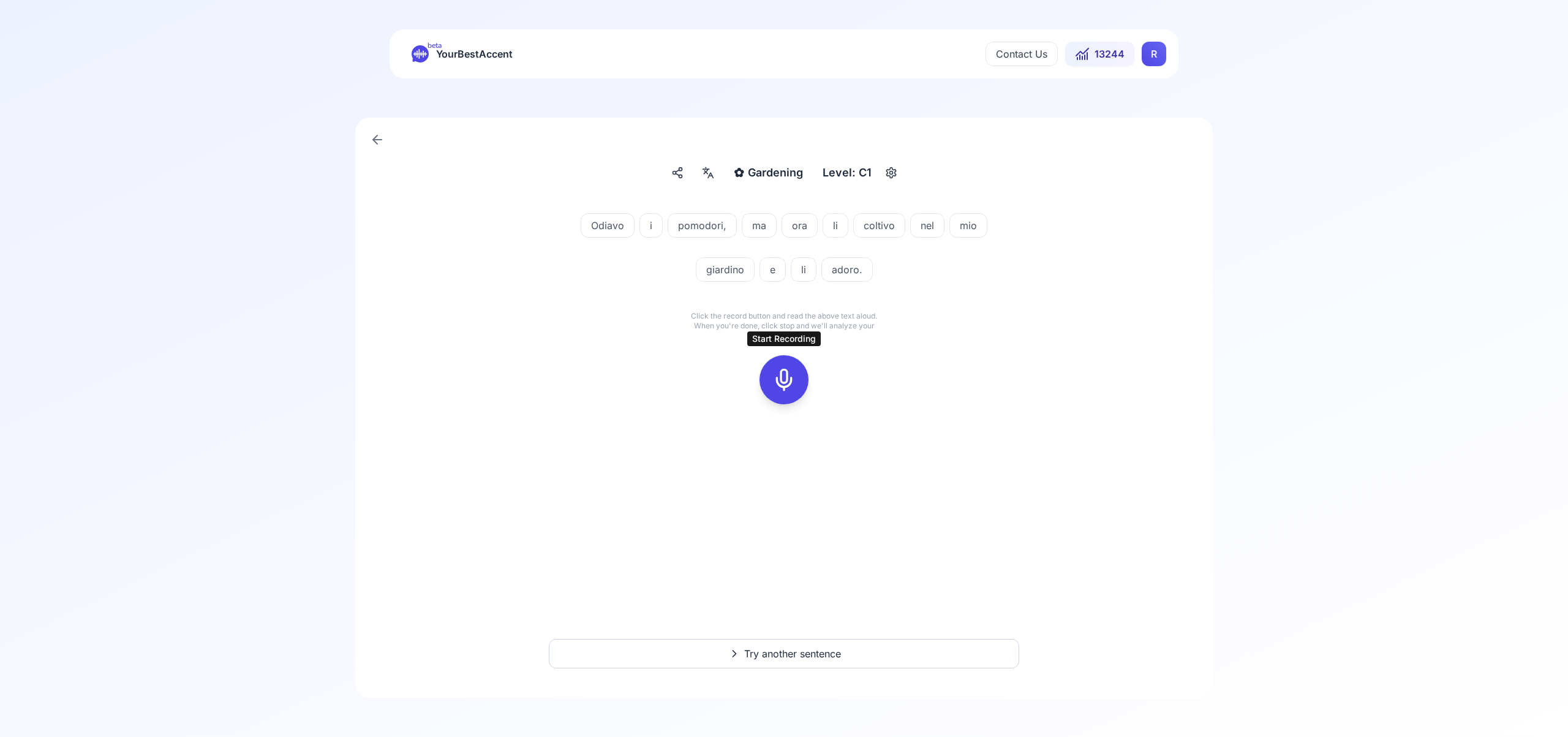
click at [788, 377] on icon at bounding box center [784, 380] width 24 height 24
click at [784, 379] on icon at bounding box center [784, 380] width 24 height 24
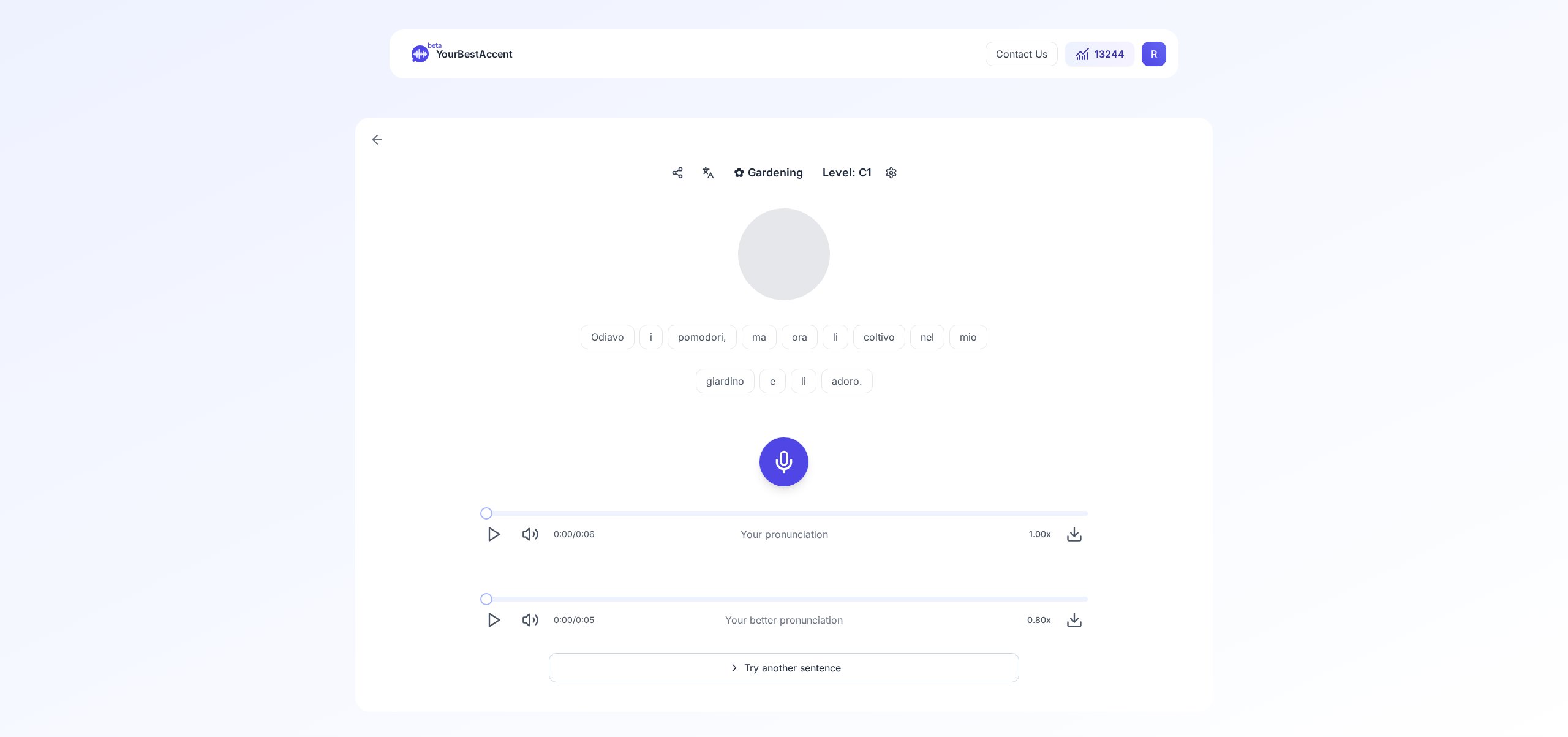
scroll to position [14, 0]
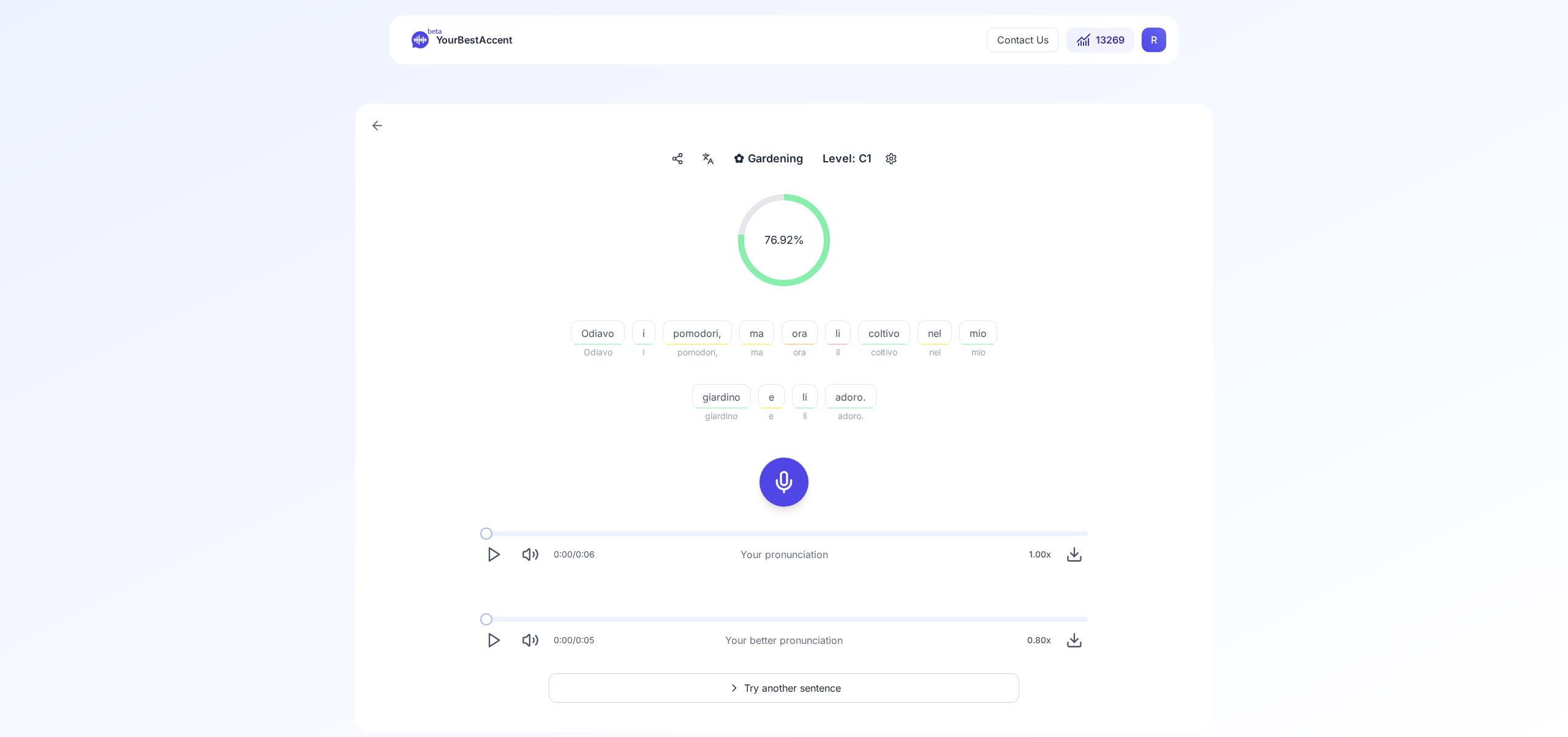
click at [813, 690] on span "Try another sentence" at bounding box center [792, 688] width 97 height 14
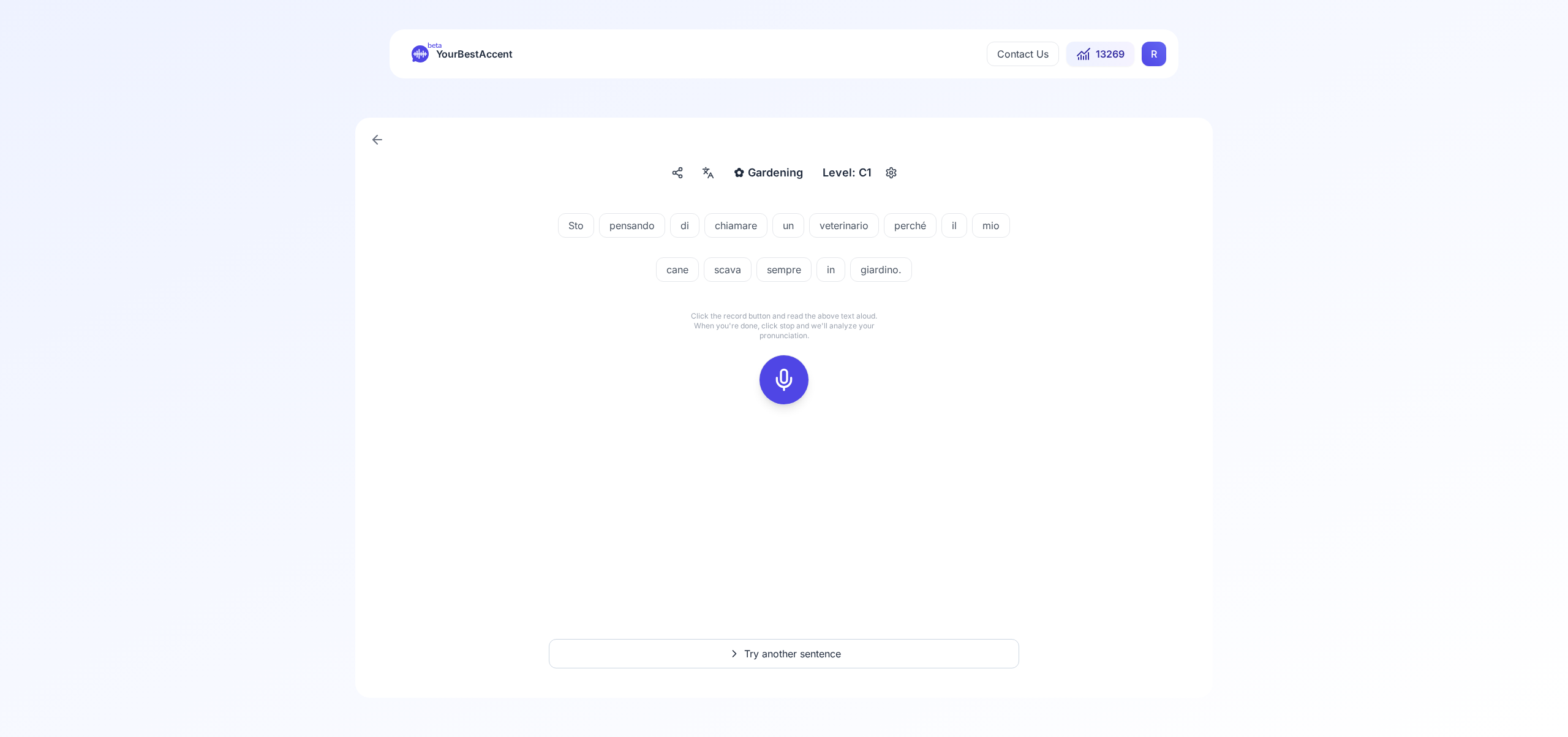
click at [786, 378] on icon at bounding box center [784, 380] width 24 height 24
click at [796, 384] on div at bounding box center [784, 380] width 30 height 49
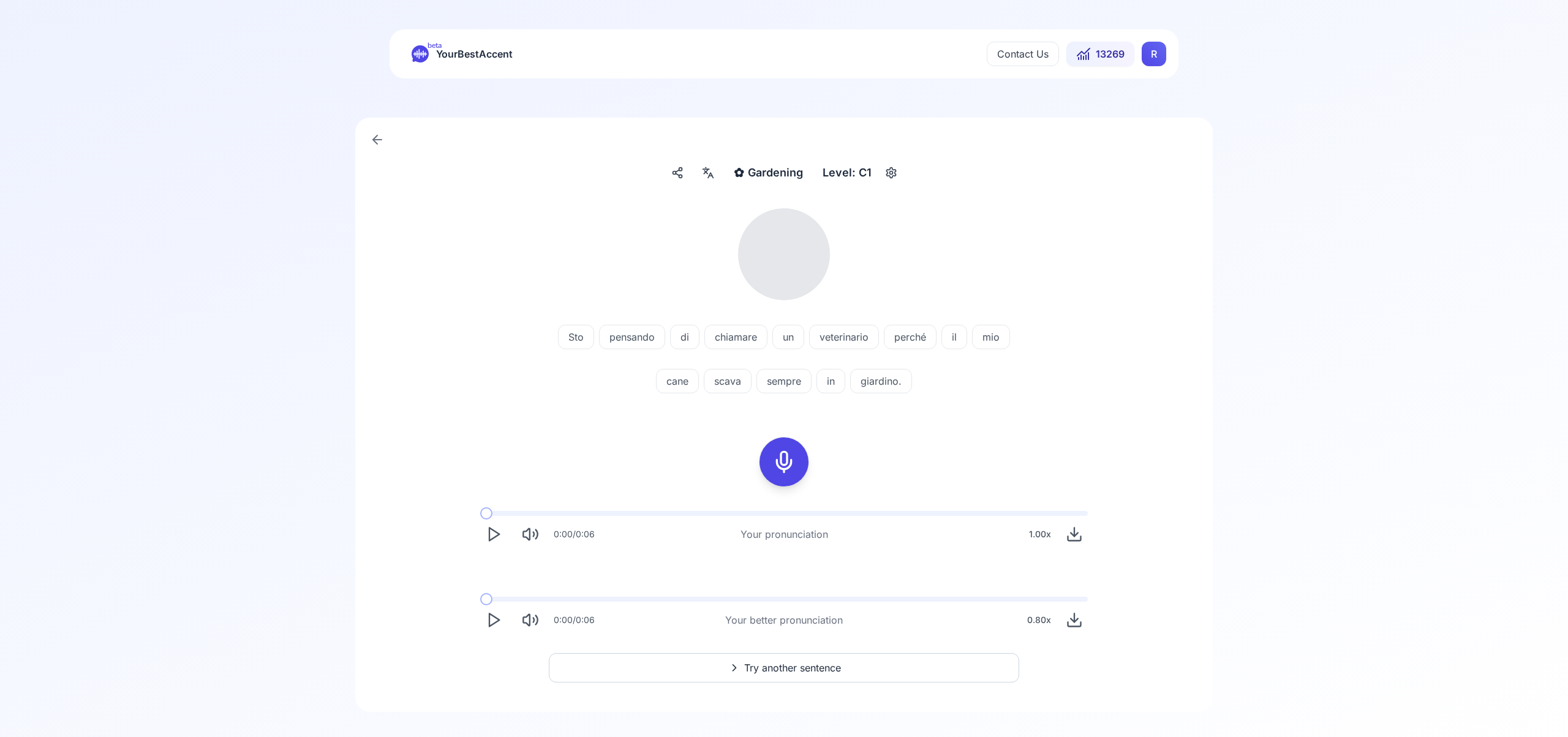
scroll to position [14, 0]
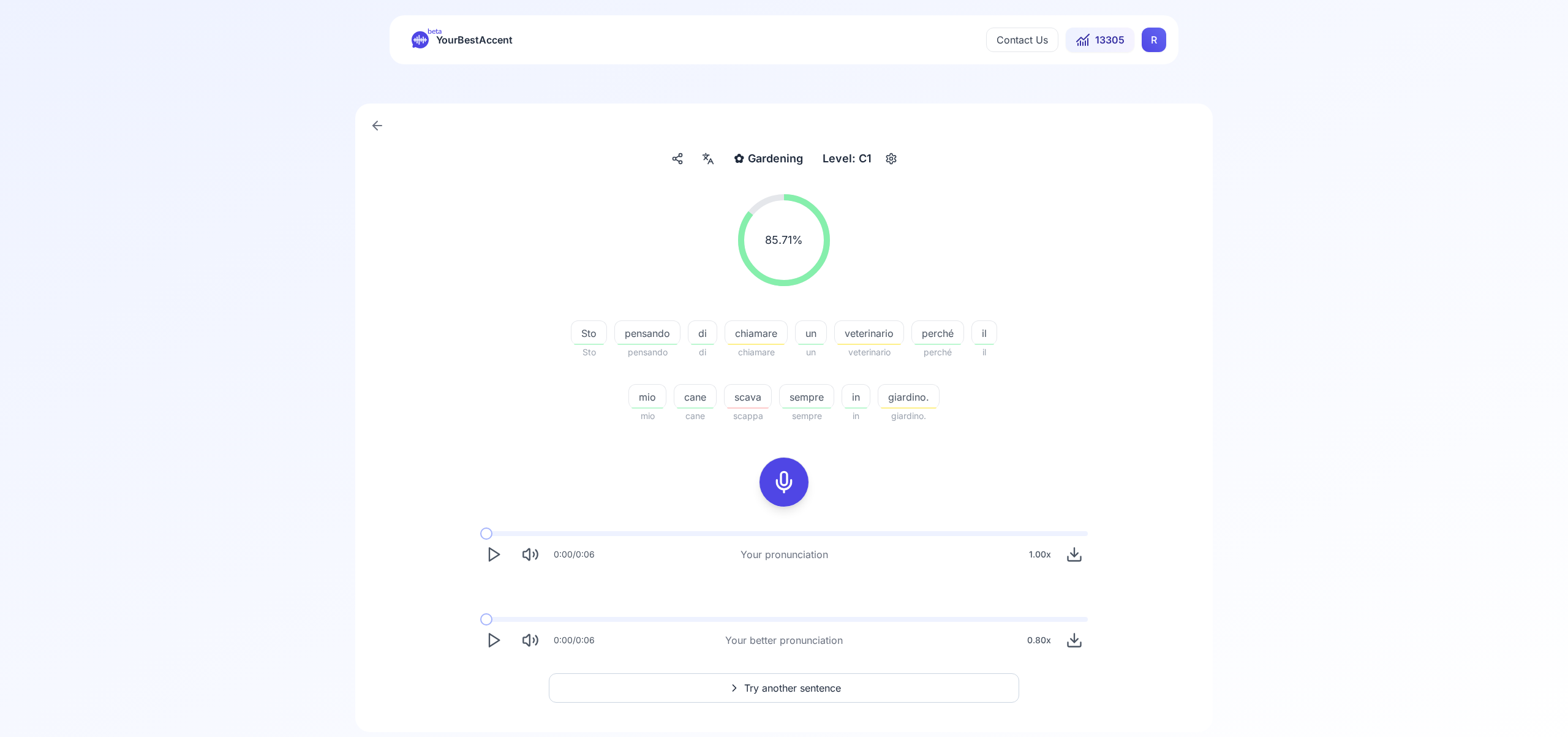
click at [797, 684] on span "Try another sentence" at bounding box center [792, 688] width 97 height 14
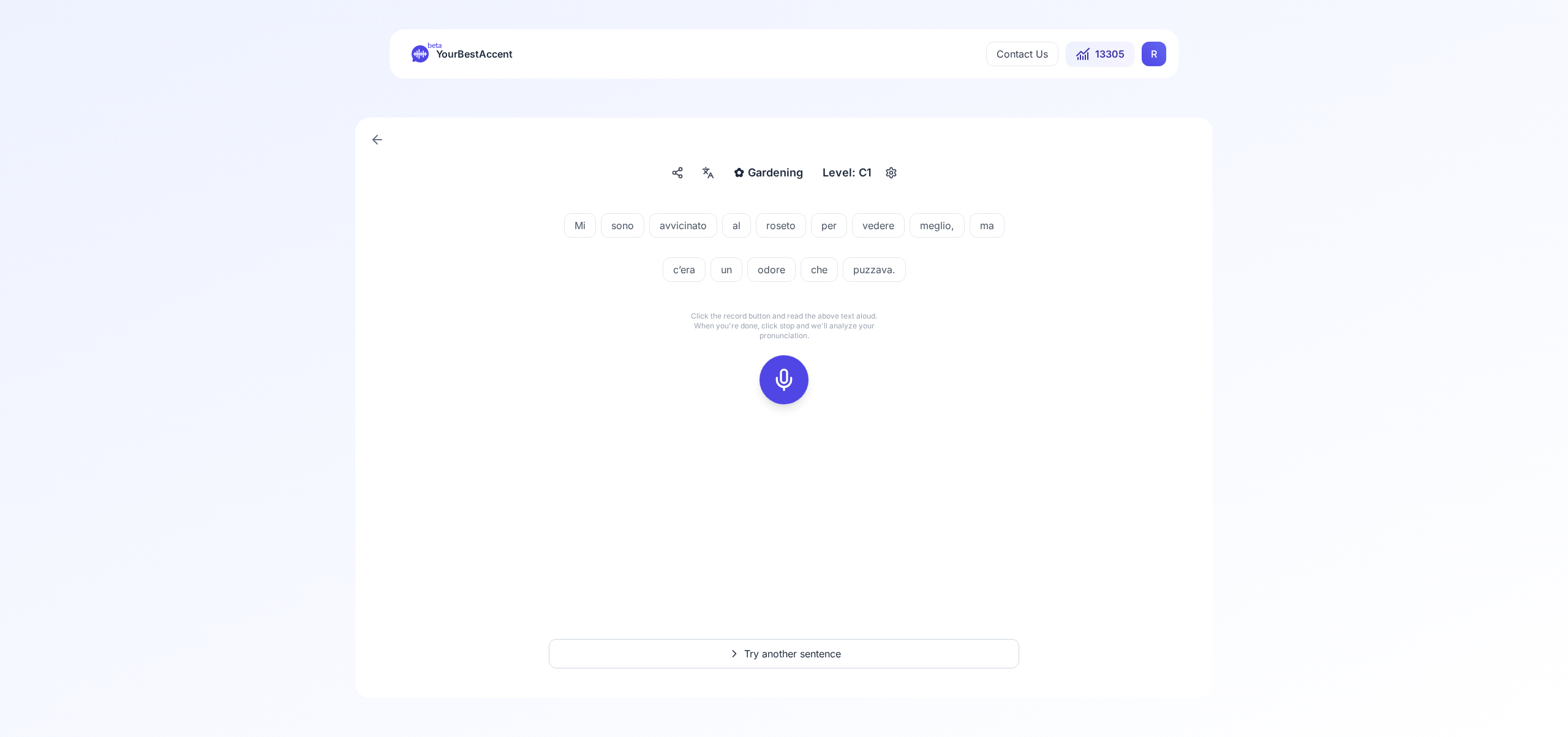
click at [784, 373] on icon at bounding box center [784, 380] width 24 height 24
click at [796, 379] on div at bounding box center [784, 380] width 30 height 49
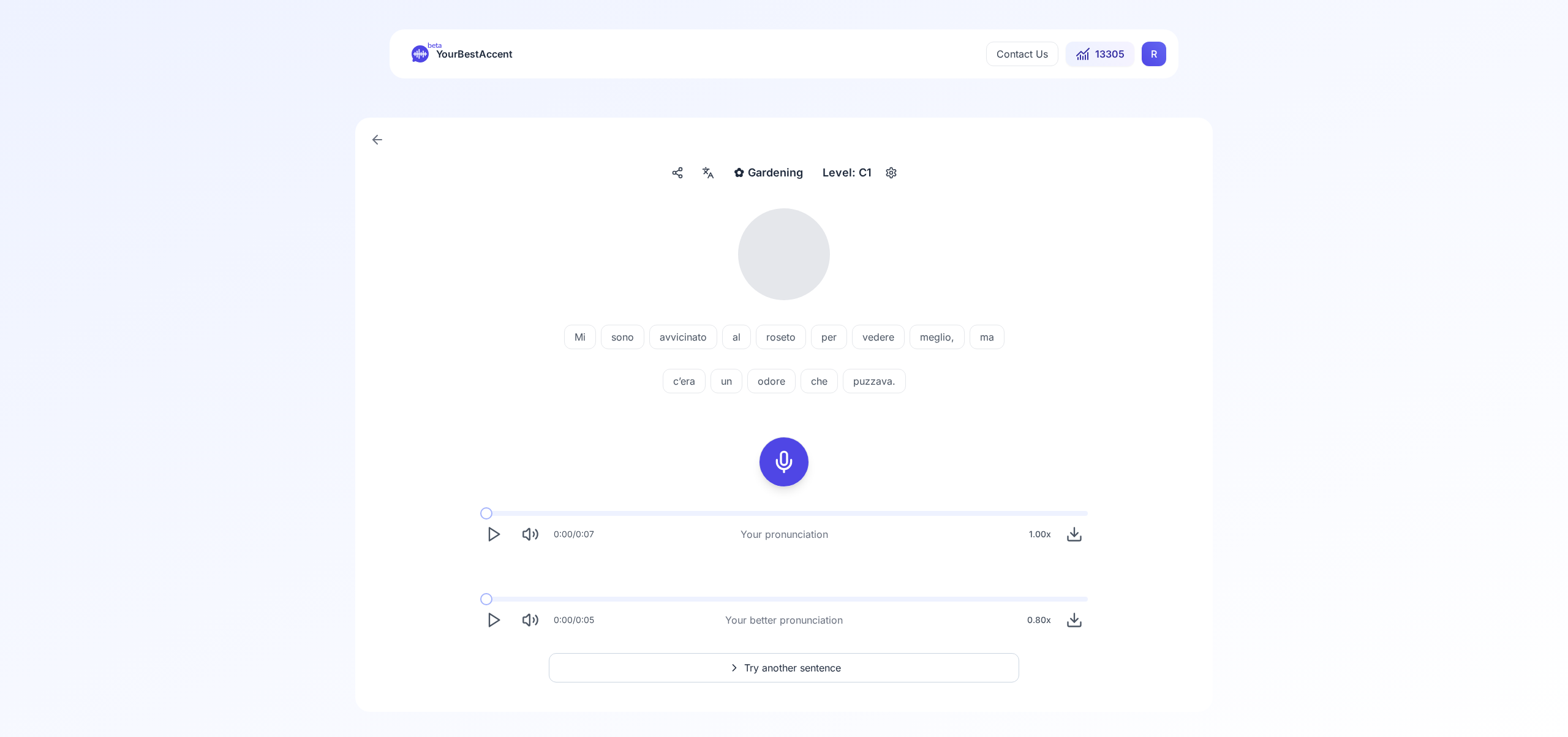
scroll to position [14, 0]
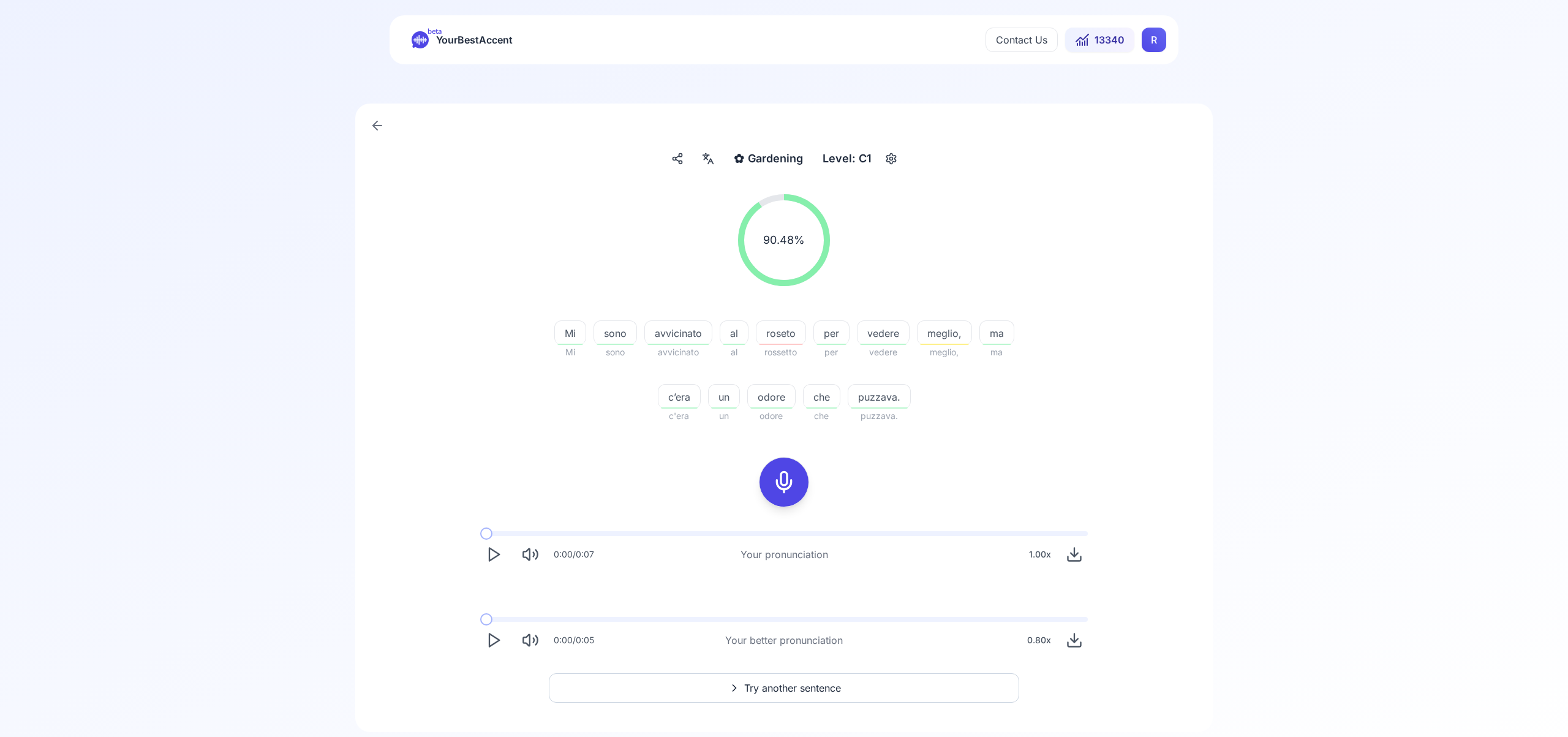
click at [804, 685] on span "Try another sentence" at bounding box center [792, 688] width 97 height 14
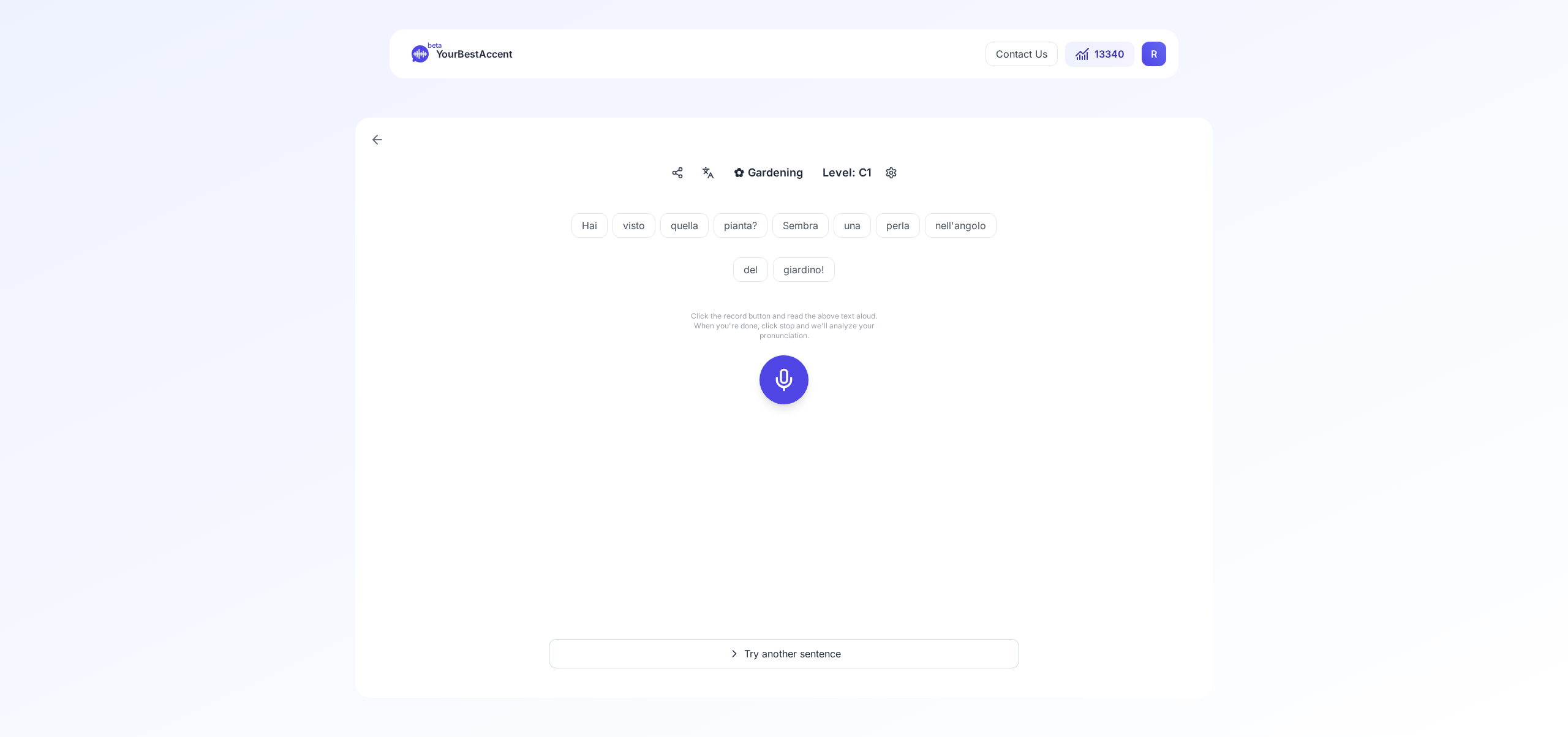
click at [790, 376] on icon at bounding box center [784, 380] width 24 height 24
click at [789, 389] on rect at bounding box center [784, 380] width 19 height 19
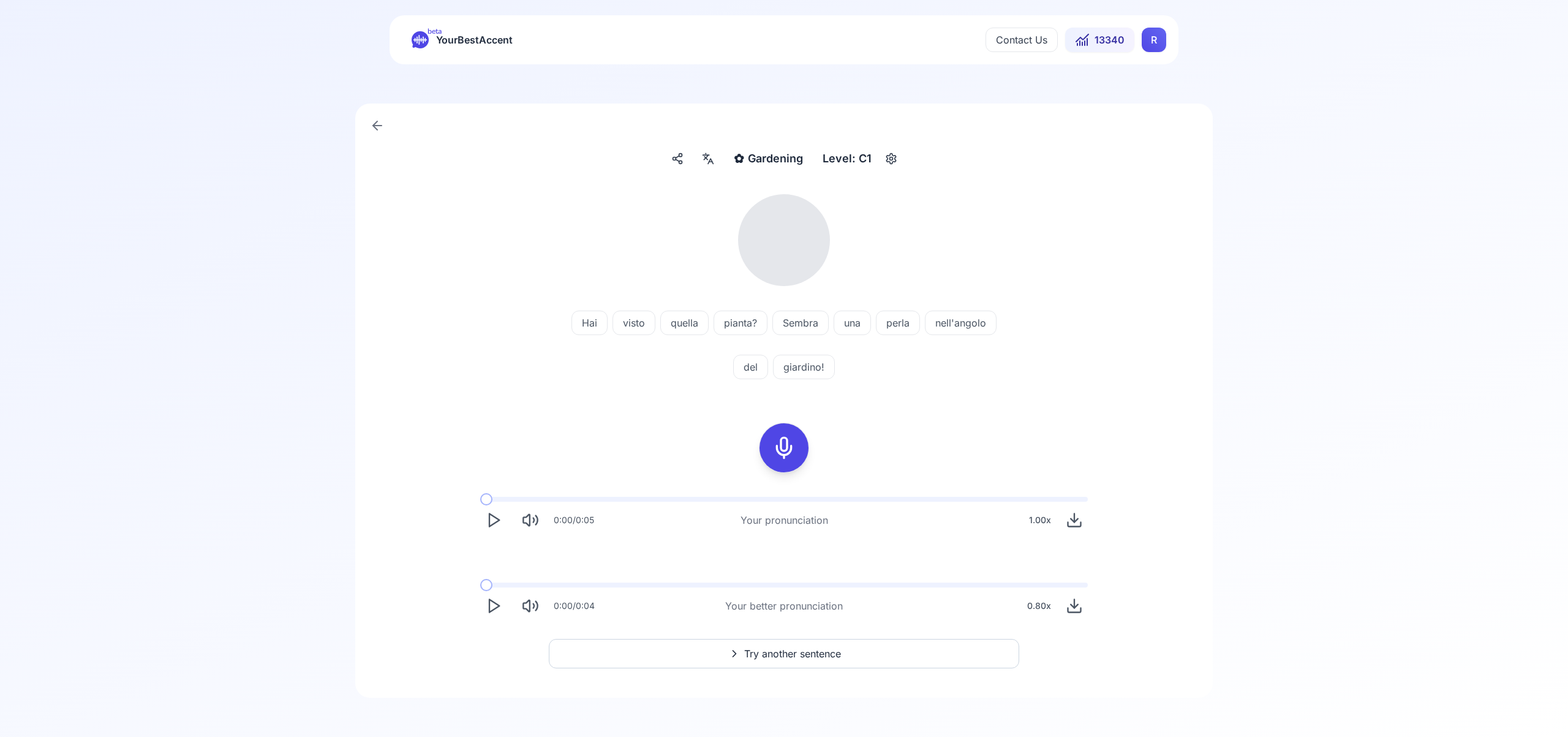
scroll to position [17, 0]
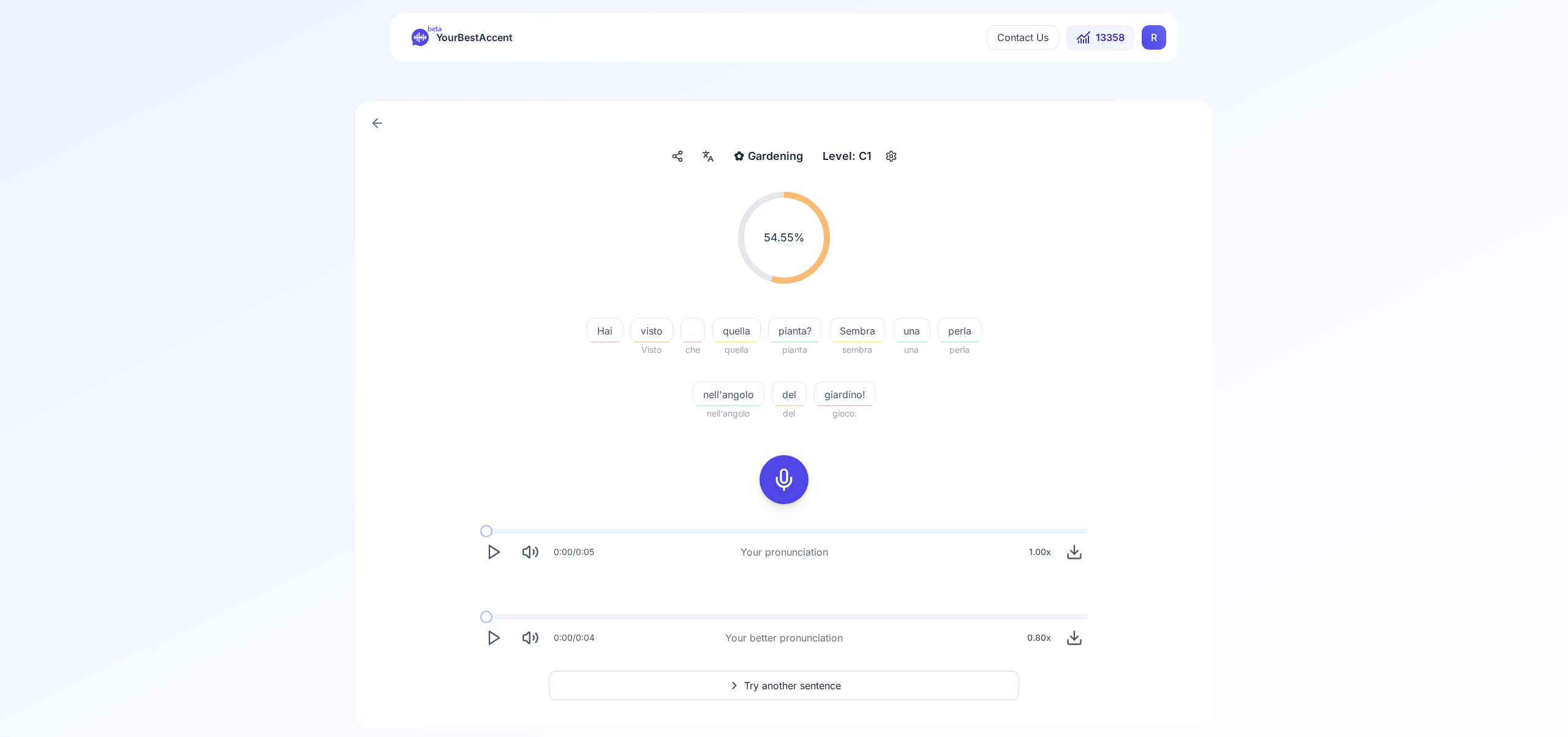
click at [814, 688] on span "Try another sentence" at bounding box center [792, 686] width 97 height 14
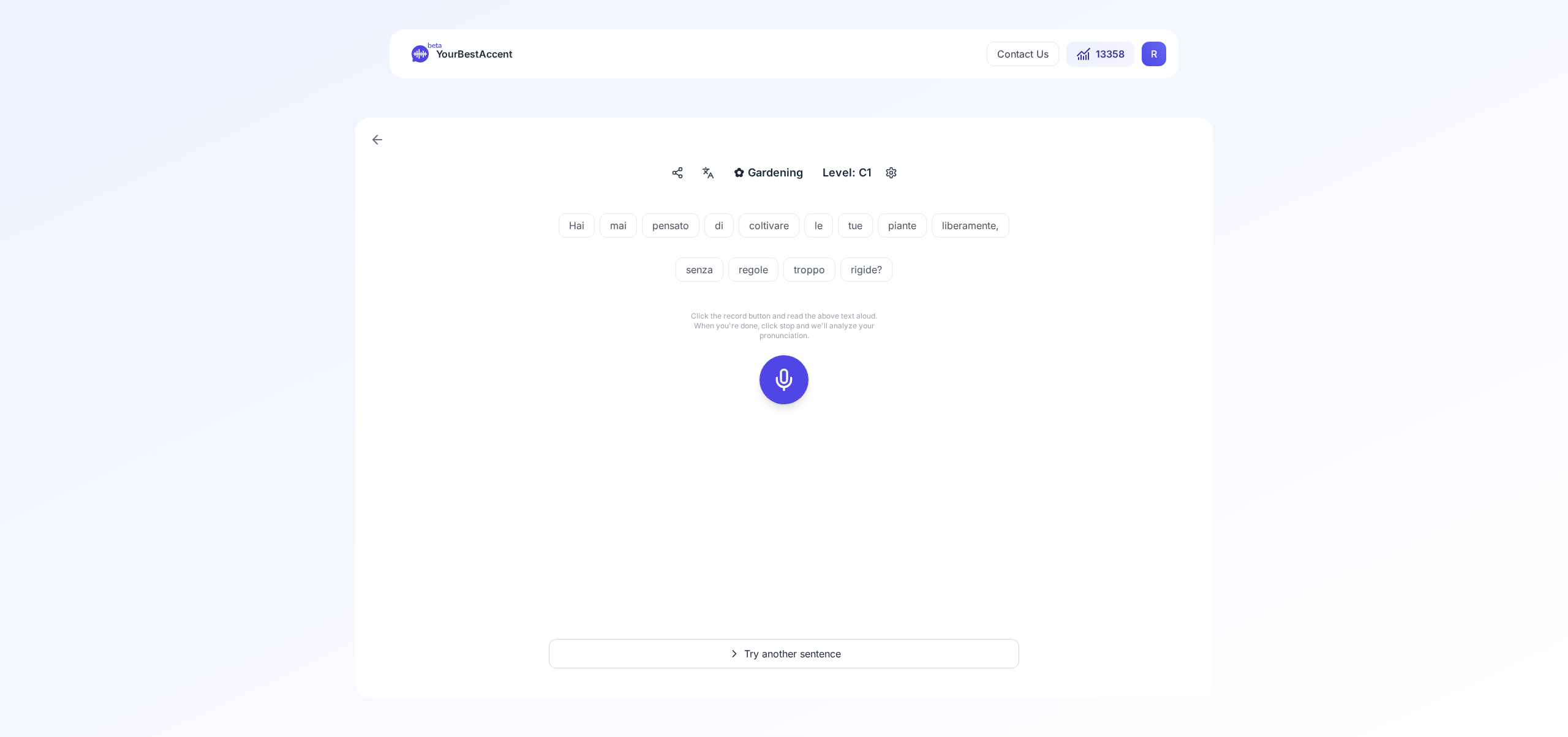
click at [787, 375] on icon at bounding box center [784, 380] width 24 height 24
click at [782, 381] on icon at bounding box center [784, 380] width 24 height 24
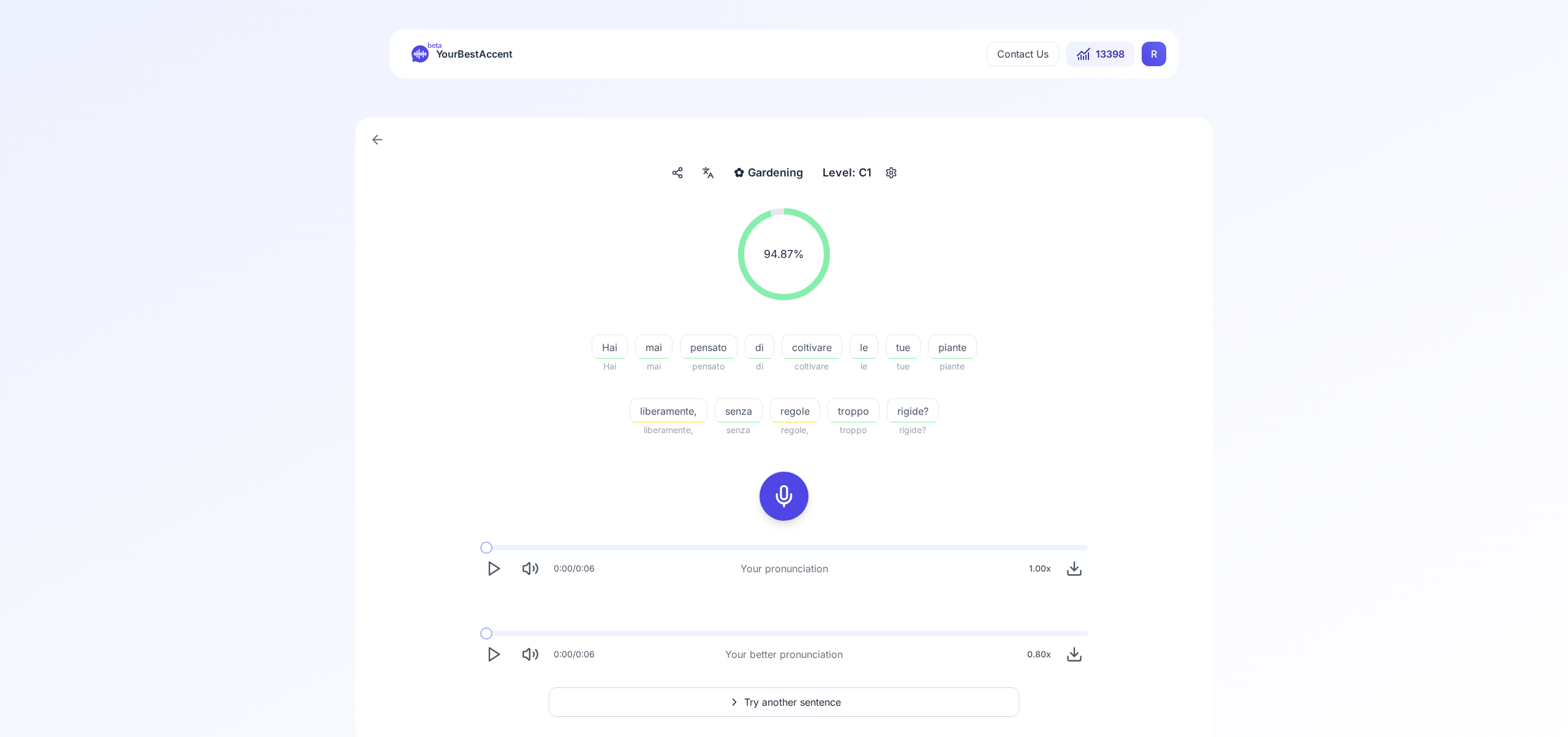
click at [1161, 57] on html "beta YourBestAccent Contact Us 13398 R ✿ Gardening Gardening Level: C1 94.87 % …" at bounding box center [784, 368] width 1568 height 737
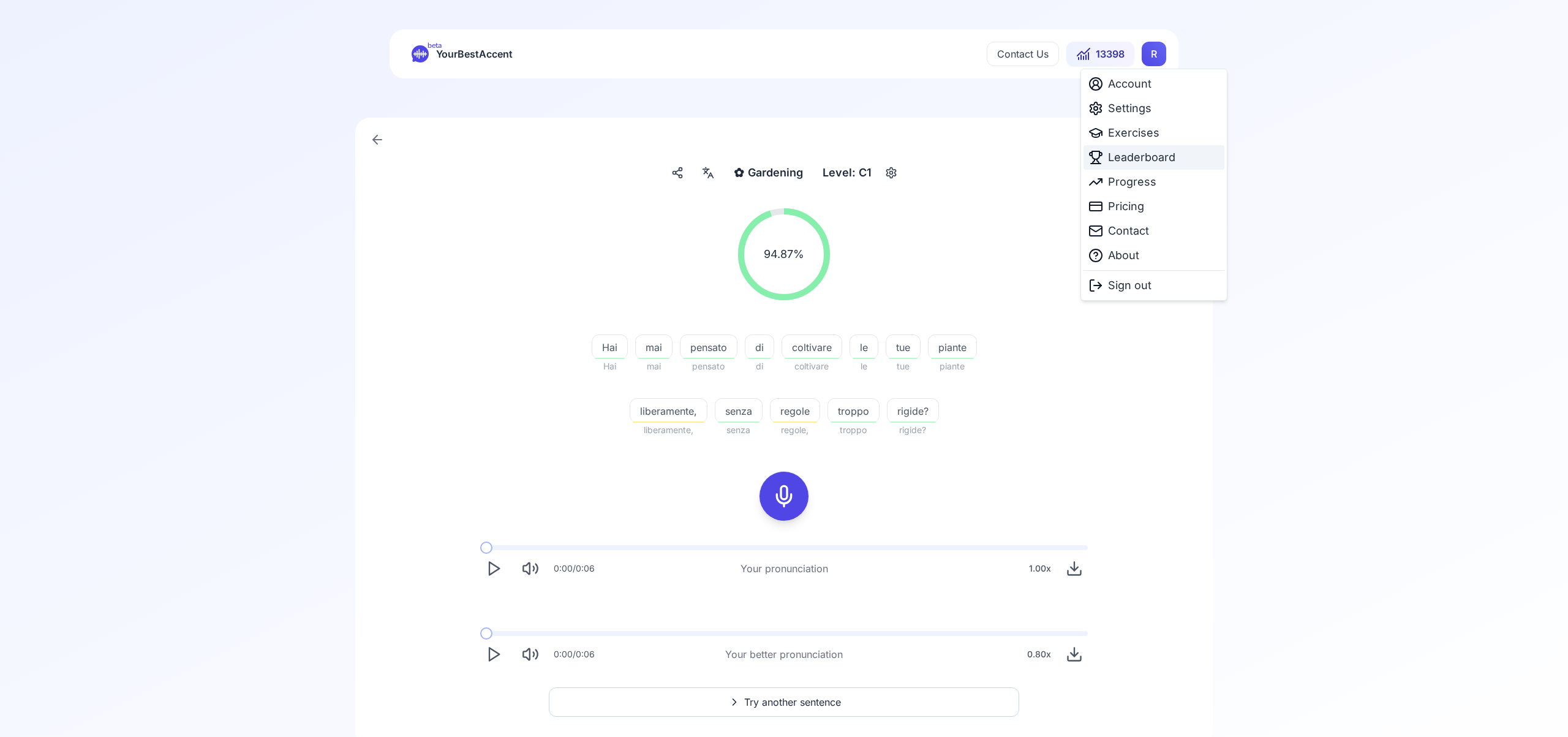
click at [1152, 159] on span "Leaderboard" at bounding box center [1142, 157] width 68 height 17
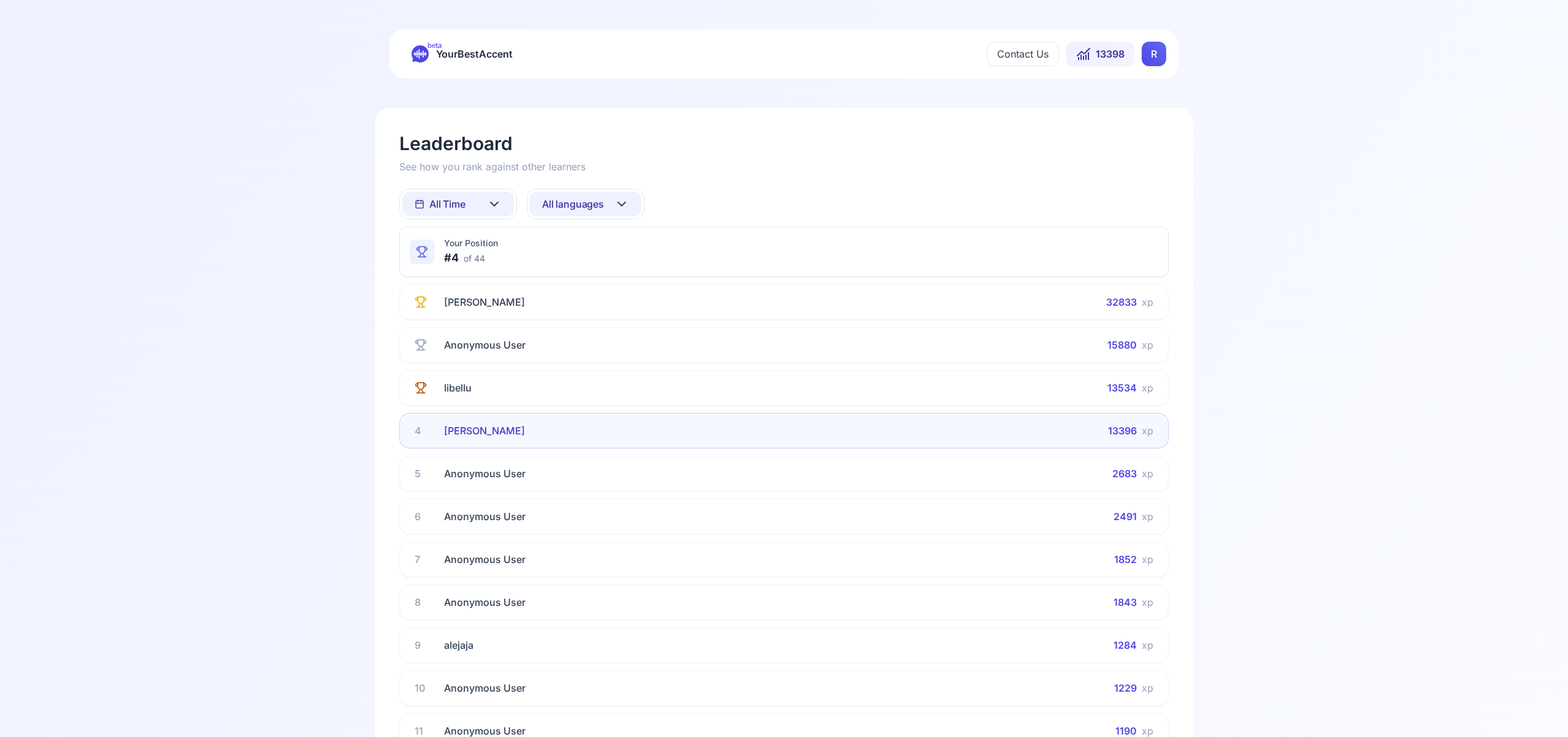
click at [628, 203] on icon at bounding box center [622, 204] width 14 height 14
click at [592, 299] on div "Spanish" at bounding box center [586, 302] width 112 height 22
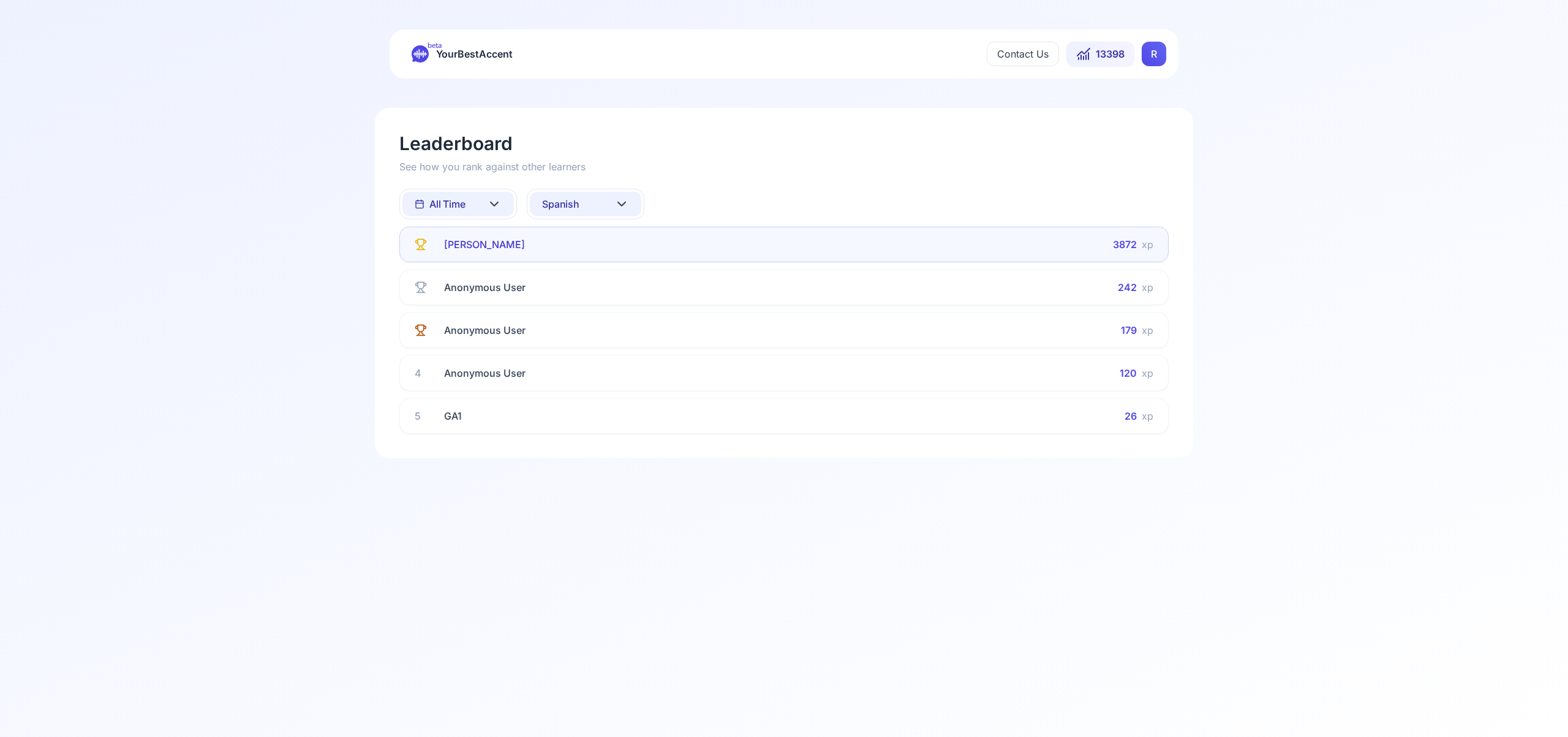
click at [631, 202] on button "Spanish" at bounding box center [586, 204] width 112 height 24
click at [595, 322] on div "French" at bounding box center [586, 324] width 112 height 22
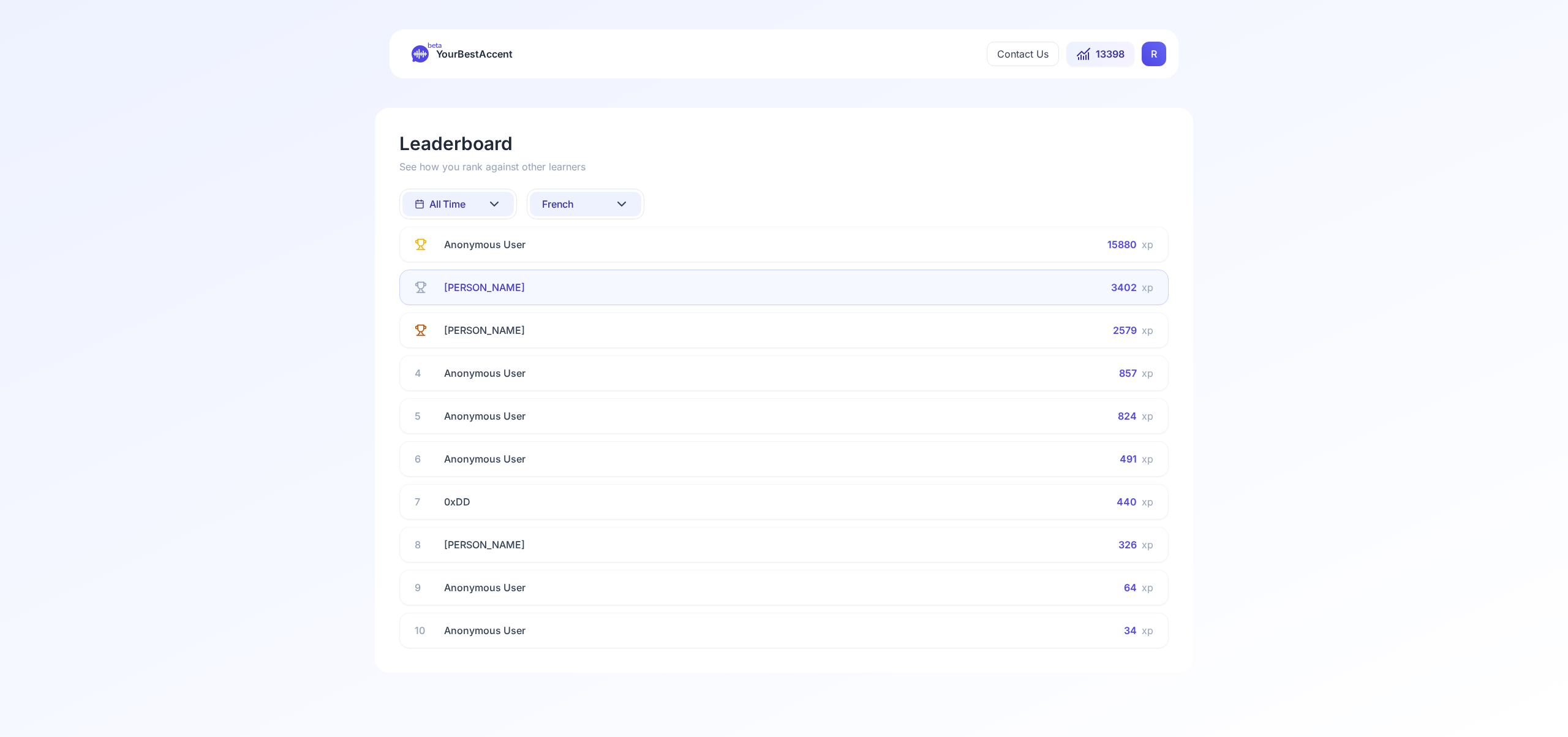
click at [628, 201] on icon at bounding box center [622, 204] width 14 height 14
click at [590, 323] on div "Italian" at bounding box center [586, 320] width 112 height 22
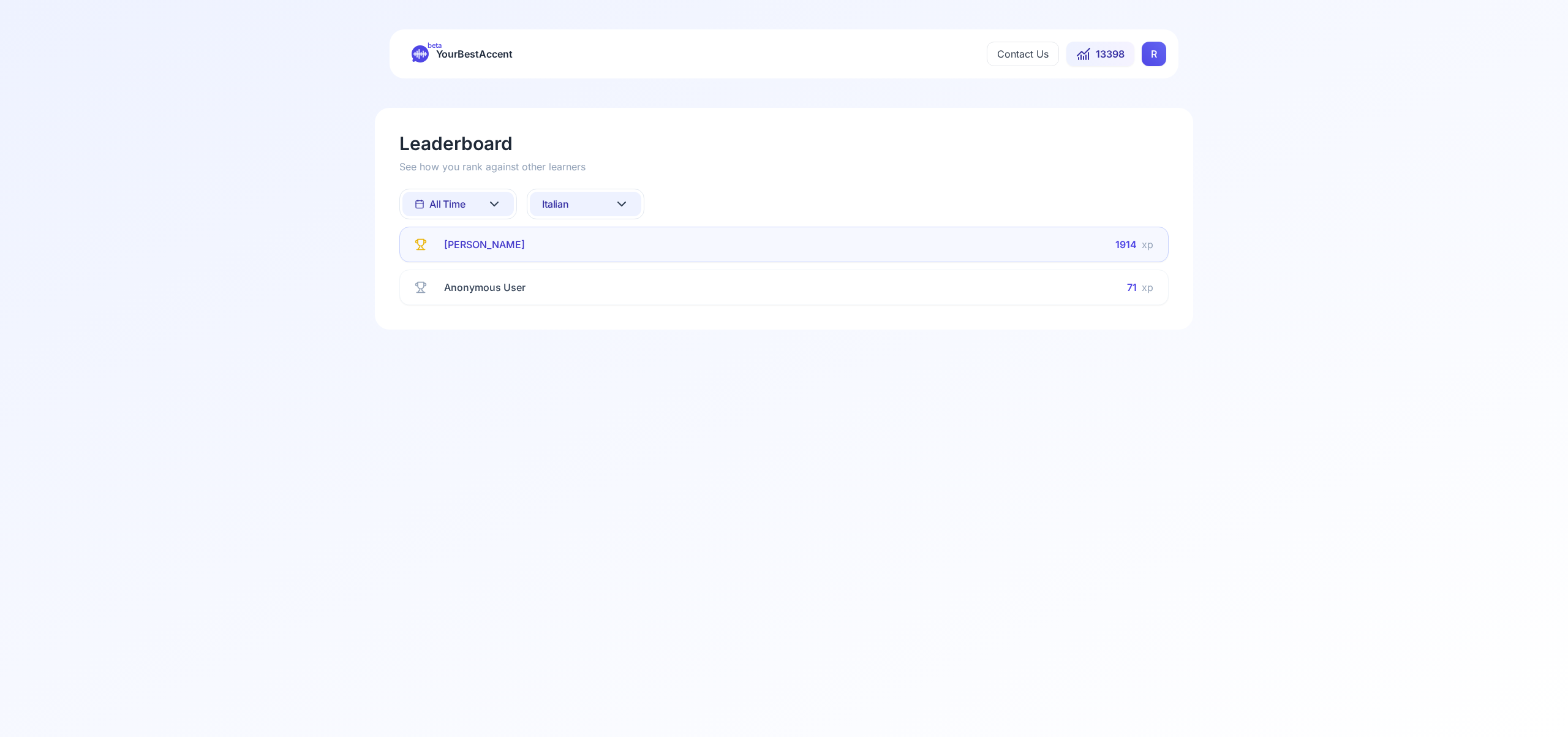
click at [620, 203] on icon at bounding box center [622, 204] width 14 height 14
click at [603, 356] on div "Portuguese" at bounding box center [586, 356] width 112 height 22
click at [620, 202] on icon at bounding box center [622, 204] width 14 height 14
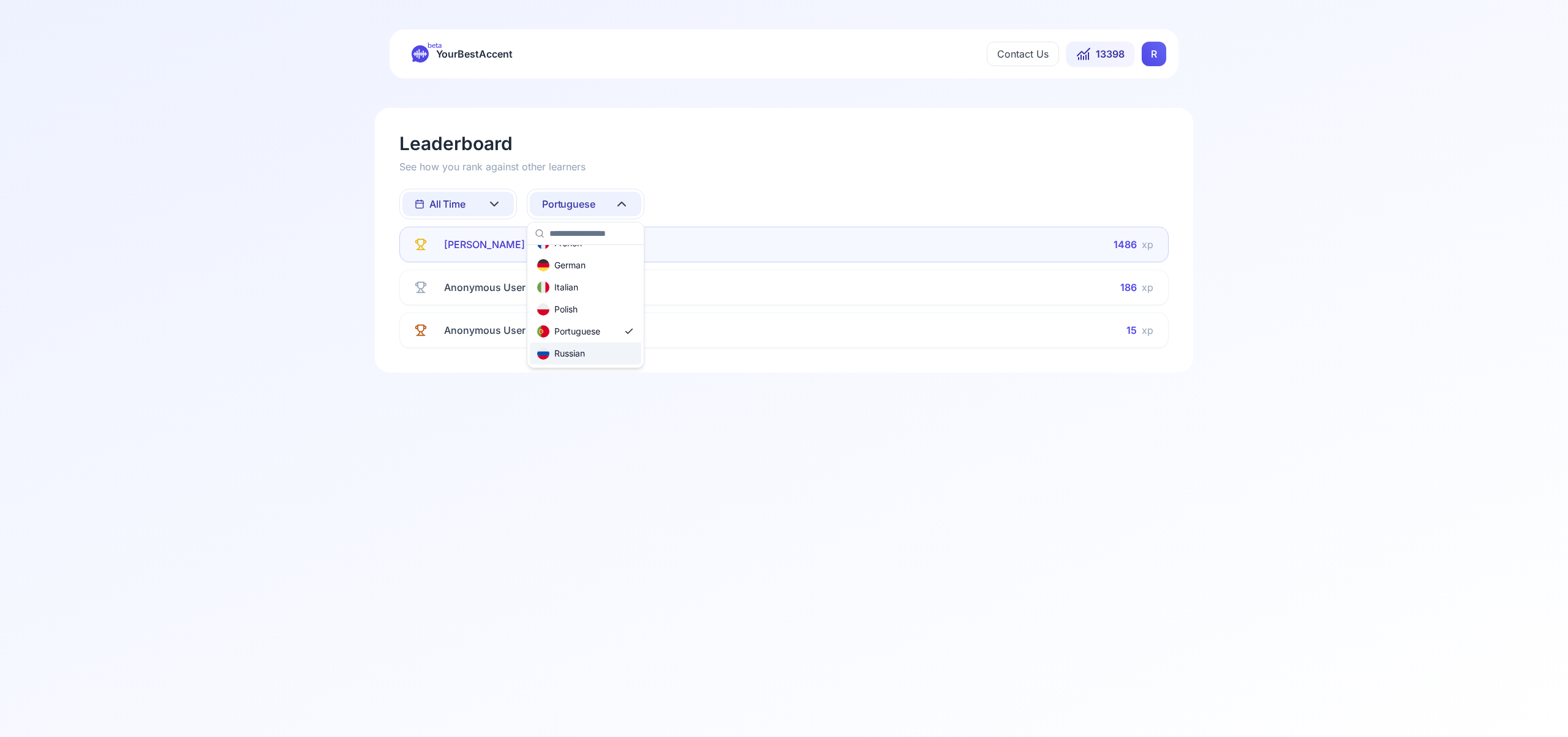
click at [578, 354] on div "Russian" at bounding box center [561, 353] width 47 height 12
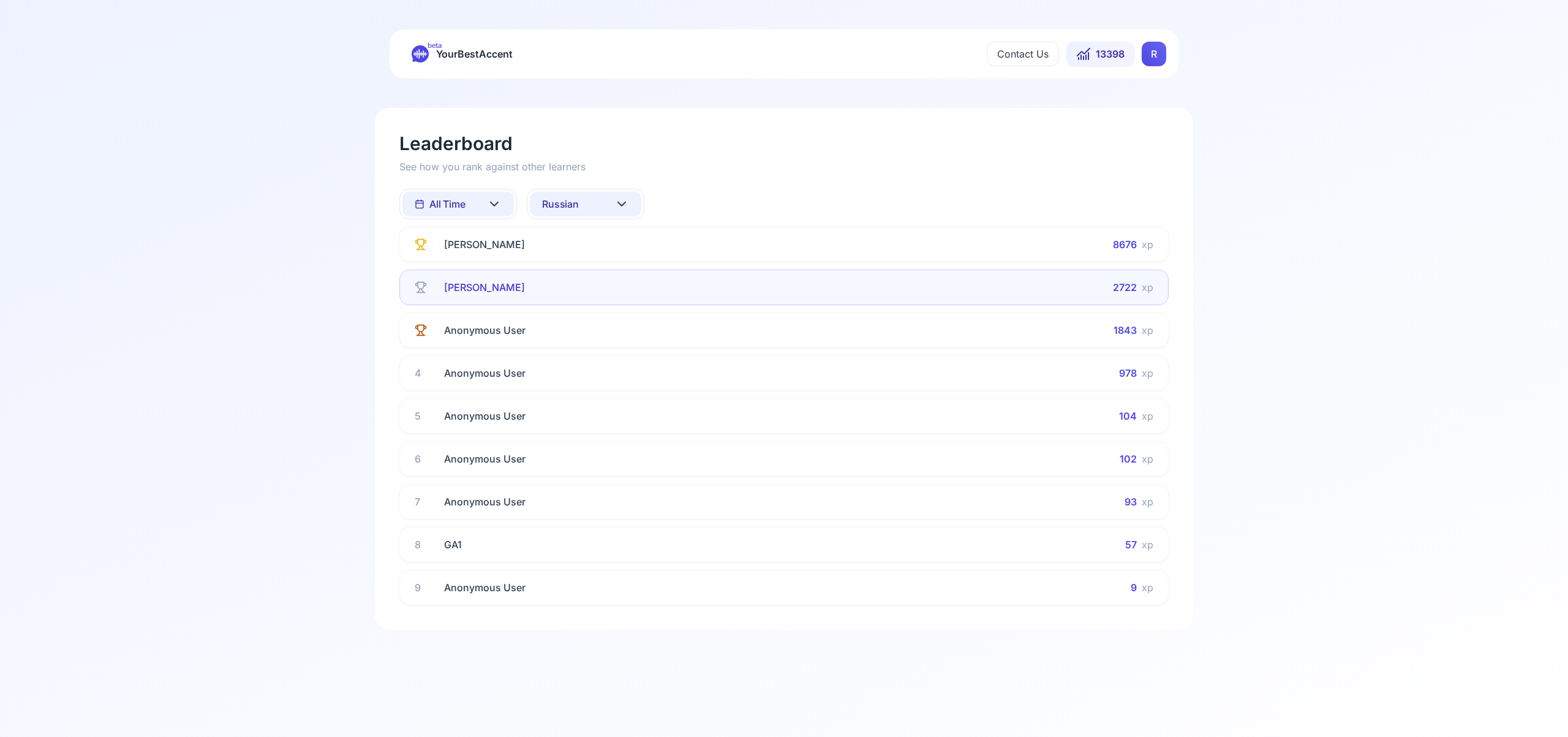
click at [1150, 56] on html "beta YourBestAccent Contact Us 13398 R Leaderboard See how you rank against oth…" at bounding box center [784, 368] width 1568 height 737
click at [1150, 113] on div "Settings" at bounding box center [1154, 109] width 141 height 24
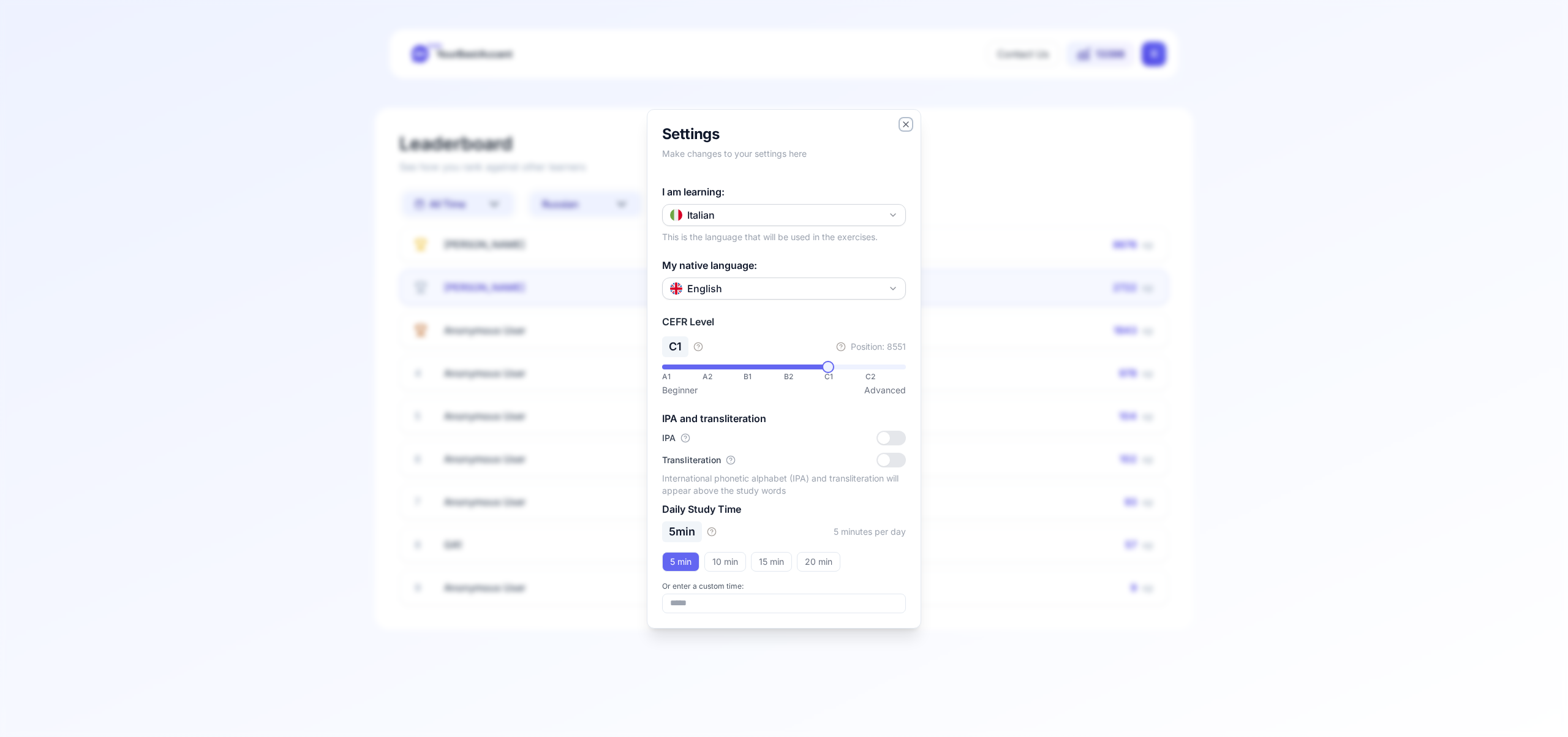
click at [909, 124] on icon "button" at bounding box center [906, 124] width 10 height 10
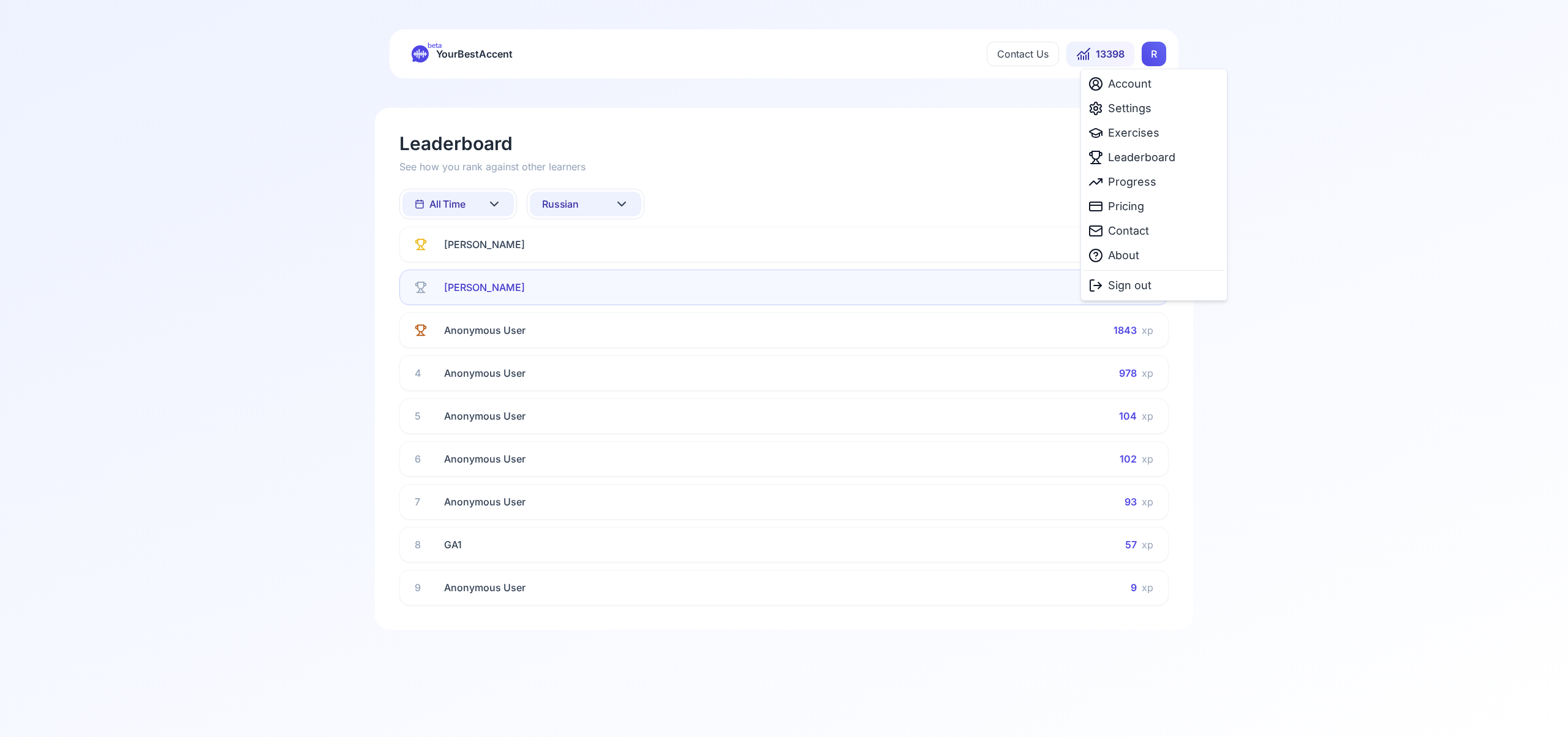
click at [1154, 57] on html "beta YourBestAccent Contact Us 13398 R Leaderboard See how you rank against oth…" at bounding box center [784, 368] width 1568 height 737
click at [1147, 130] on span "Exercises" at bounding box center [1134, 133] width 51 height 17
